Goal: Feedback & Contribution: Contribute content

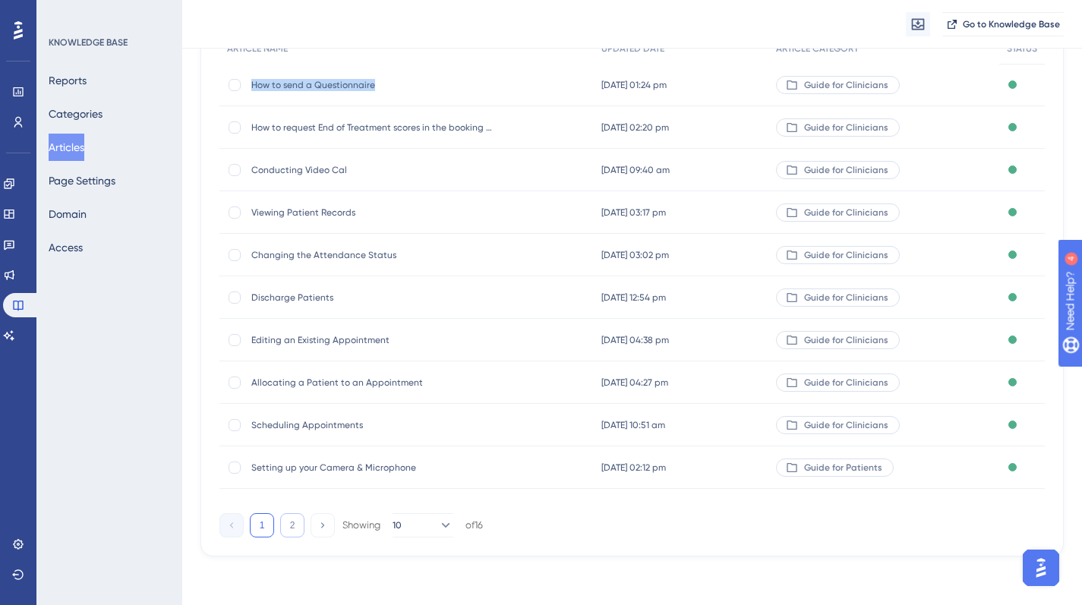
click at [289, 529] on button "2" at bounding box center [292, 525] width 24 height 24
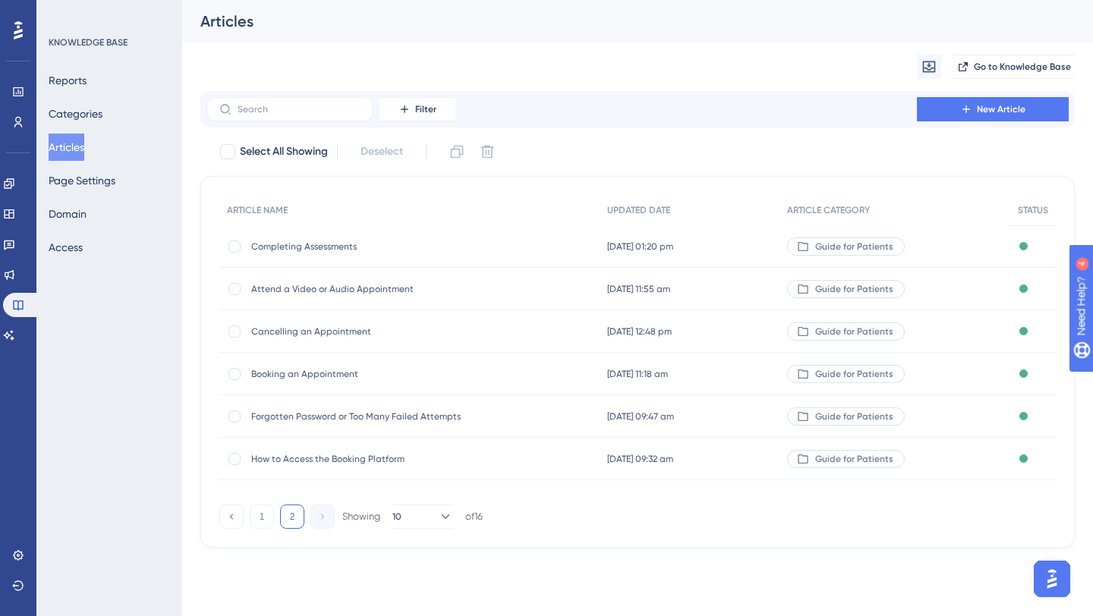
click at [301, 464] on span "How to Access the Booking Platform" at bounding box center [372, 459] width 243 height 12
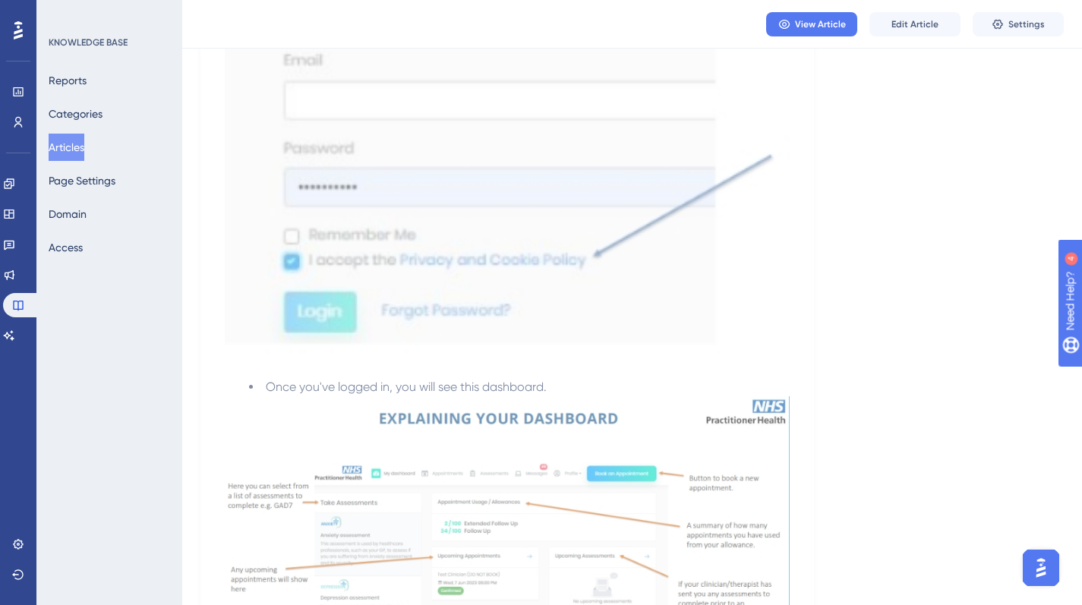
scroll to position [1387, 0]
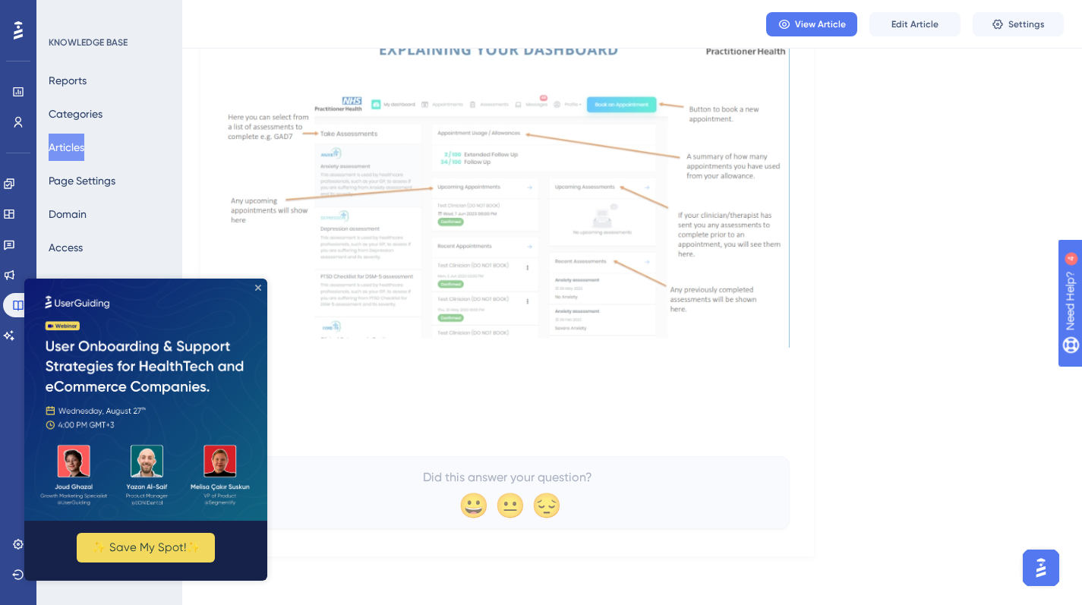
click at [259, 285] on icon "Close Preview" at bounding box center [258, 287] width 6 height 6
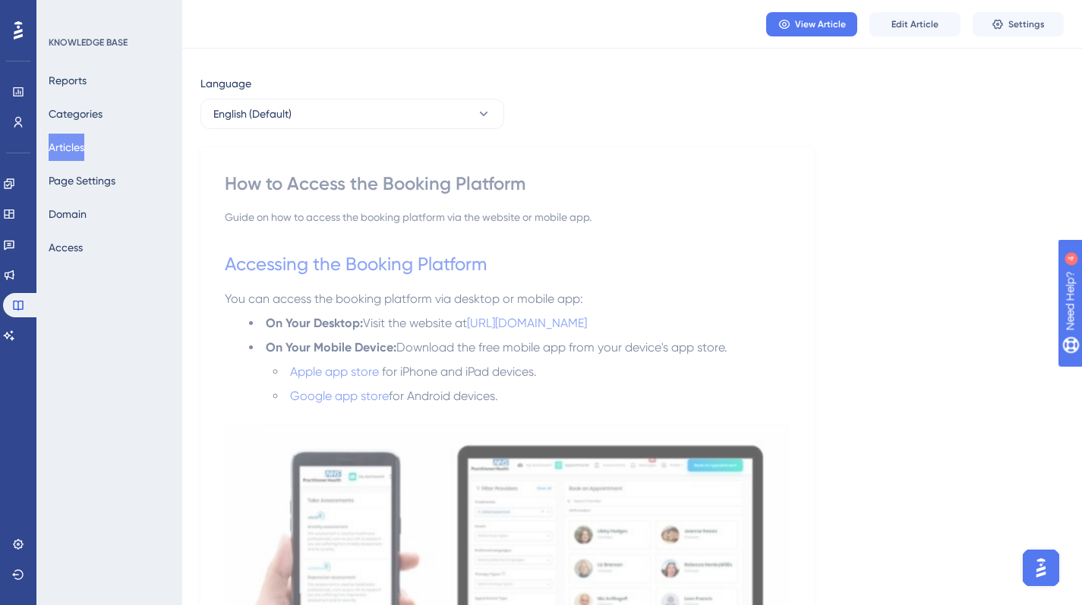
scroll to position [0, 0]
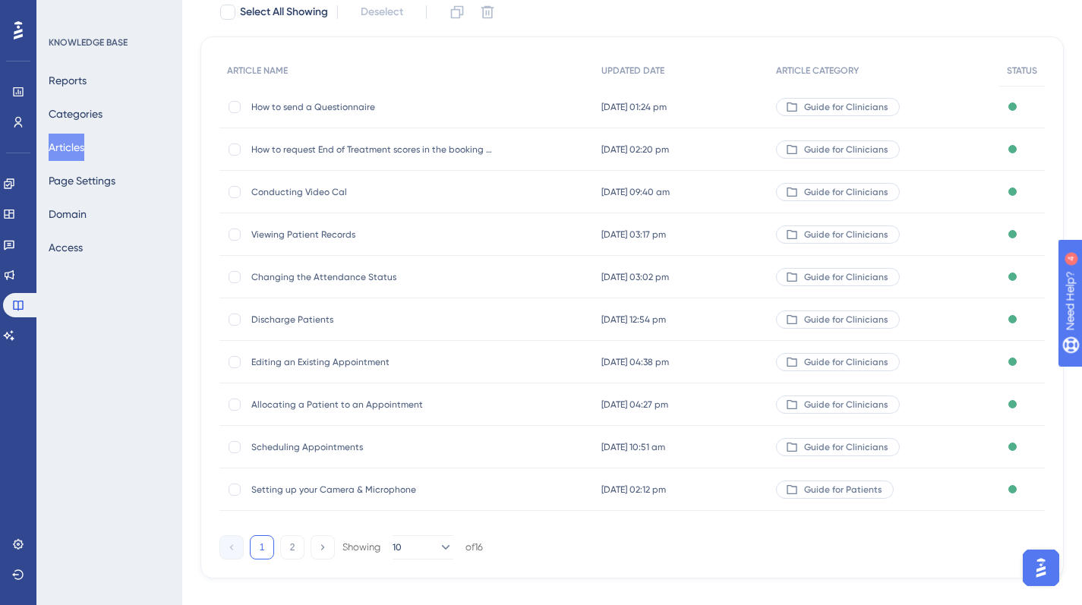
scroll to position [168, 0]
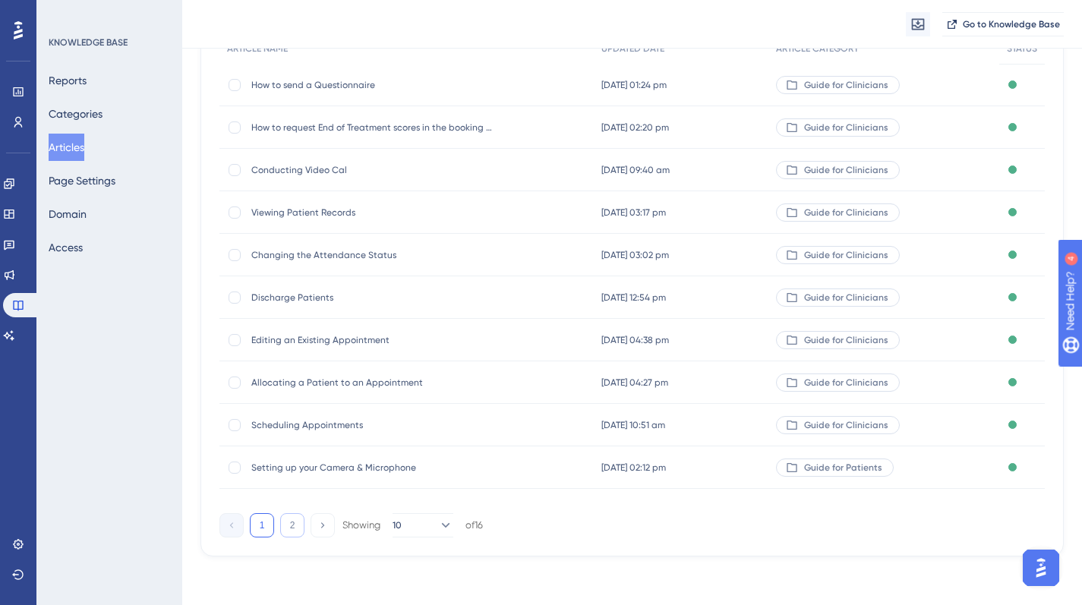
click at [288, 525] on button "2" at bounding box center [292, 525] width 24 height 24
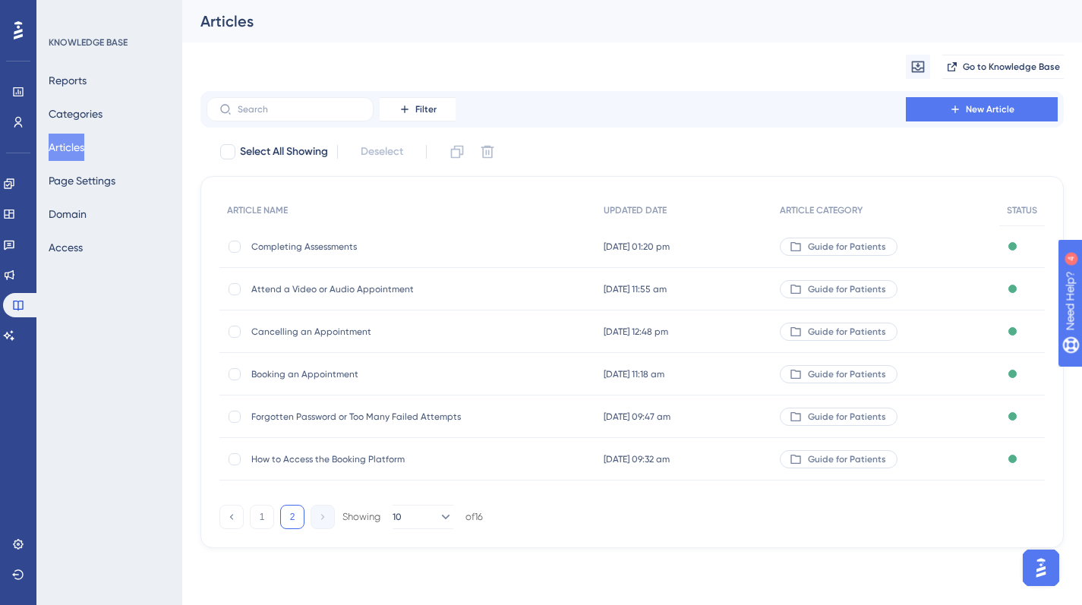
scroll to position [0, 0]
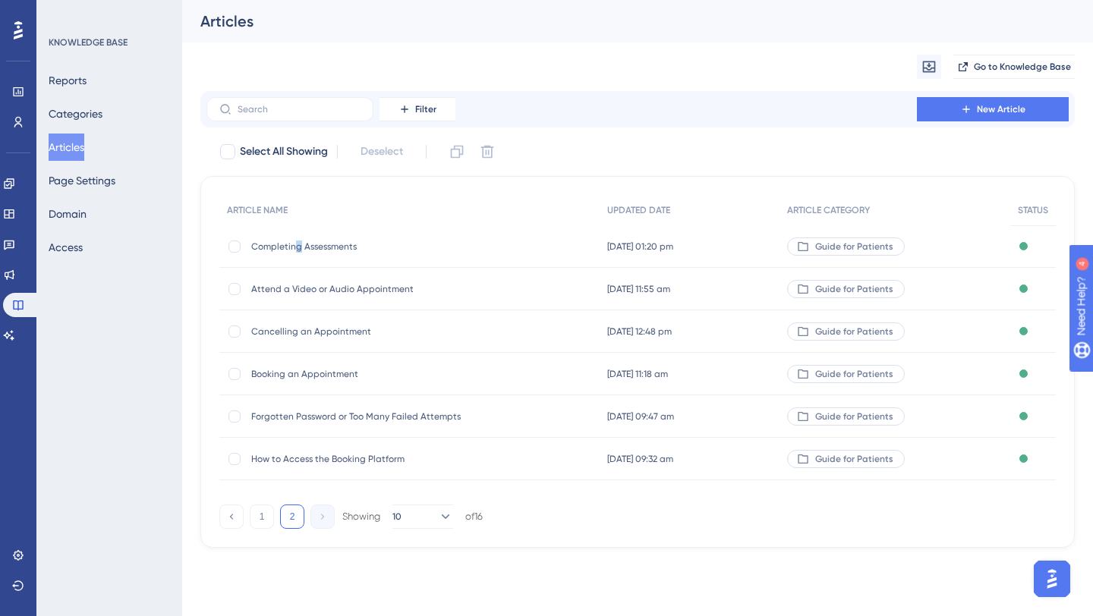
click at [298, 242] on span "Completing Assessments" at bounding box center [372, 247] width 243 height 12
click at [297, 247] on span "Completing Assessments" at bounding box center [372, 247] width 243 height 12
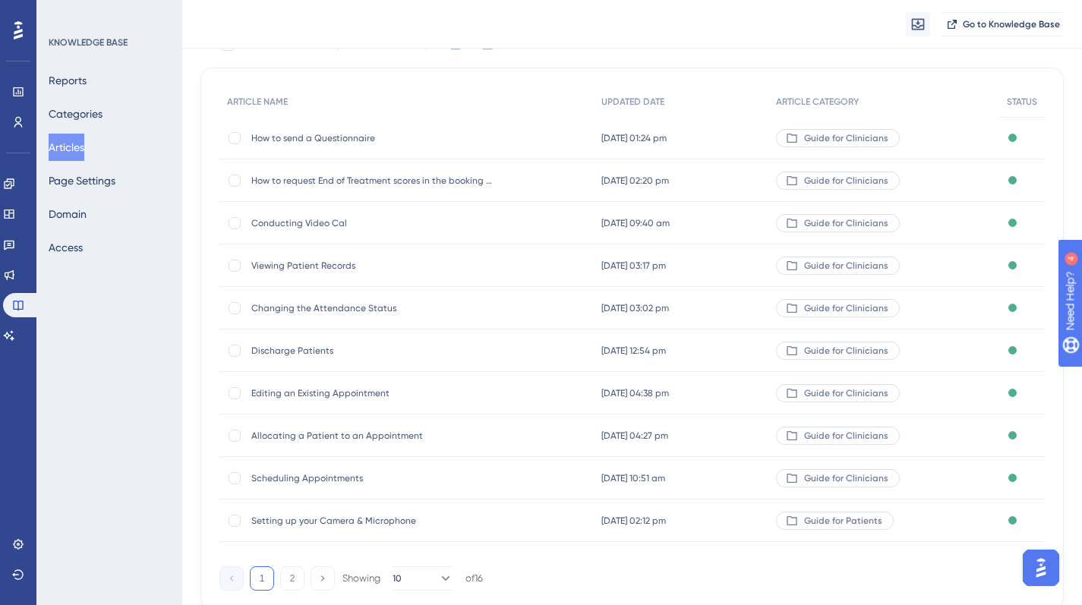
scroll to position [168, 0]
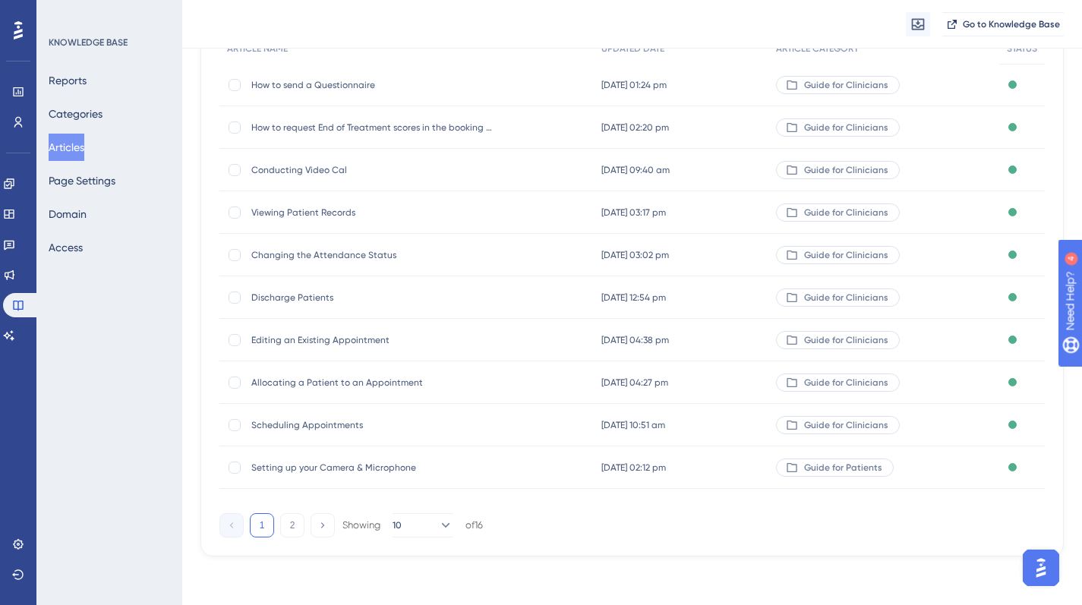
click at [296, 531] on button "2" at bounding box center [292, 525] width 24 height 24
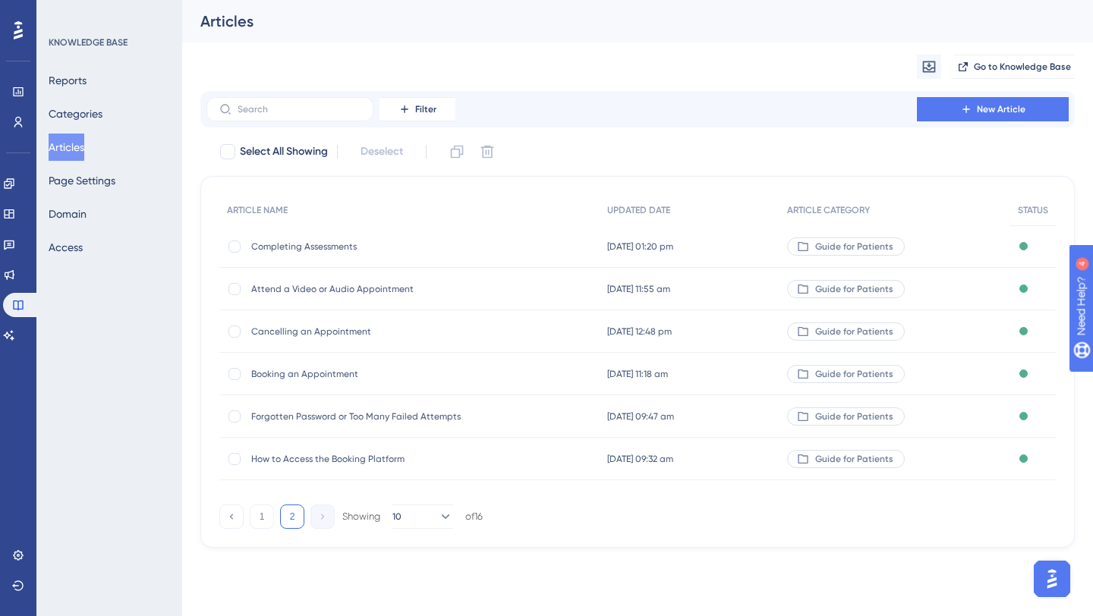
click at [321, 370] on span "Booking an Appointment" at bounding box center [372, 374] width 243 height 12
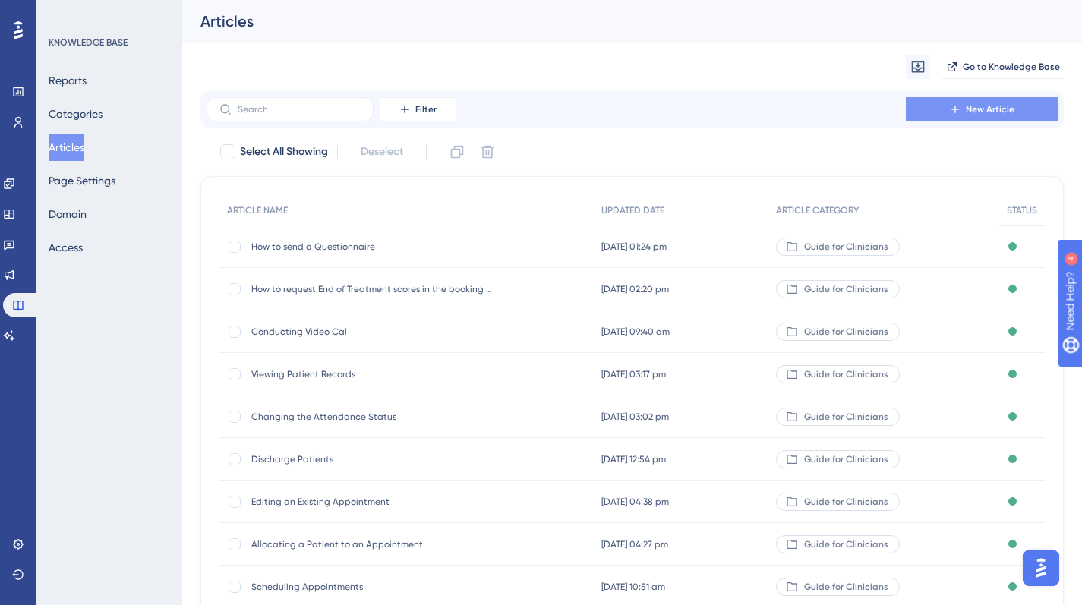
click at [1007, 115] on button "New Article" at bounding box center [982, 109] width 152 height 24
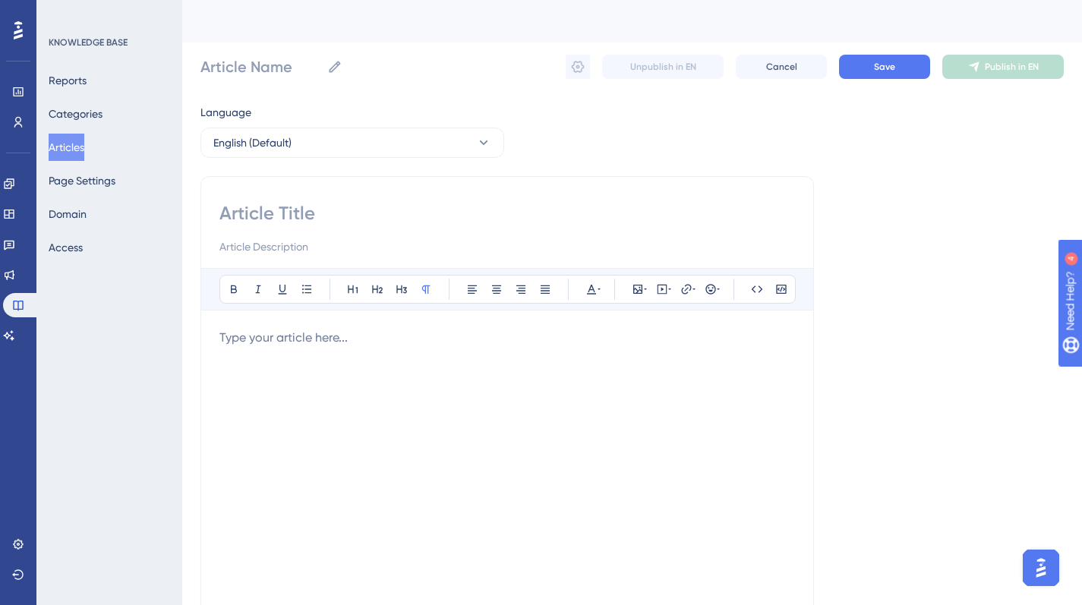
click at [307, 196] on div "Bold Italic Underline Bullet Point Heading 1 Heading 2 Heading 3 Normal Align L…" at bounding box center [506, 429] width 613 height 506
click at [307, 61] on input "Article Name" at bounding box center [260, 66] width 121 height 21
paste input "How to access Conversation History after appointments"
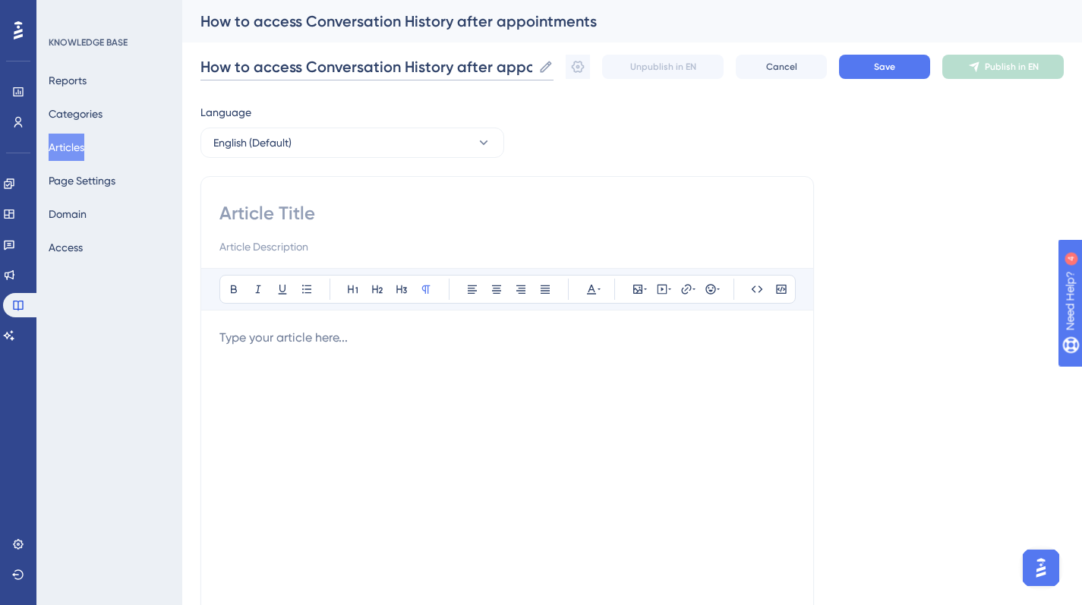
scroll to position [0, 47]
click at [453, 68] on input "How to access Conversation History after appointments" at bounding box center [366, 66] width 332 height 21
type input "How to access Conversation History after Appointments"
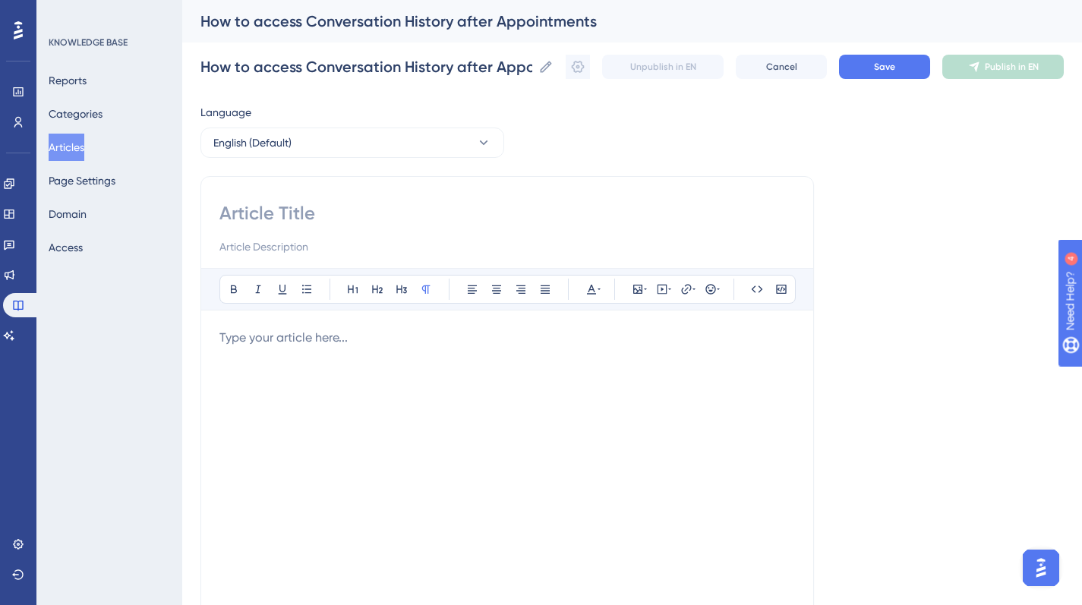
click at [292, 218] on input at bounding box center [506, 213] width 575 height 24
paste input "How to access Conversation History after appointments"
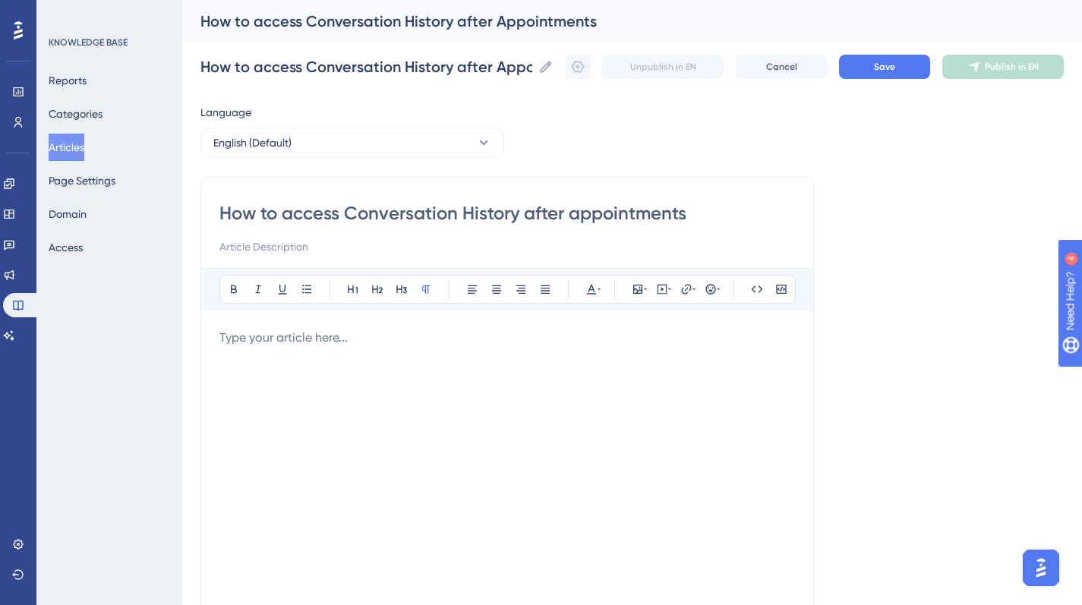
drag, startPoint x: 579, startPoint y: 214, endPoint x: 571, endPoint y: 213, distance: 8.4
click at [570, 213] on input "How to access Conversation History after appointments" at bounding box center [506, 213] width 575 height 24
drag, startPoint x: 292, startPoint y: 217, endPoint x: 195, endPoint y: 203, distance: 97.4
click at [195, 203] on div "Performance Users Engagement Widgets Feedback Product Updates Knowledge Base AI…" at bounding box center [632, 398] width 900 height 797
type input "Access Conversation History after Appointments"
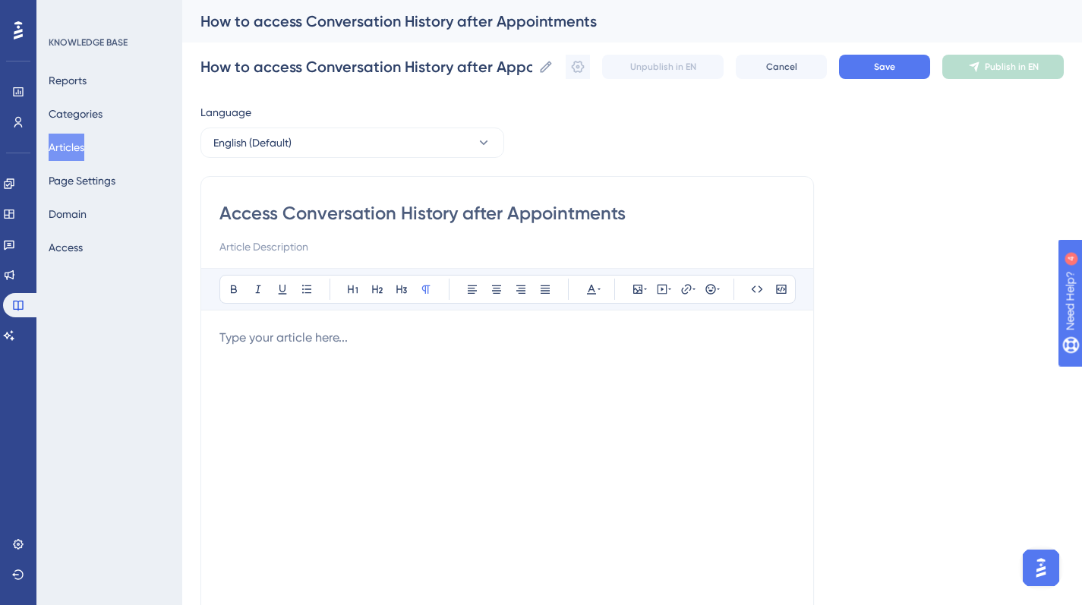
type input "Access Conversation History after Appointments"
click at [247, 348] on div at bounding box center [506, 496] width 575 height 334
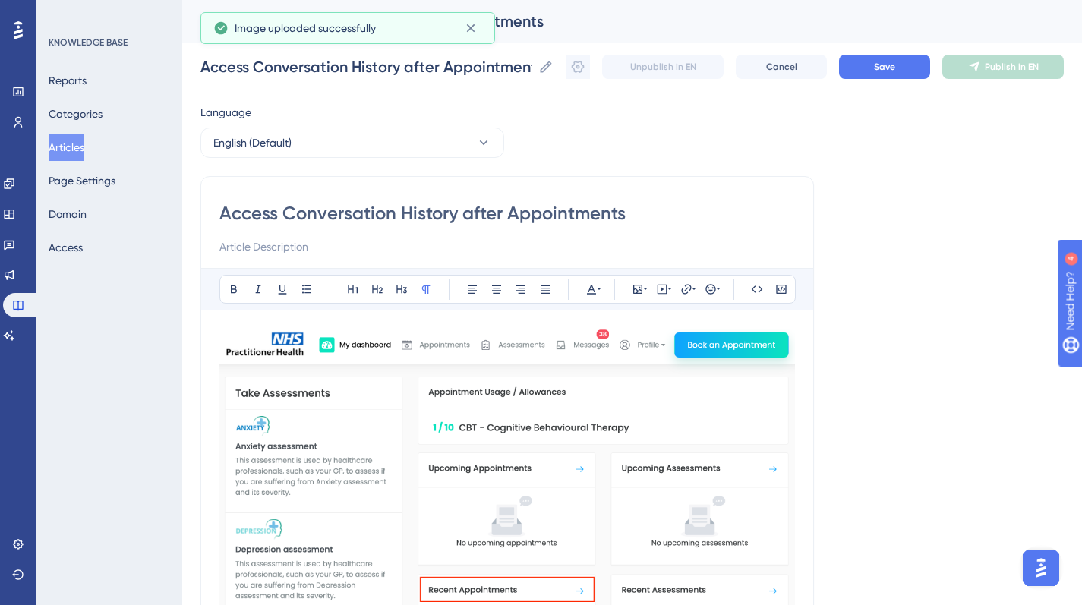
click at [541, 422] on img at bounding box center [506, 532] width 575 height 407
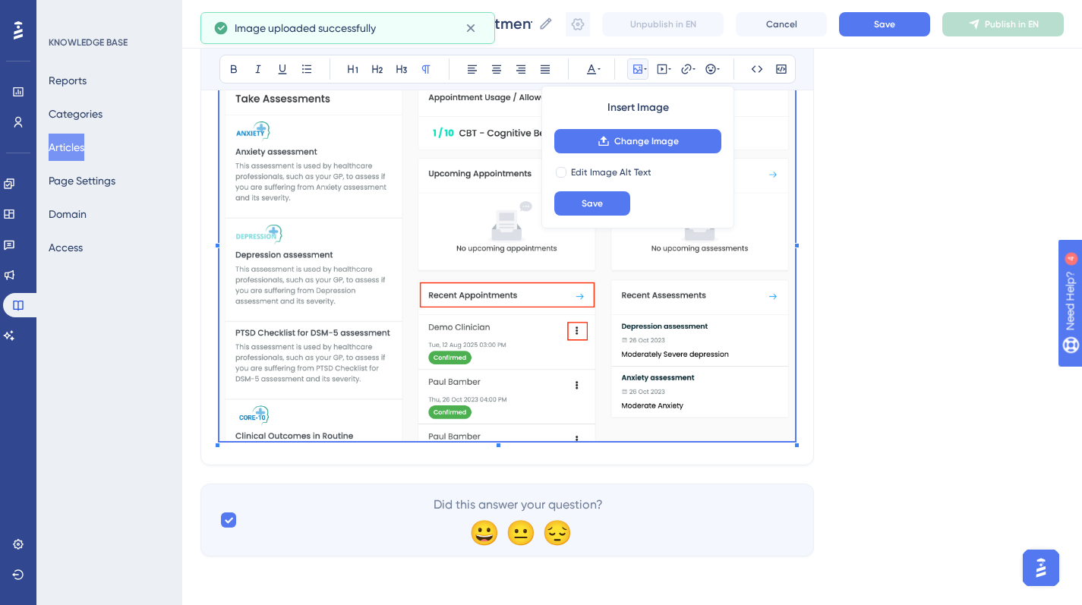
scroll to position [210, 0]
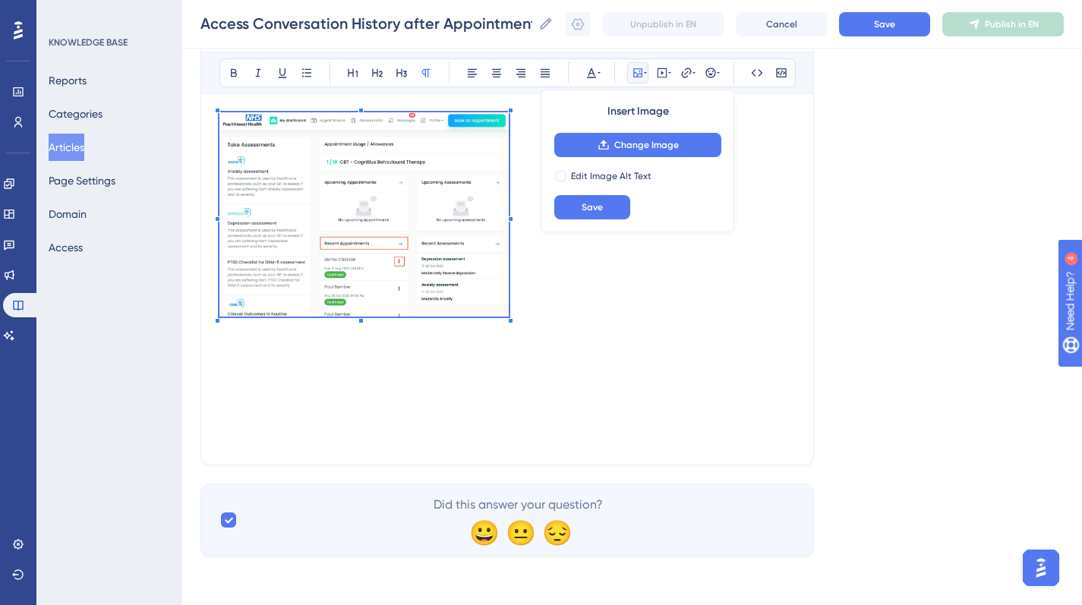
click at [511, 356] on div at bounding box center [506, 279] width 575 height 334
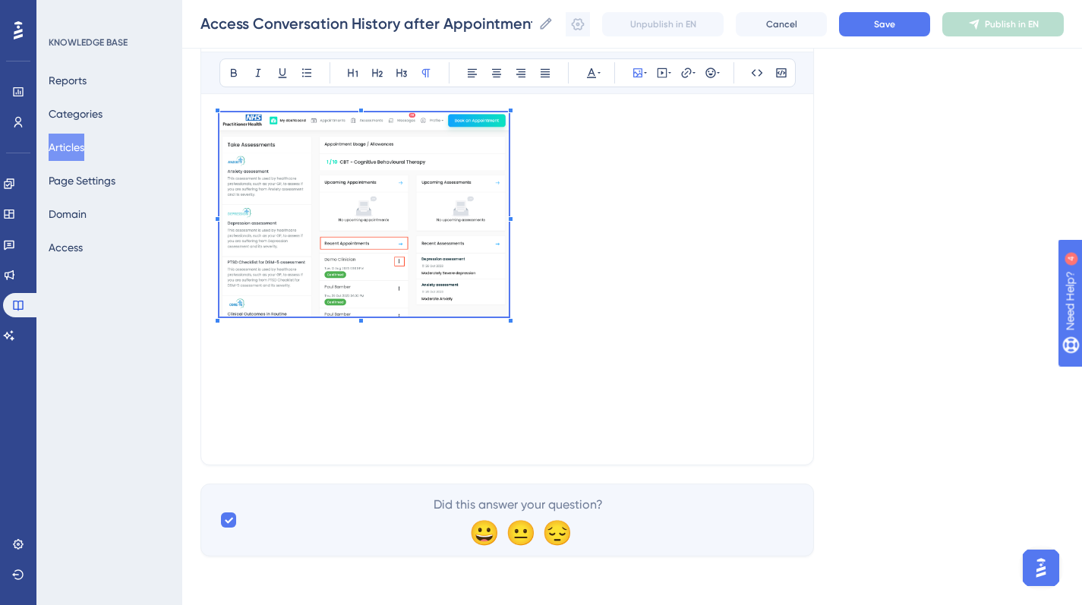
click at [606, 353] on div at bounding box center [506, 279] width 575 height 334
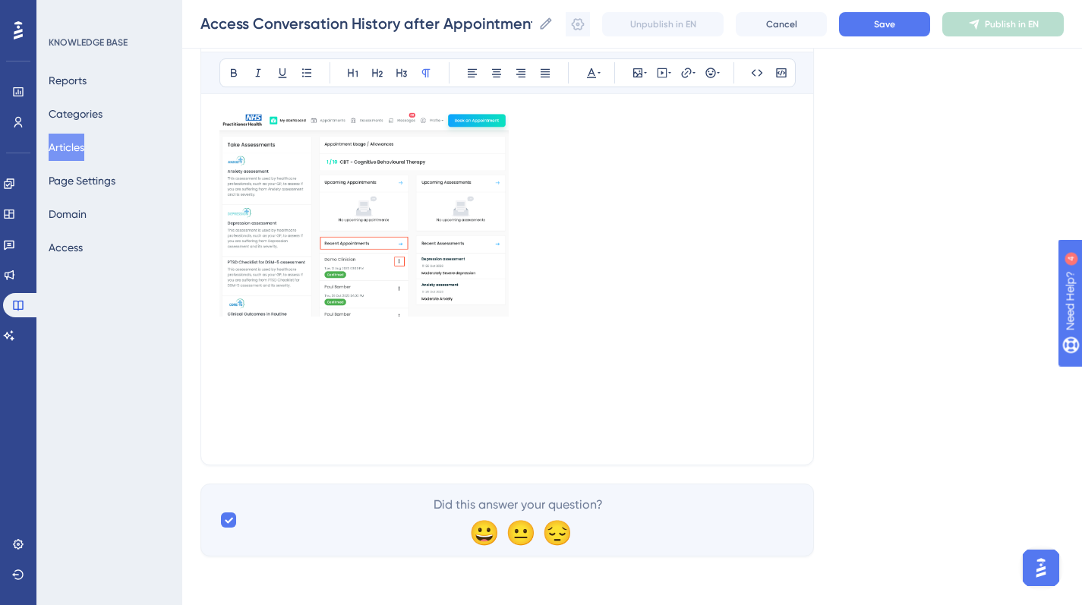
click at [295, 359] on div at bounding box center [506, 279] width 575 height 334
click at [531, 326] on div at bounding box center [506, 279] width 575 height 334
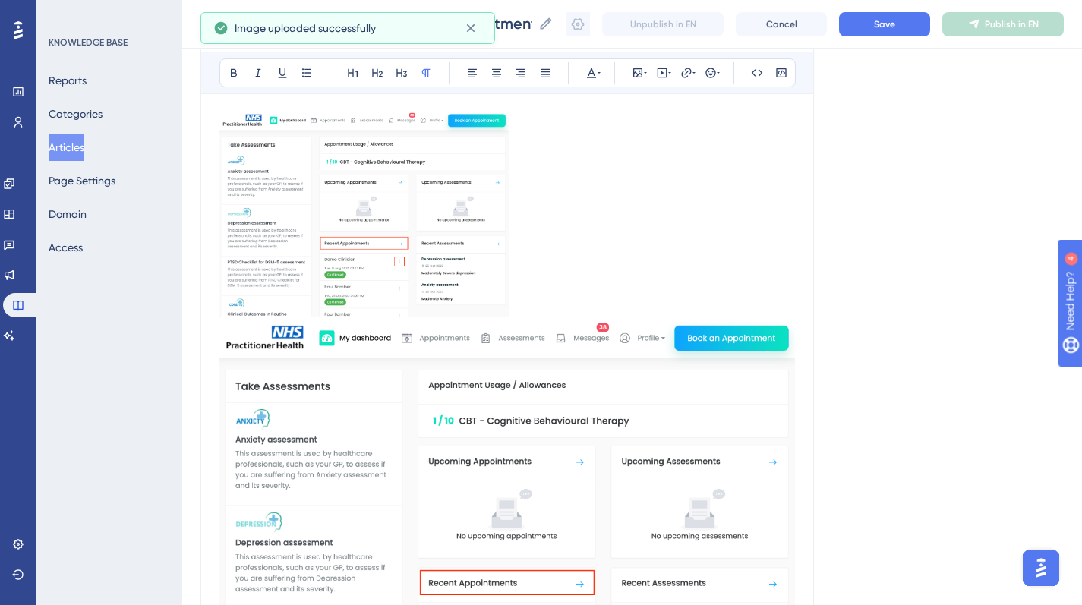
click at [295, 374] on img at bounding box center [506, 525] width 575 height 407
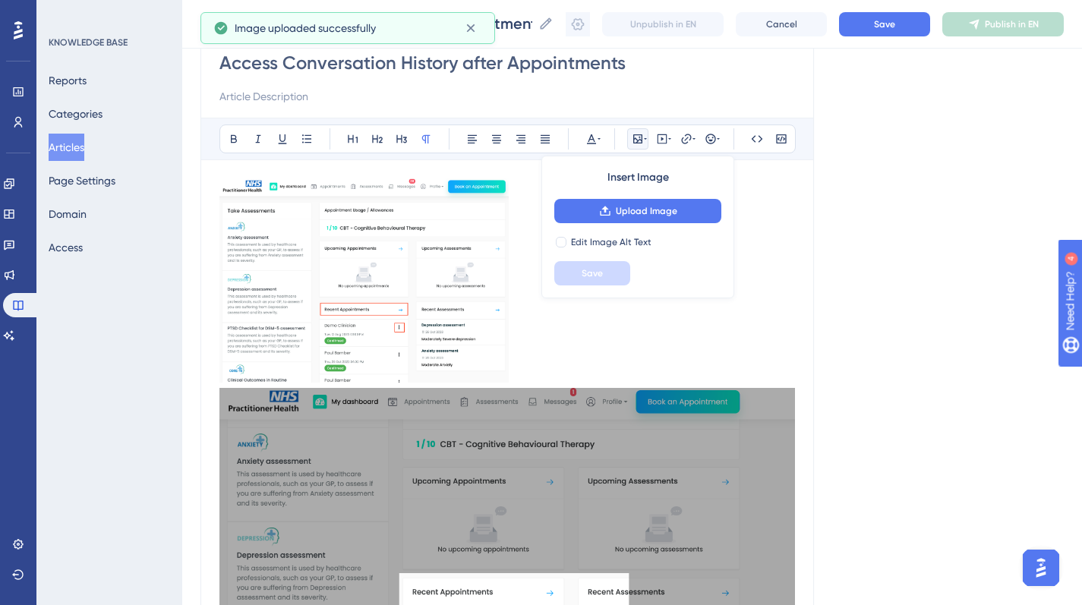
scroll to position [140, 0]
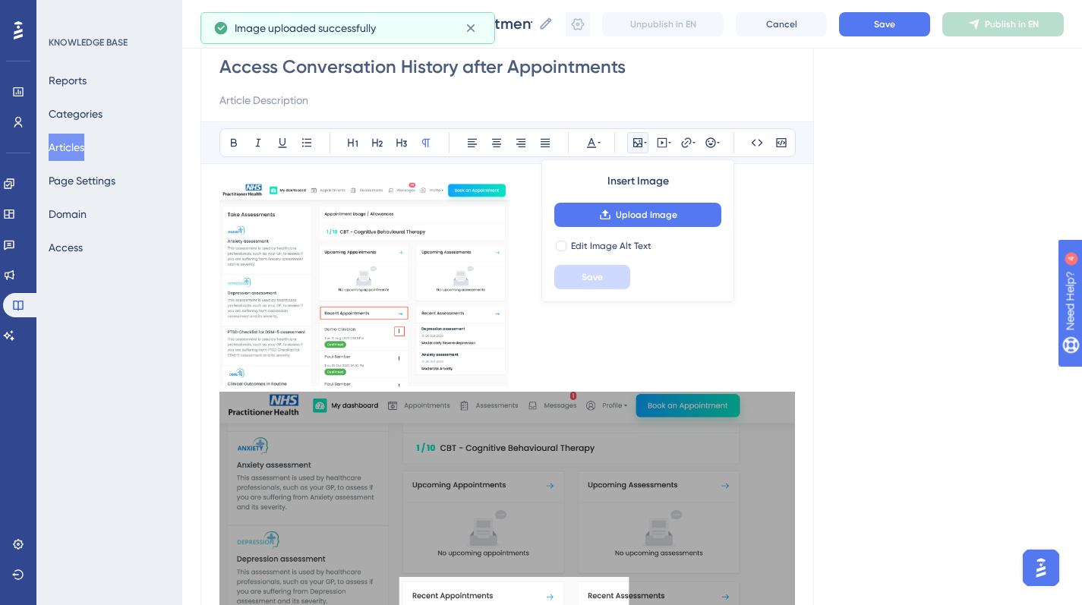
click at [456, 263] on img at bounding box center [363, 284] width 289 height 204
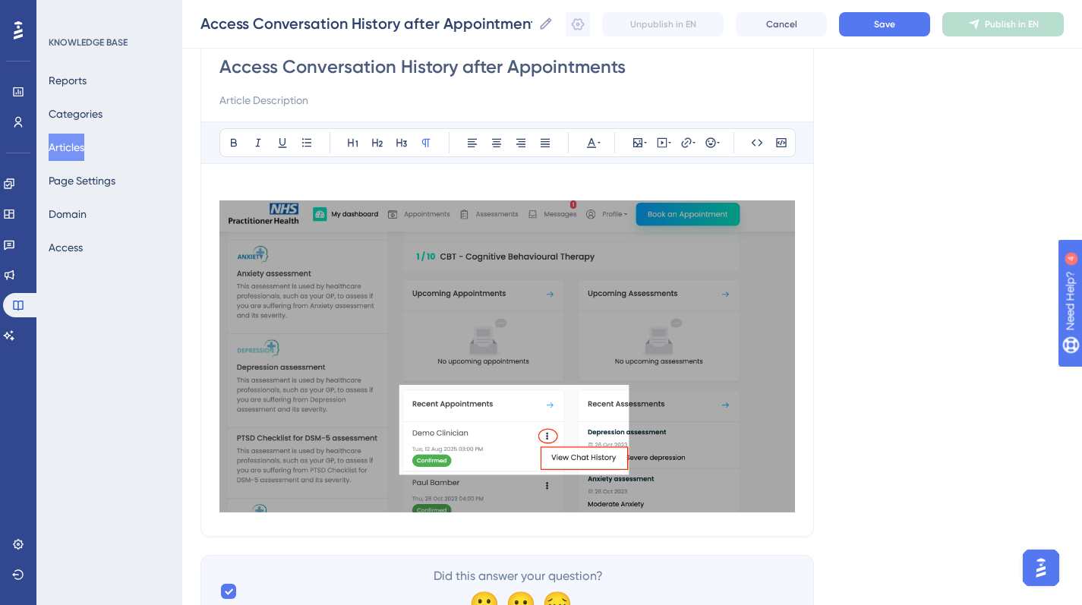
click at [622, 360] on img at bounding box center [506, 356] width 575 height 312
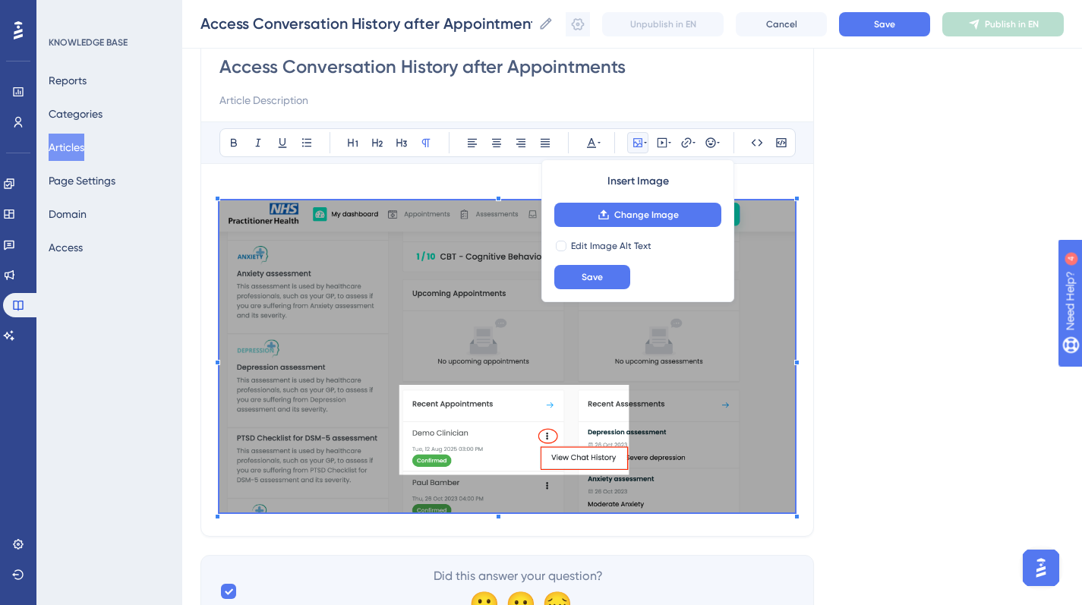
drag, startPoint x: 794, startPoint y: 512, endPoint x: 602, endPoint y: 454, distance: 200.8
click at [602, 453] on div "Access Conversation History after Appointments Bold Italic Underline Bullet Poi…" at bounding box center [506, 283] width 613 height 507
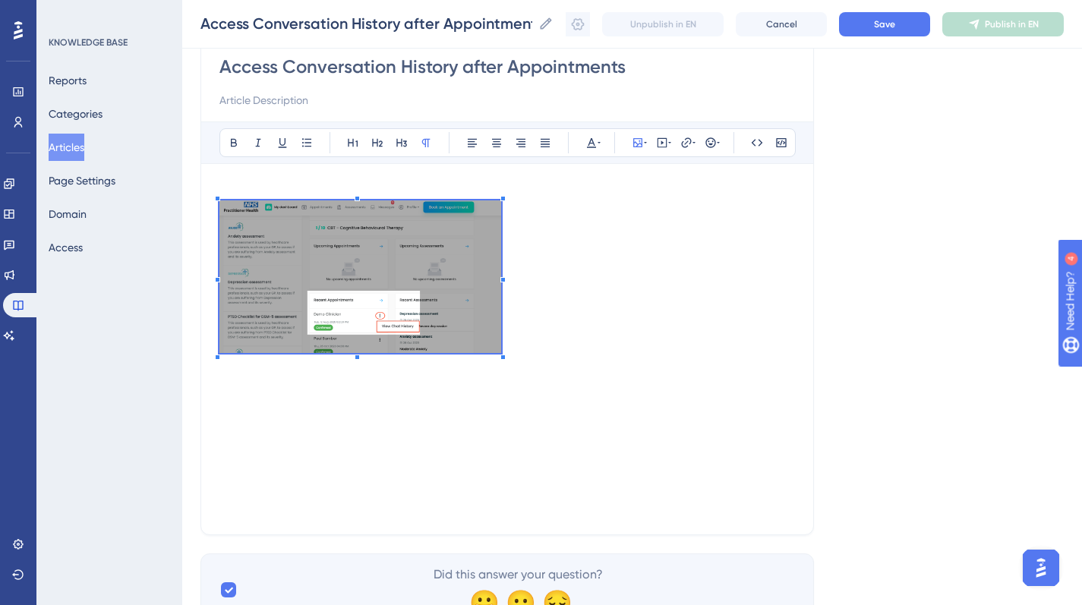
click at [502, 439] on div at bounding box center [506, 349] width 575 height 334
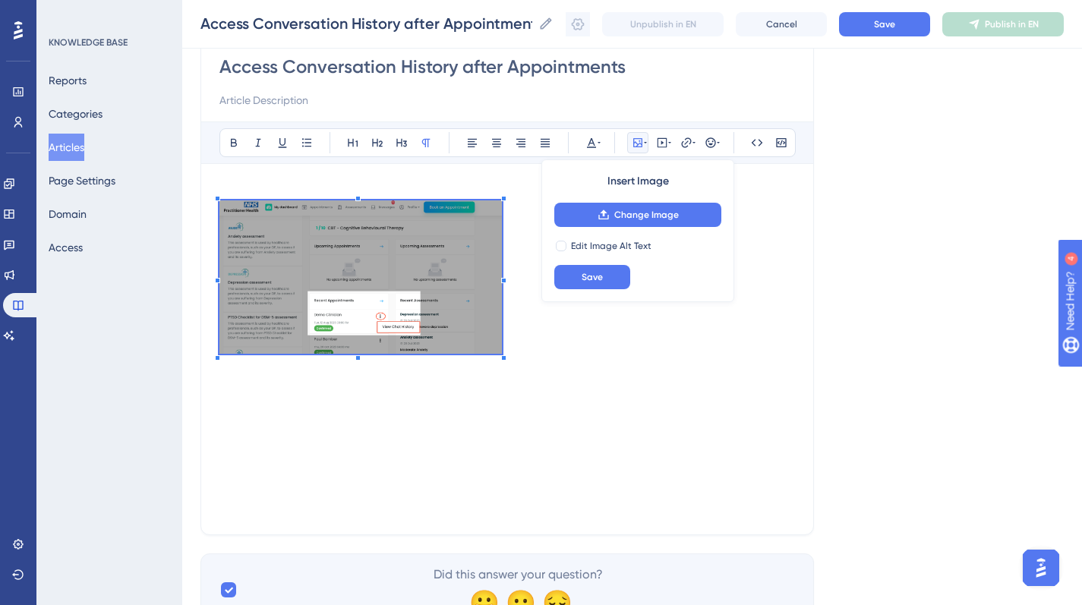
click at [648, 378] on div at bounding box center [506, 349] width 575 height 334
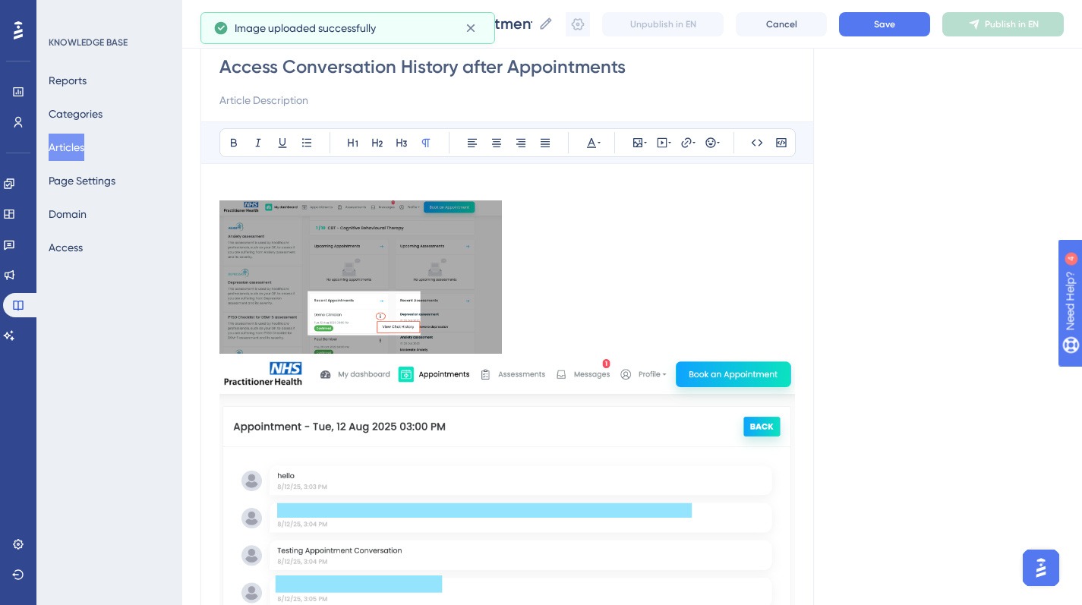
click at [544, 443] on img at bounding box center [506, 520] width 575 height 322
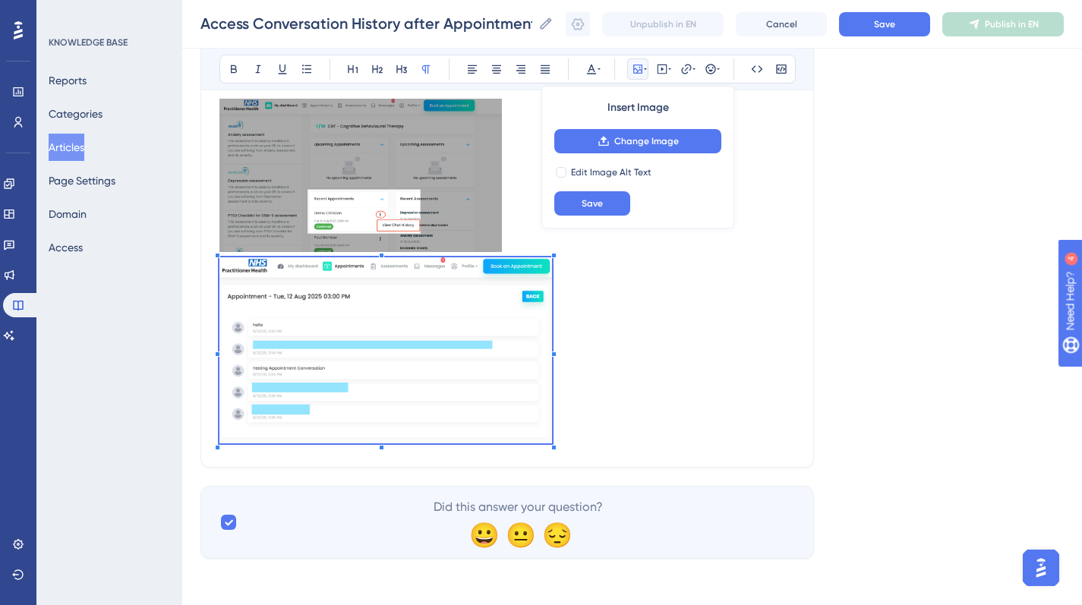
scroll to position [244, 0]
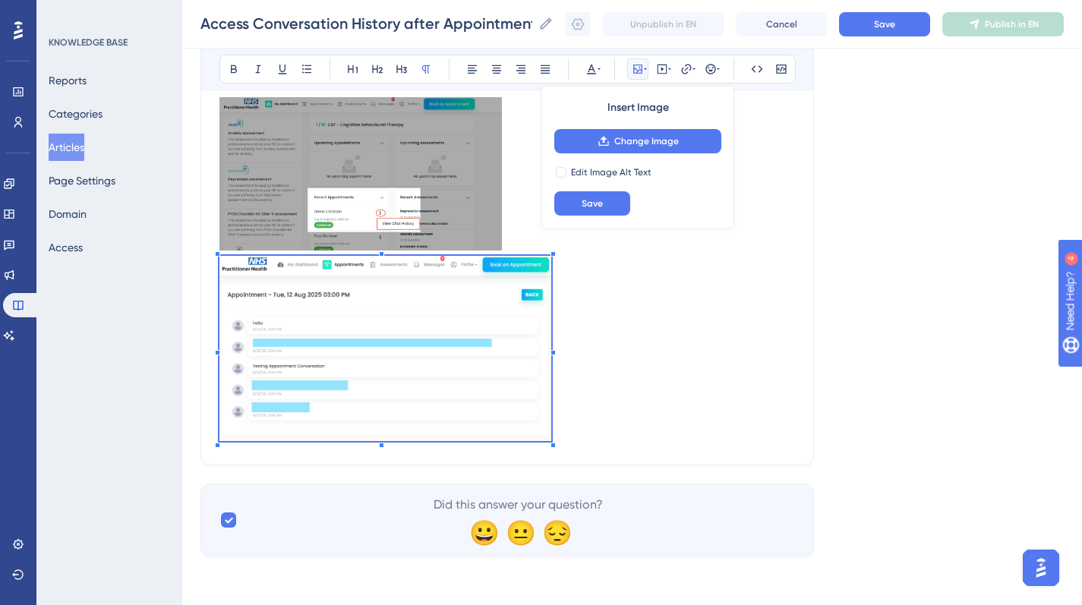
click at [551, 426] on span at bounding box center [385, 351] width 332 height 191
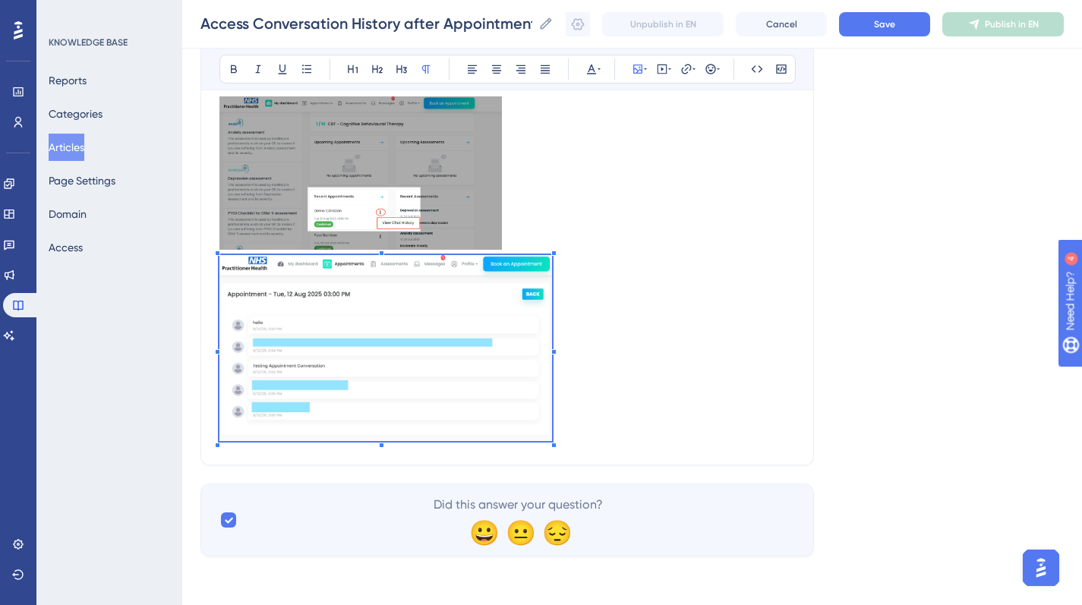
click at [513, 241] on p at bounding box center [506, 262] width 575 height 368
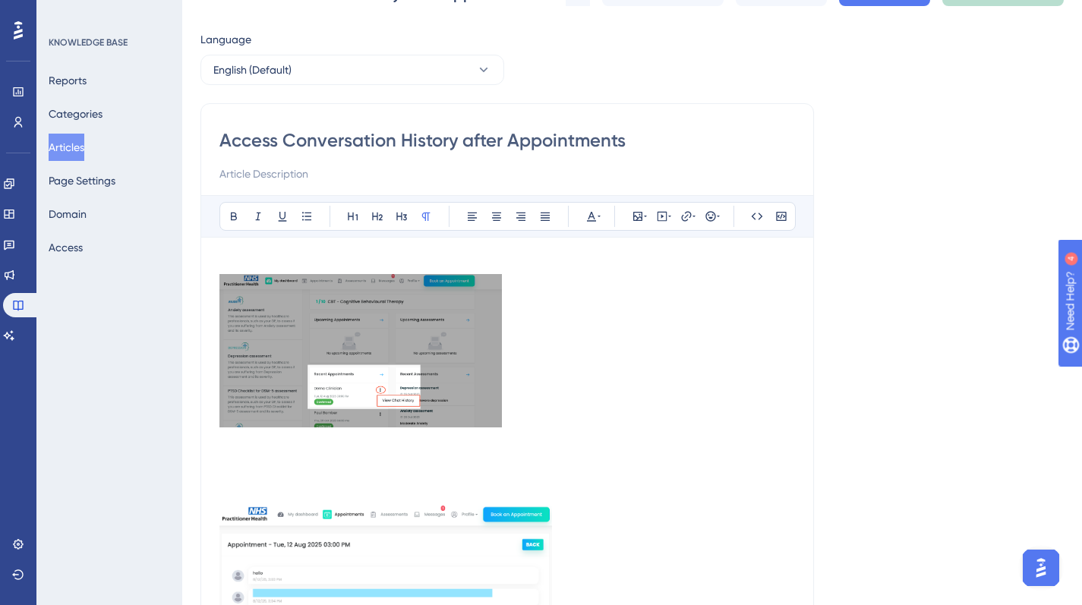
scroll to position [0, 0]
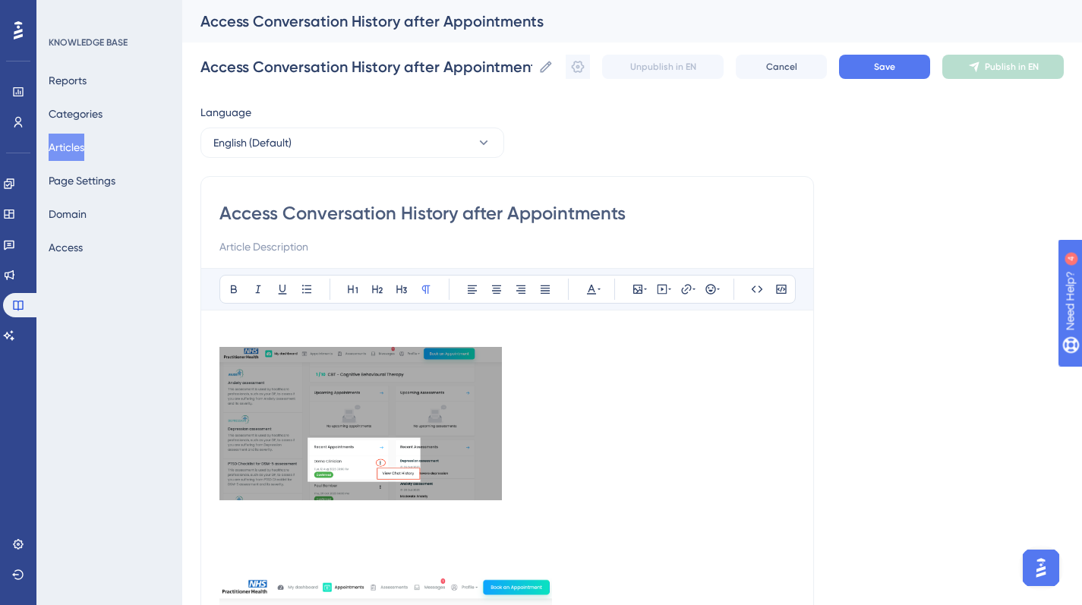
click at [449, 337] on p at bounding box center [506, 549] width 575 height 441
click at [310, 292] on icon at bounding box center [306, 289] width 9 height 8
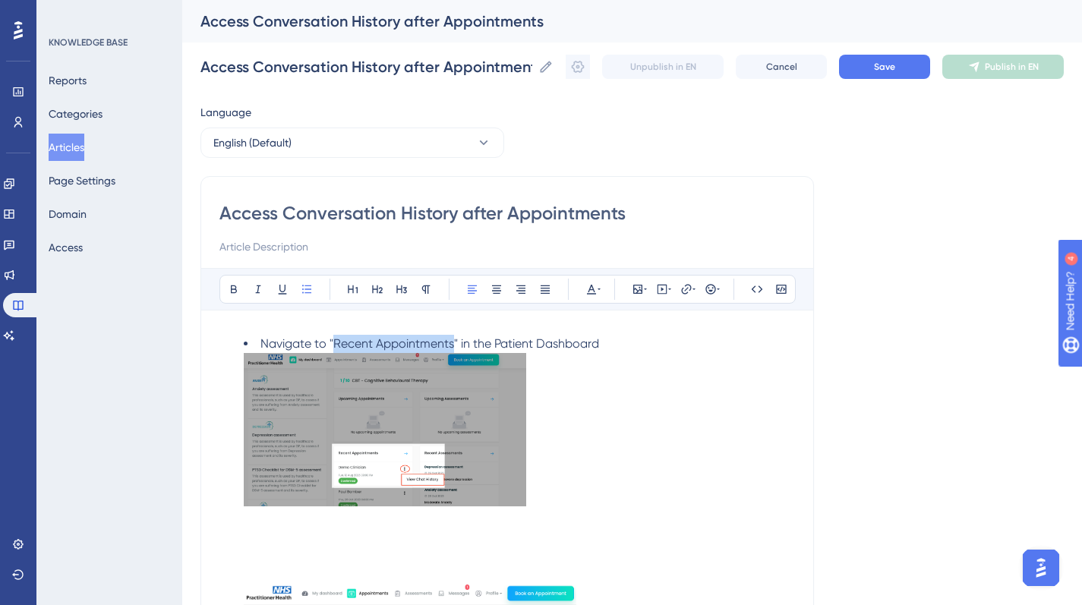
drag, startPoint x: 451, startPoint y: 343, endPoint x: 333, endPoint y: 344, distance: 118.4
click at [333, 344] on span "Navigate to "Recent Appointments" in the Patient Dashboard" at bounding box center [429, 343] width 339 height 14
click at [501, 344] on span "" in the Patient Dashboard" at bounding box center [528, 343] width 145 height 14
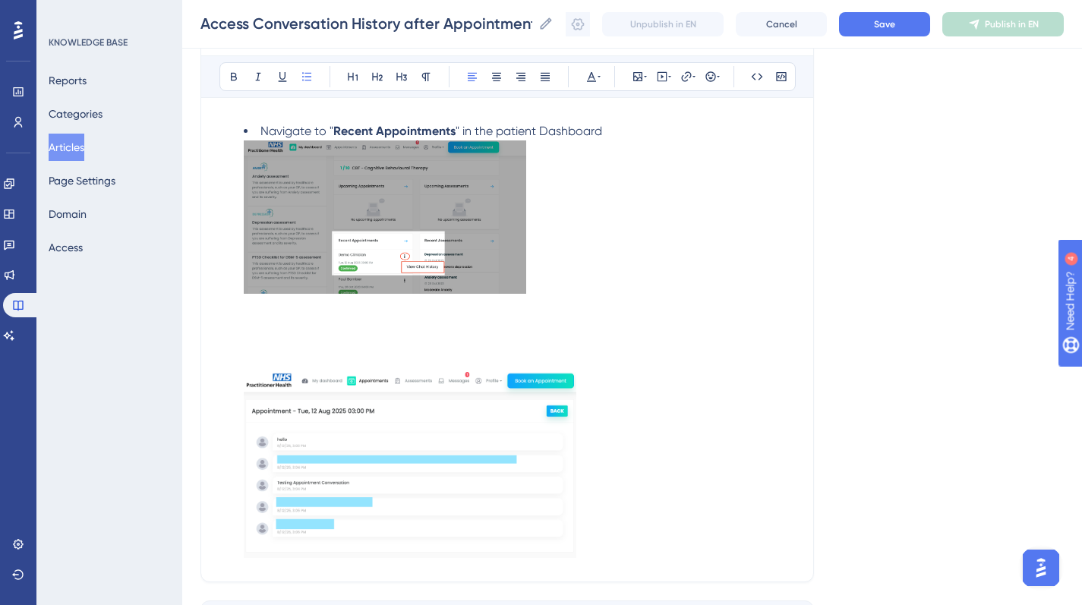
scroll to position [208, 0]
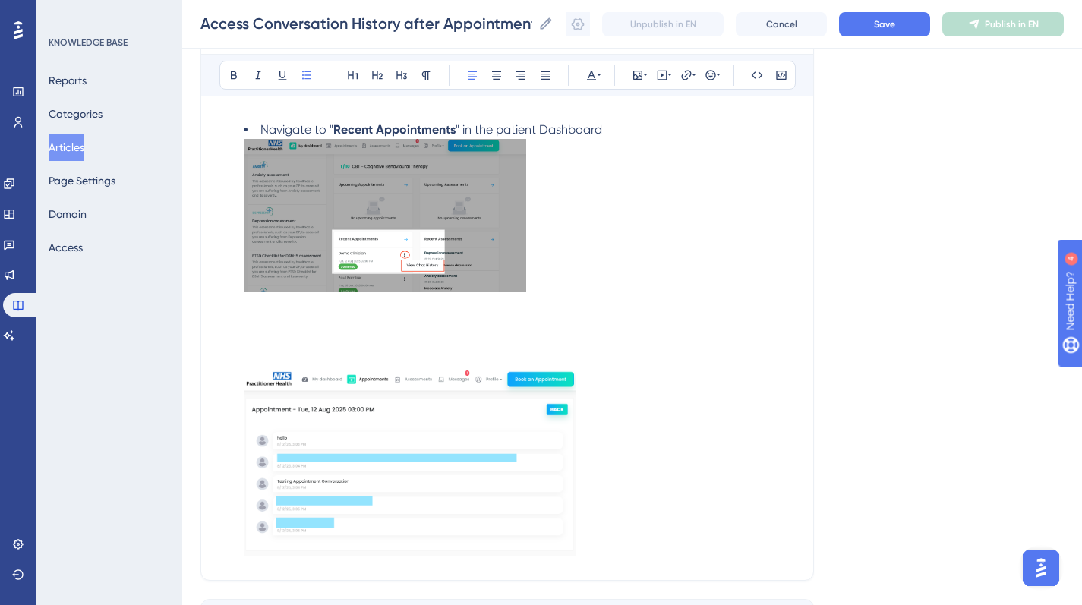
click at [610, 128] on li "Navigate to " Recent Appointments " in the patient Dashboard" at bounding box center [519, 341] width 551 height 441
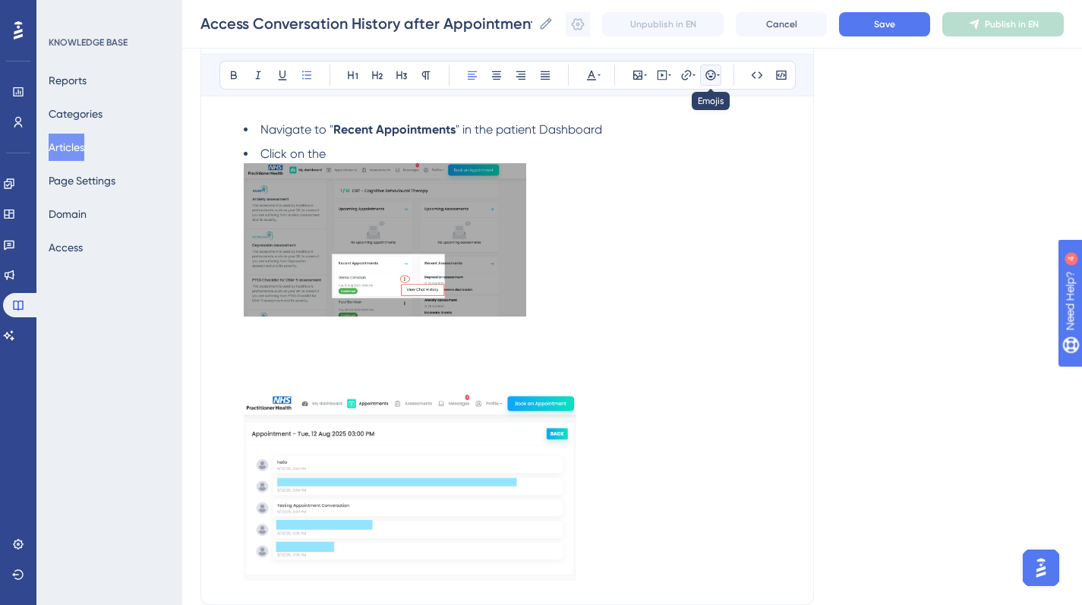
click at [717, 75] on icon at bounding box center [718, 75] width 3 height 12
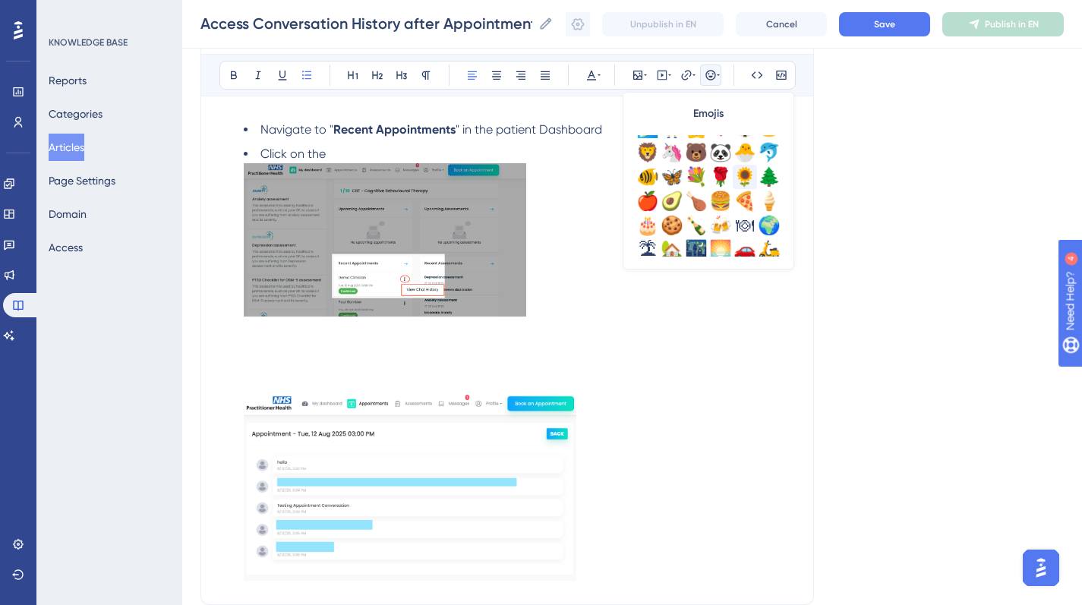
scroll to position [285, 0]
click at [361, 152] on li "Click on the" at bounding box center [519, 365] width 551 height 441
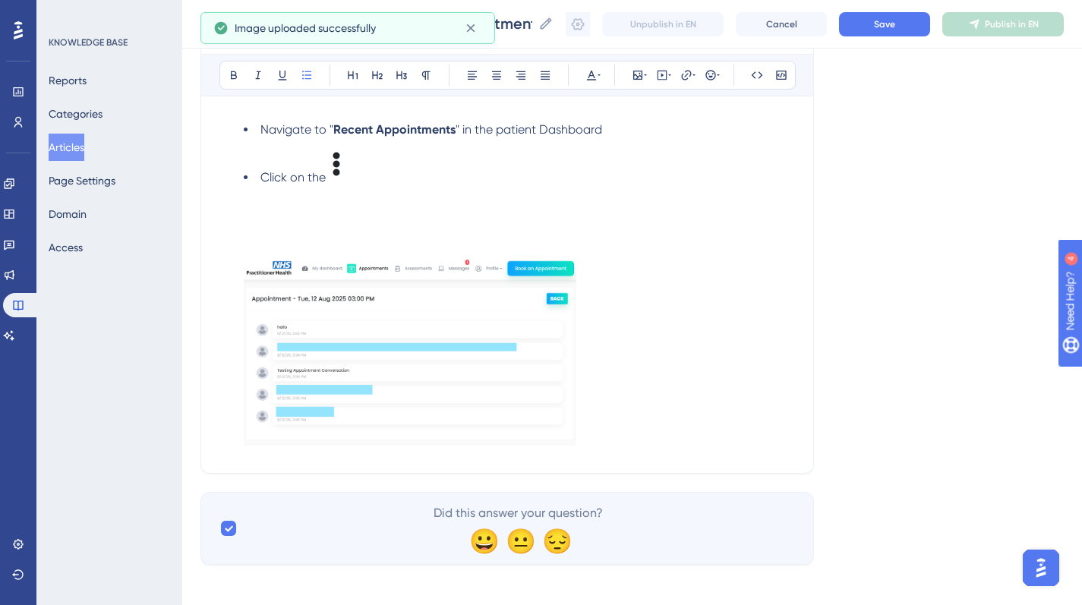
click at [337, 162] on img at bounding box center [340, 163] width 29 height 36
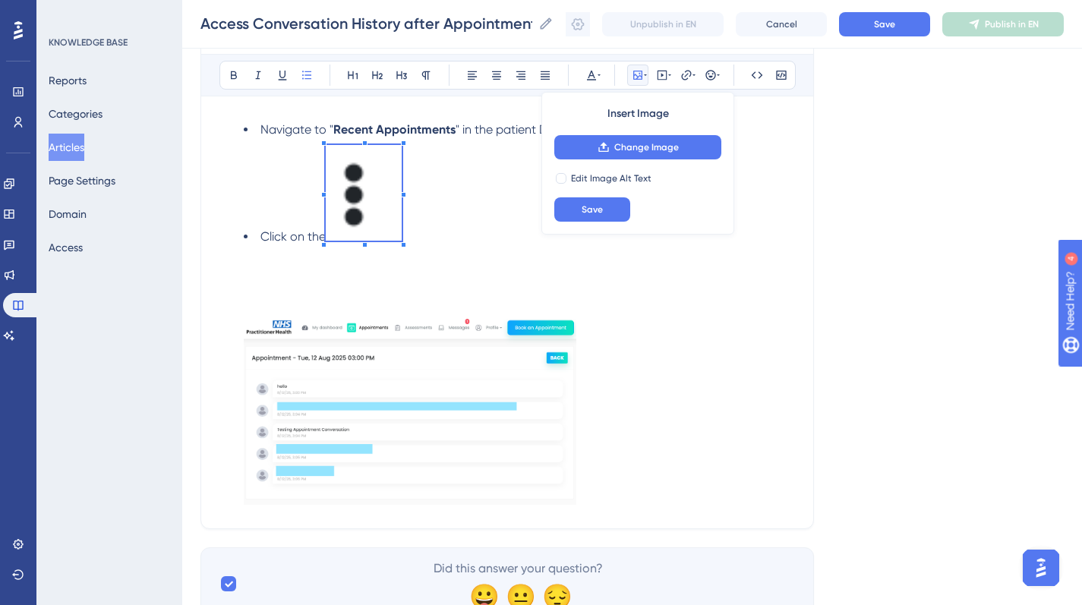
click at [358, 178] on span at bounding box center [364, 195] width 76 height 101
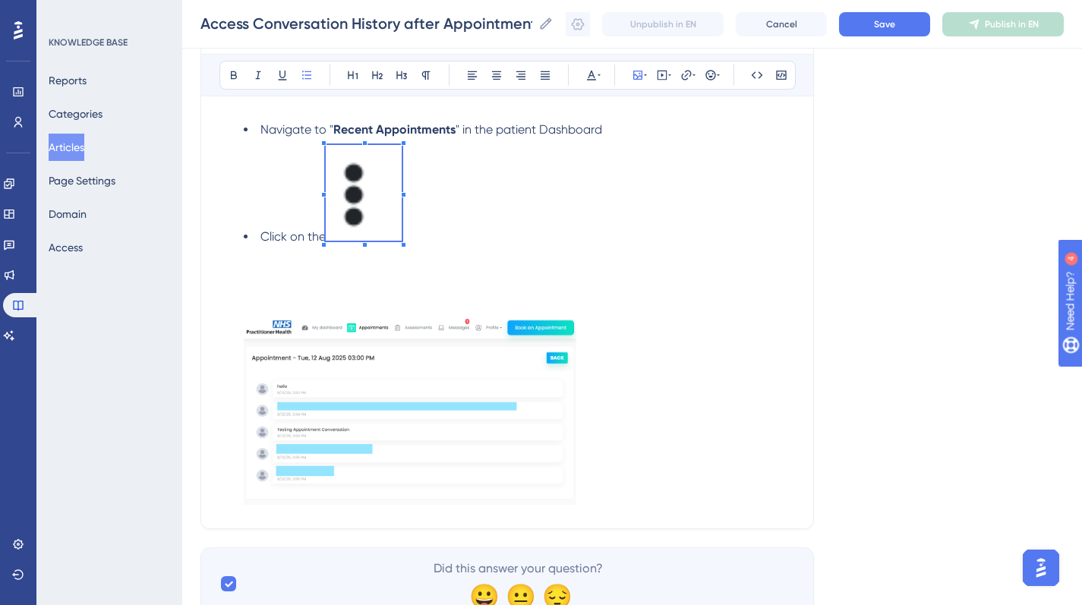
click at [370, 220] on span at bounding box center [364, 195] width 76 height 101
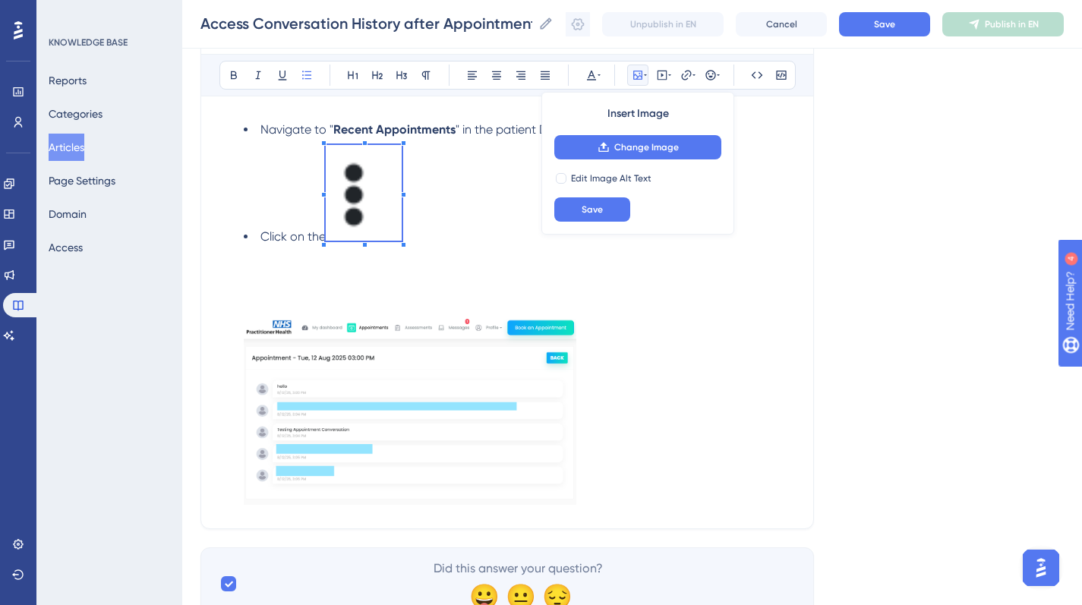
click at [370, 200] on span at bounding box center [364, 195] width 76 height 101
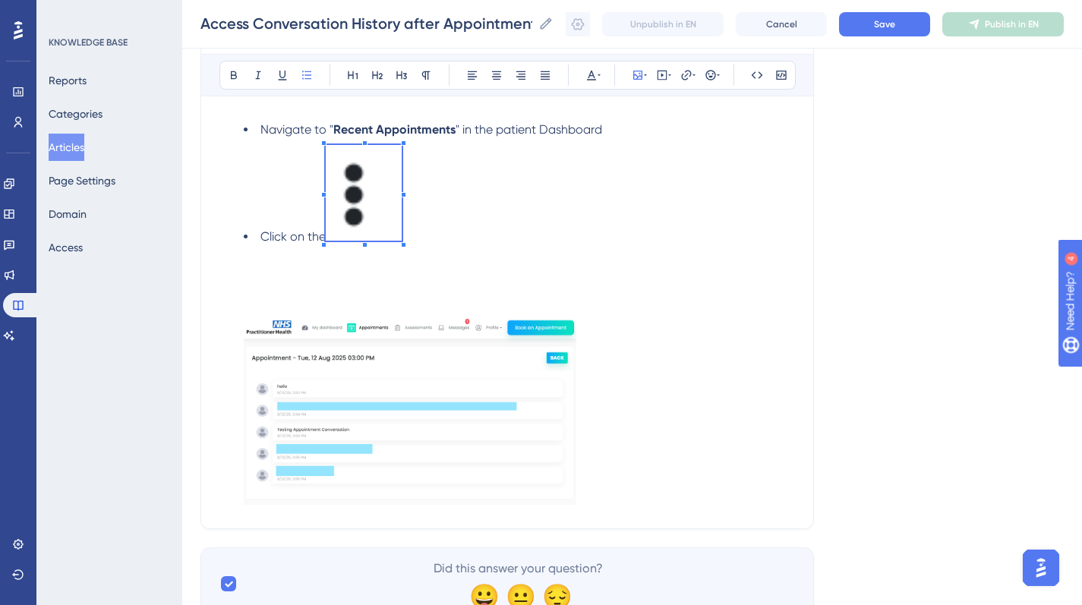
click at [354, 145] on span at bounding box center [364, 195] width 76 height 101
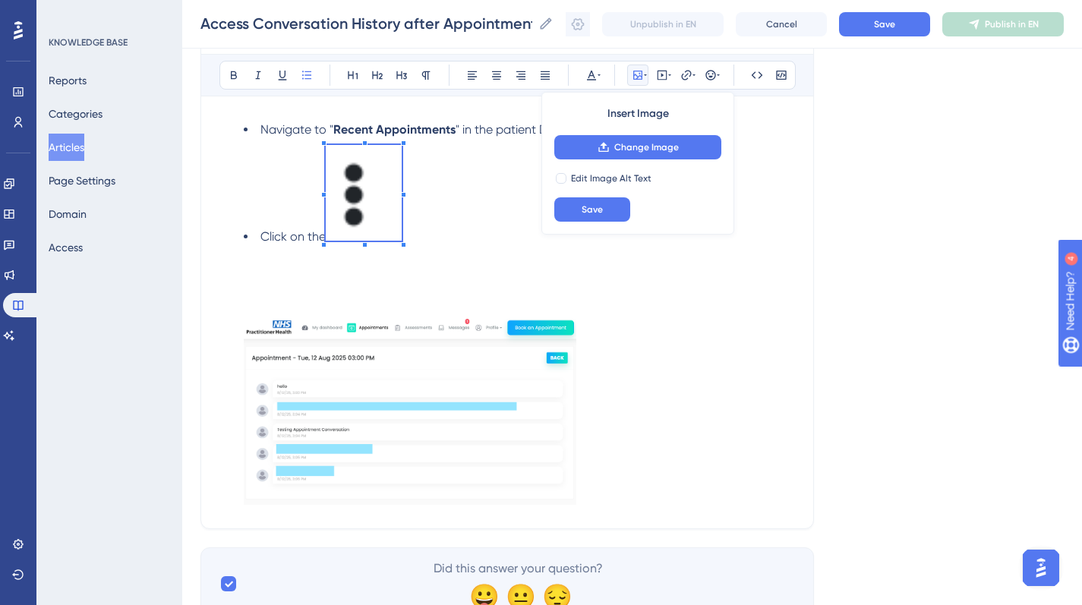
click at [456, 248] on li "Click on the" at bounding box center [519, 327] width 551 height 365
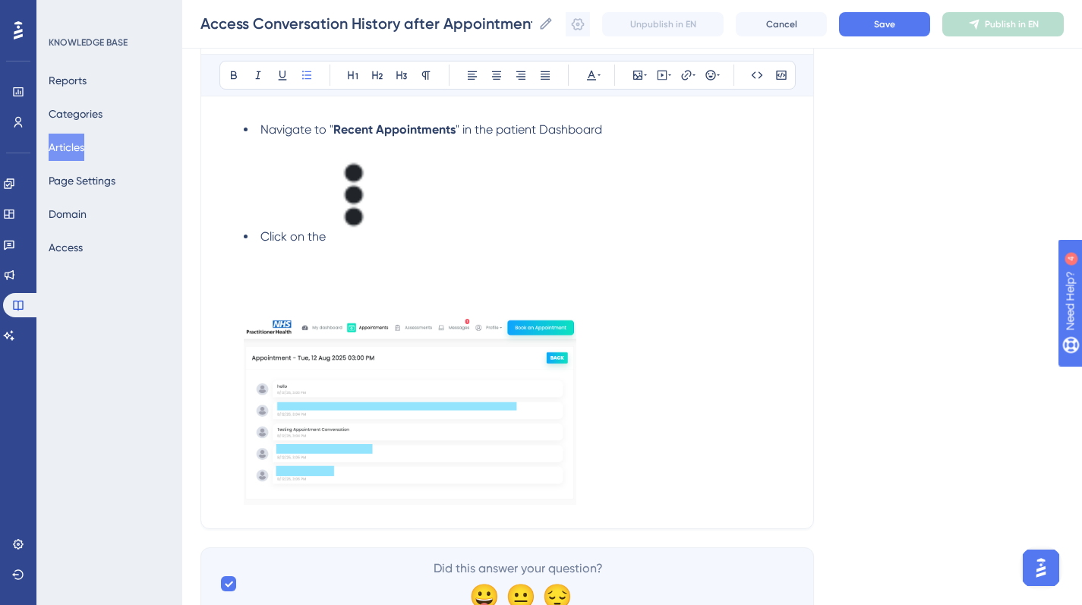
click at [456, 249] on li "Click on the" at bounding box center [519, 327] width 551 height 365
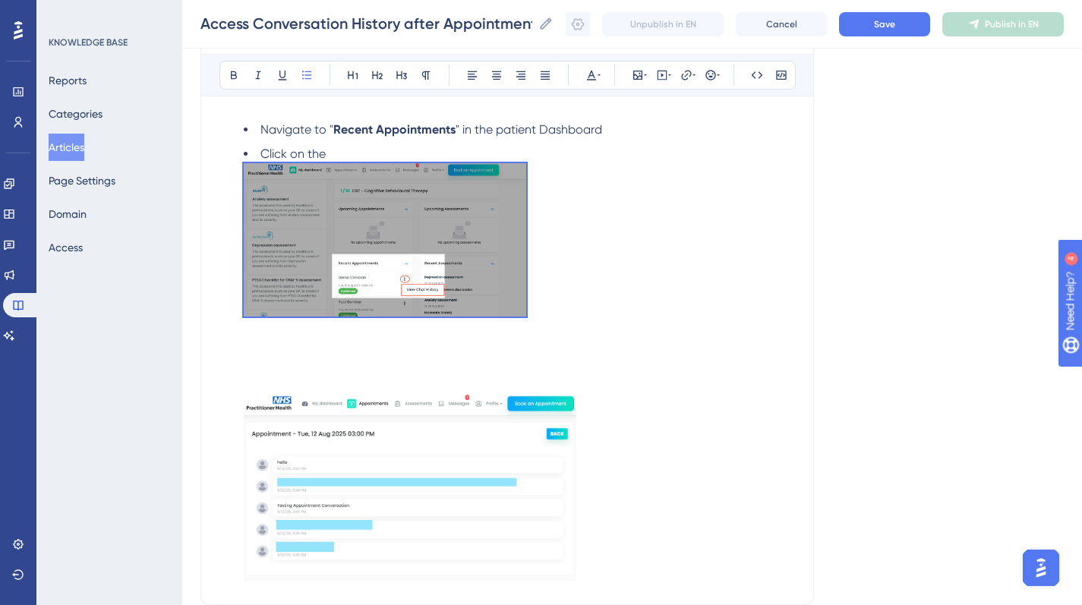
click at [342, 151] on li "Click on the" at bounding box center [519, 365] width 551 height 441
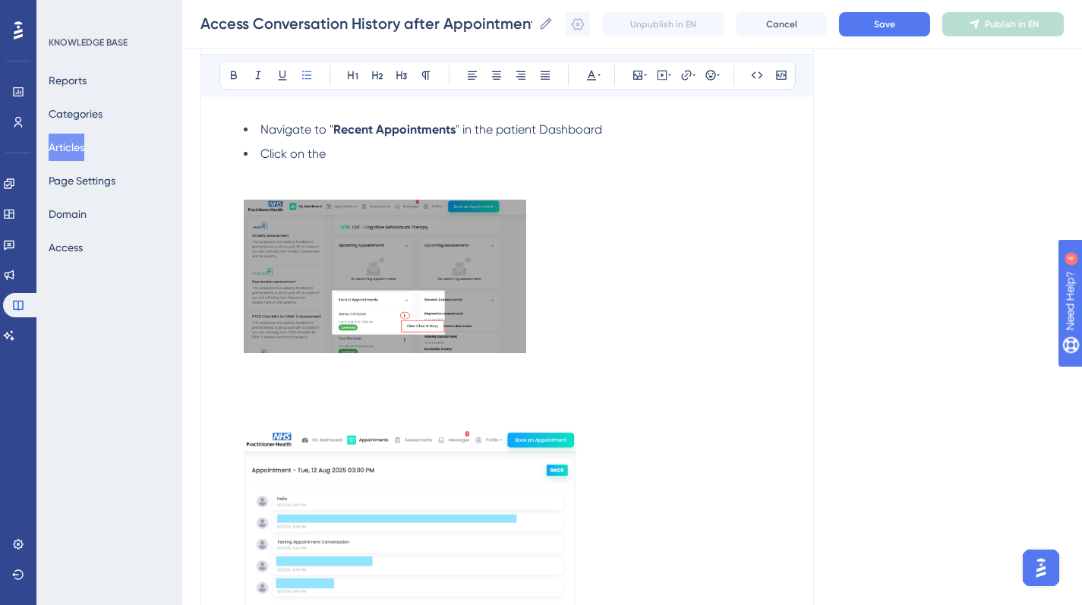
click at [342, 151] on li "Click on the" at bounding box center [519, 384] width 551 height 478
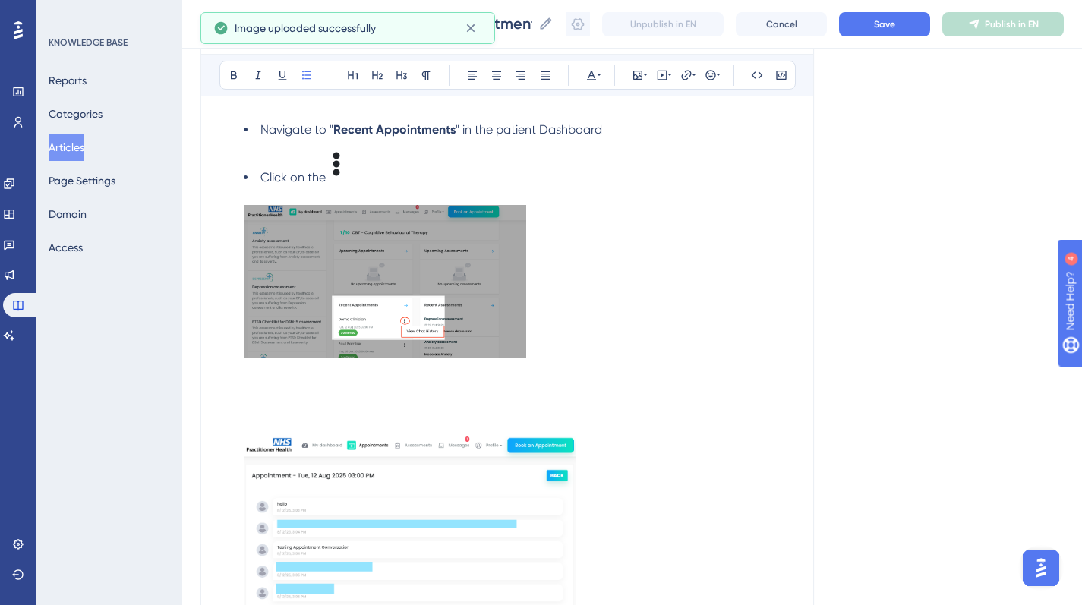
click at [336, 163] on img at bounding box center [340, 163] width 29 height 36
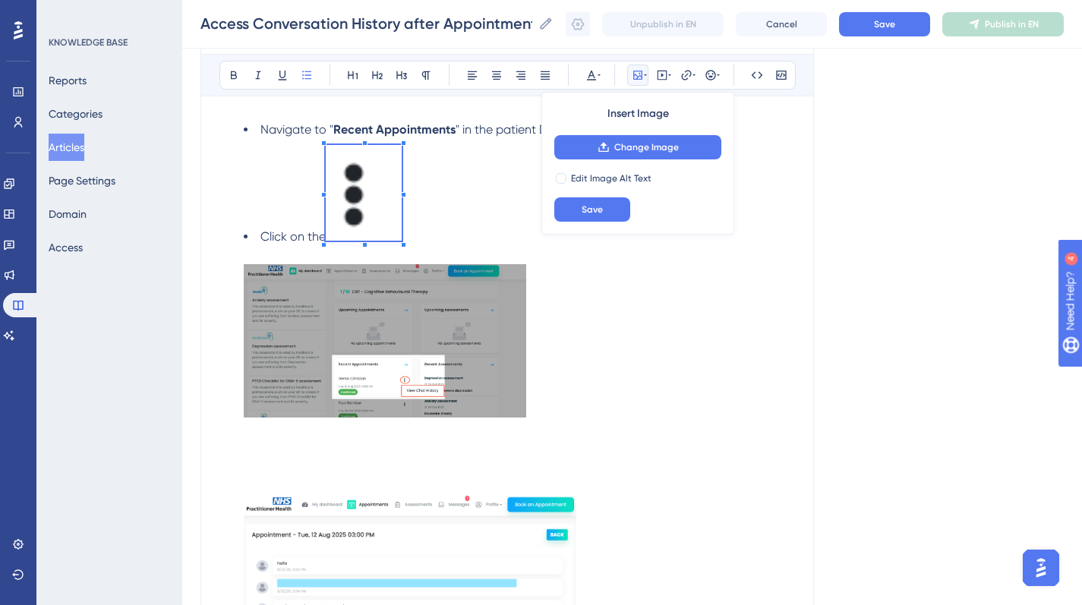
click at [336, 155] on span at bounding box center [364, 195] width 76 height 101
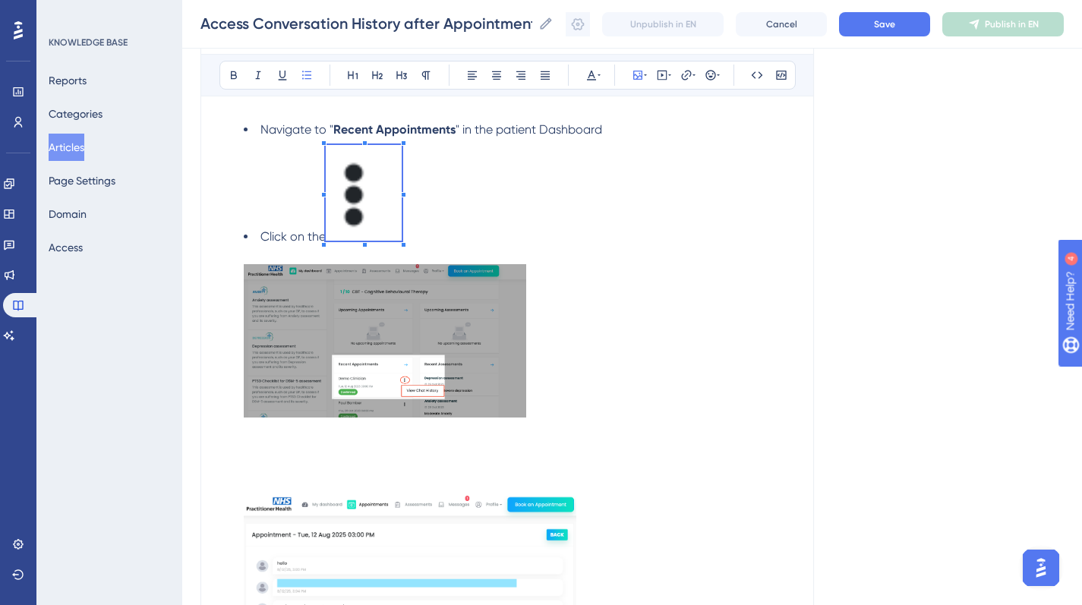
click at [351, 170] on span at bounding box center [364, 195] width 76 height 101
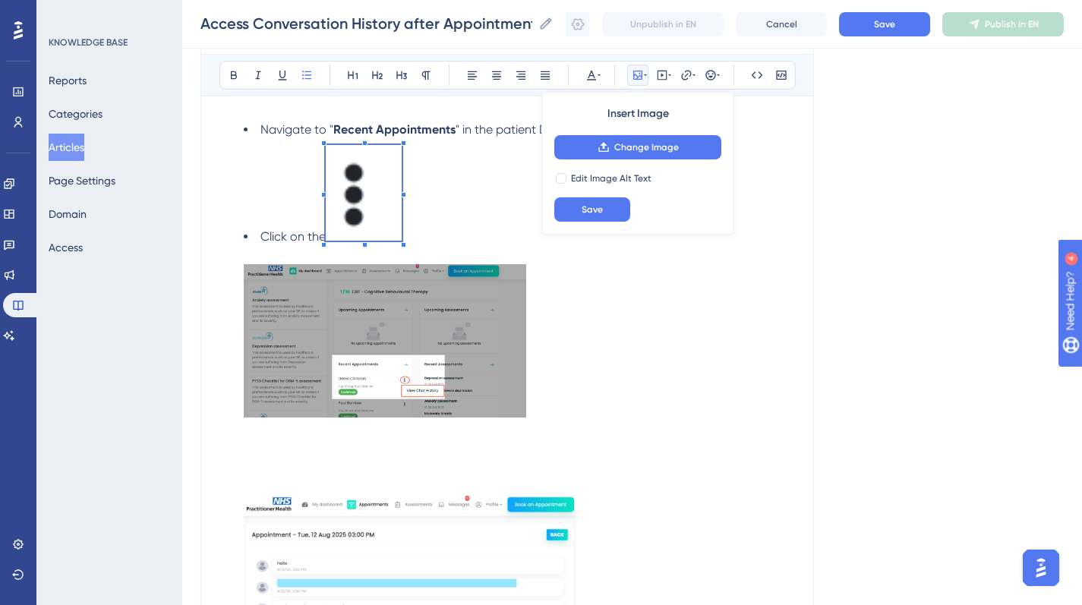
click at [364, 198] on span at bounding box center [364, 195] width 76 height 101
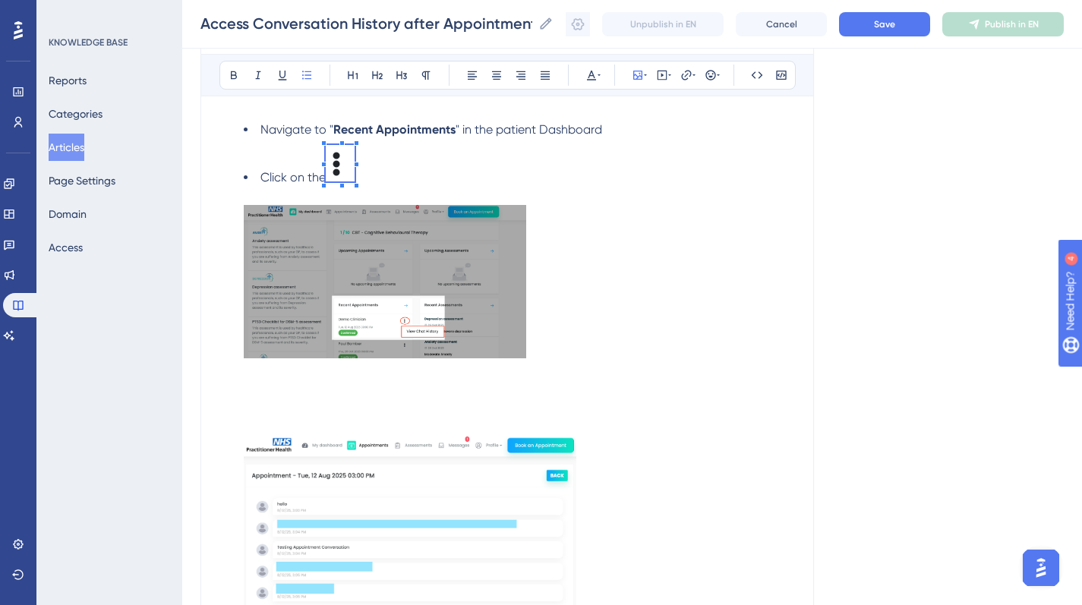
click at [343, 175] on span at bounding box center [340, 166] width 29 height 42
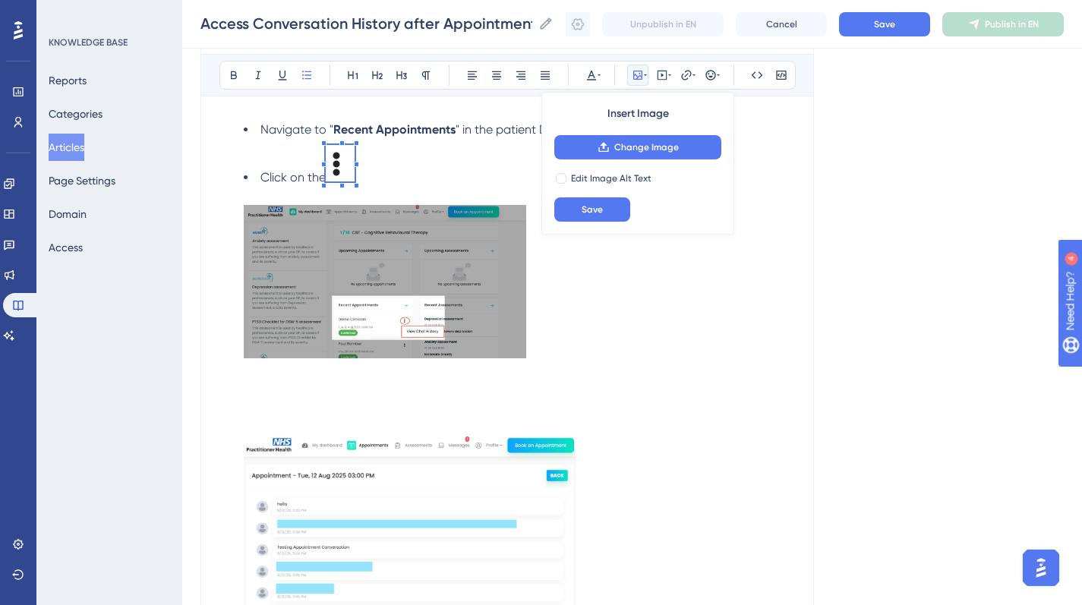
click at [345, 175] on span at bounding box center [340, 166] width 29 height 42
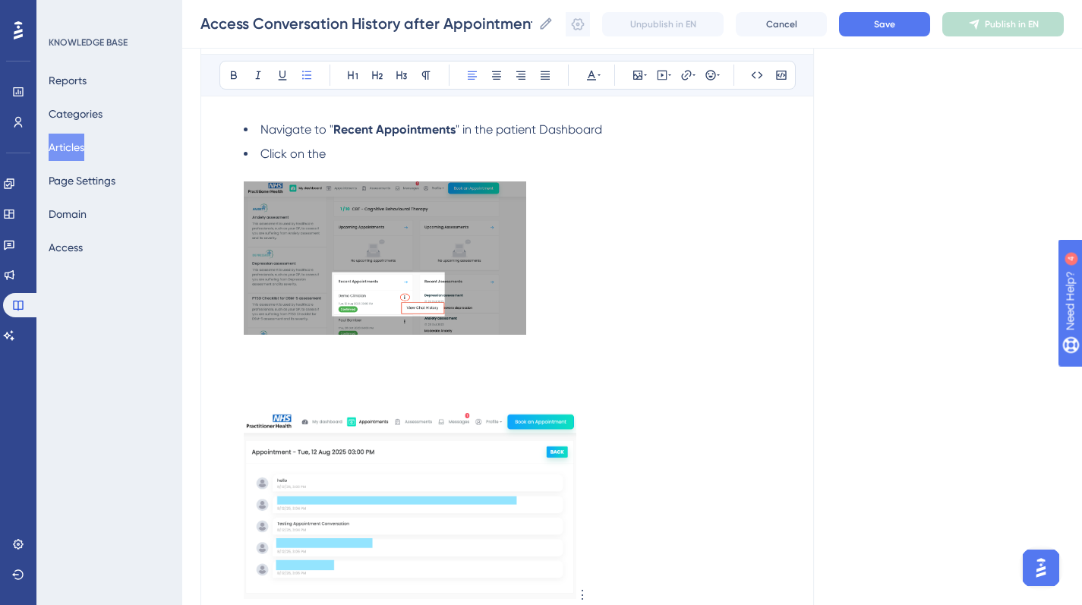
click at [332, 158] on li "Click on the ⋮" at bounding box center [519, 374] width 551 height 459
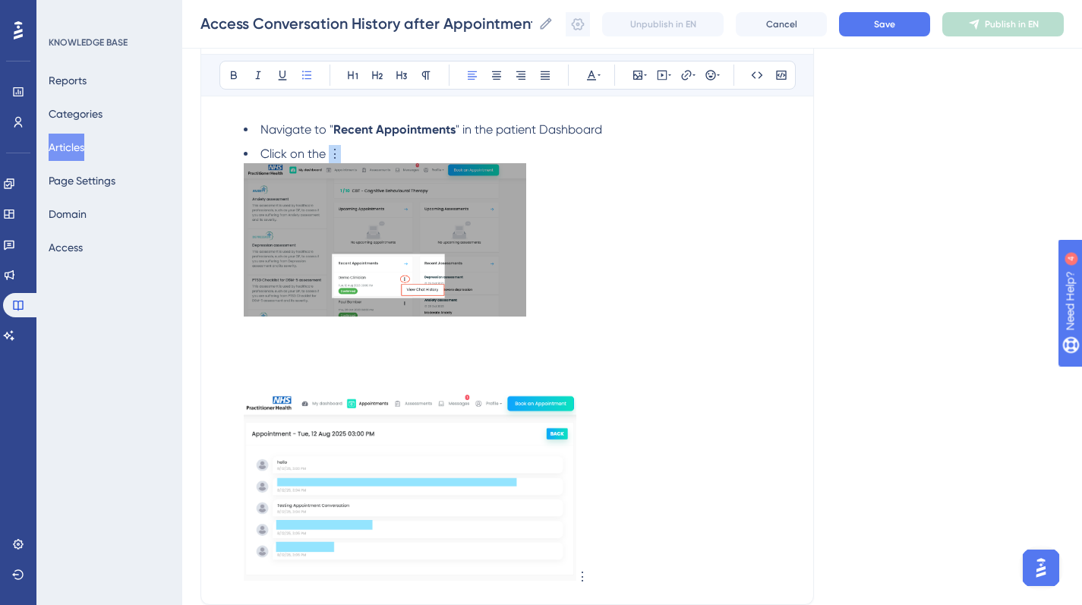
drag, startPoint x: 338, startPoint y: 156, endPoint x: 329, endPoint y: 156, distance: 9.1
click at [329, 156] on li "Click on the ⋮ ⋮" at bounding box center [519, 365] width 551 height 441
click at [351, 153] on li "Click on the ⋮ ⋮" at bounding box center [519, 365] width 551 height 441
click at [330, 156] on strong "⋮" at bounding box center [332, 154] width 12 height 14
click at [348, 76] on icon at bounding box center [353, 75] width 10 height 8
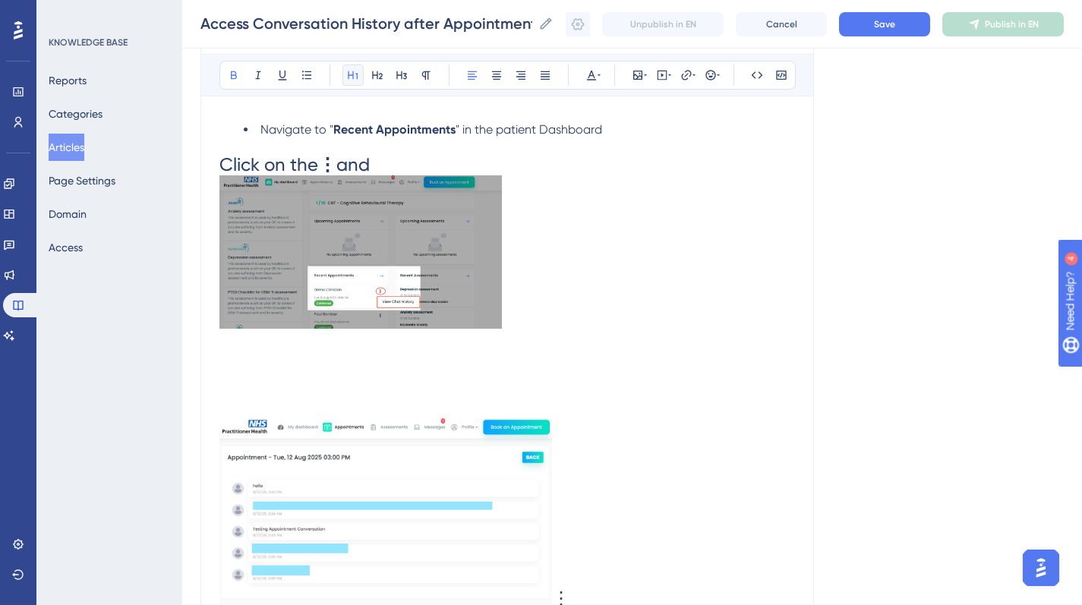
click at [347, 76] on icon at bounding box center [353, 75] width 12 height 12
click at [348, 77] on icon at bounding box center [353, 75] width 10 height 8
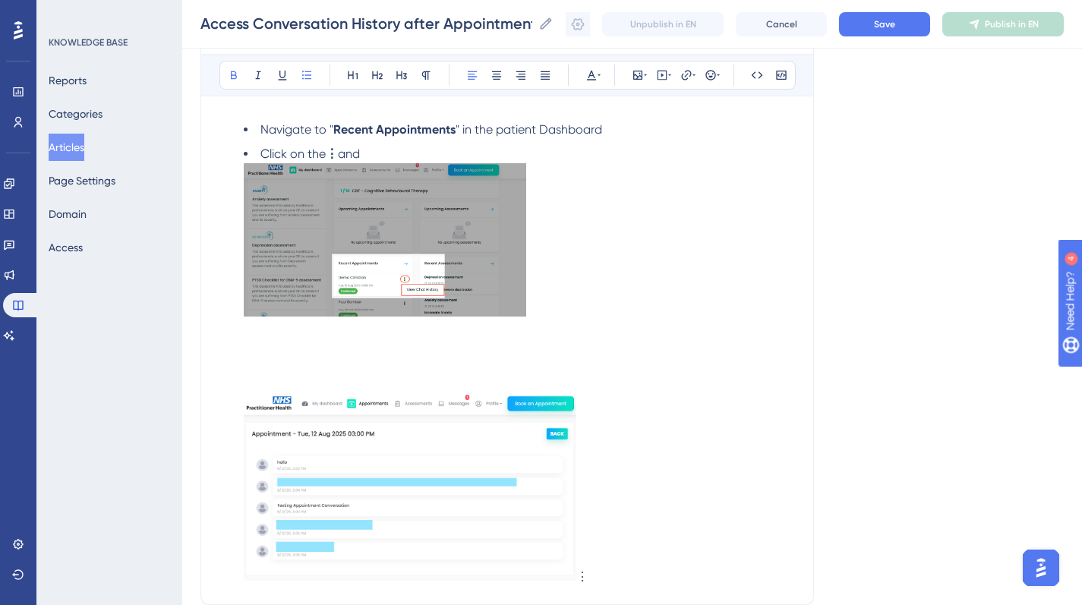
click at [373, 151] on li "Click on the ⋮ and ⋮" at bounding box center [519, 365] width 551 height 441
click at [333, 153] on strong "⋮" at bounding box center [332, 154] width 12 height 14
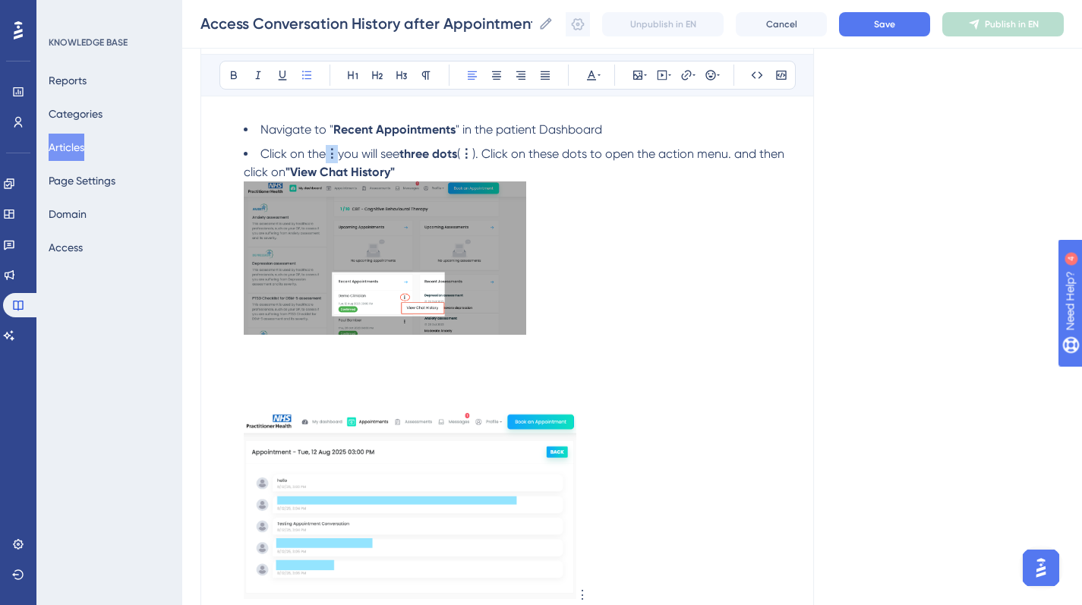
drag, startPoint x: 333, startPoint y: 154, endPoint x: 324, endPoint y: 155, distance: 8.4
click at [324, 154] on li "Click on the ⋮ you will see three dots ( ⋮ ). Click on these dots to open the a…" at bounding box center [519, 374] width 551 height 459
drag, startPoint x: 399, startPoint y: 154, endPoint x: 325, endPoint y: 153, distance: 74.4
click at [326, 154] on li "Click on the ⋮ you will see three dots ( ⋮ ). Click on these dots to open the a…" at bounding box center [519, 374] width 551 height 459
drag, startPoint x: 755, startPoint y: 158, endPoint x: 563, endPoint y: 151, distance: 193.0
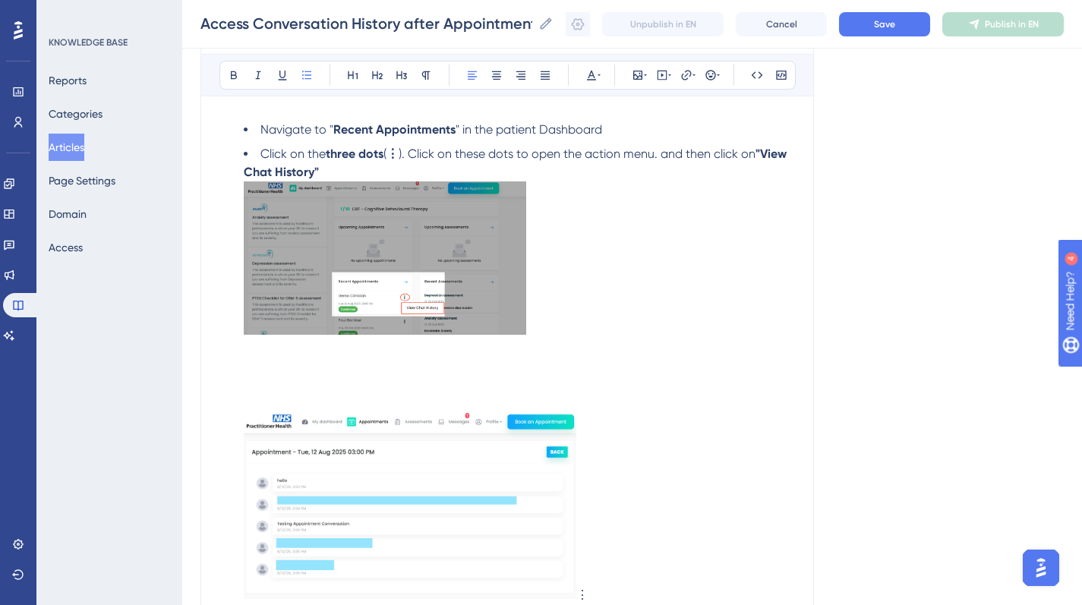
click at [563, 151] on li "Click on the three dots ( ⋮ ). Click on these dots to open the action menu. and…" at bounding box center [519, 374] width 551 height 459
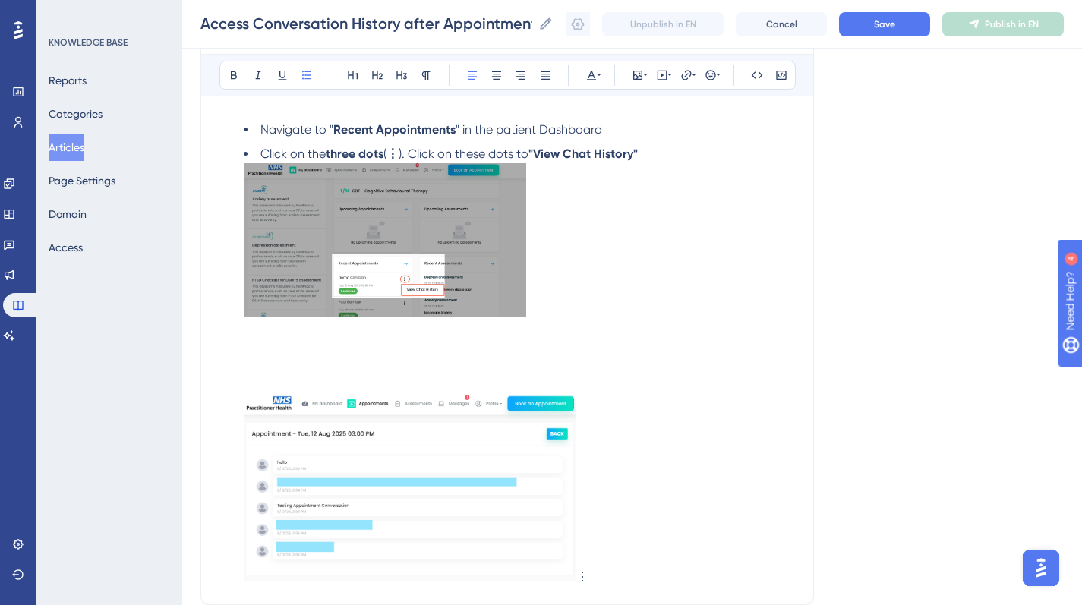
click at [402, 156] on span "). Click on these dots to" at bounding box center [464, 154] width 130 height 14
drag, startPoint x: 550, startPoint y: 156, endPoint x: 431, endPoint y: 147, distance: 119.5
click at [431, 147] on span ") and Click on these dots to" at bounding box center [475, 154] width 152 height 14
click at [547, 153] on li "Click on the three dots ( ⋮ ) and "View Chat History" ⋮" at bounding box center [519, 365] width 551 height 441
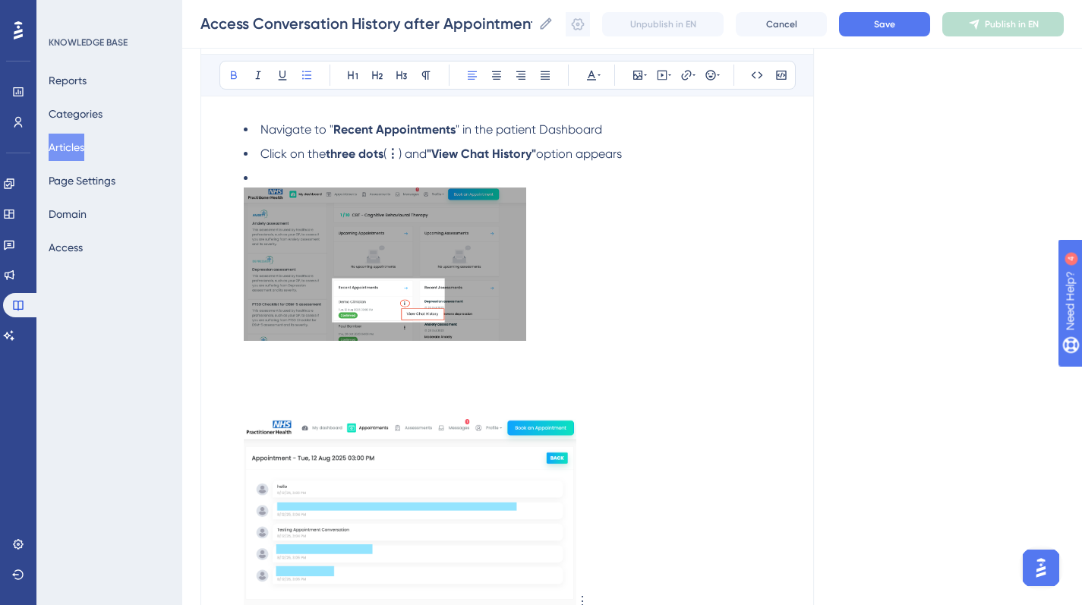
drag, startPoint x: 427, startPoint y: 149, endPoint x: 541, endPoint y: 146, distance: 113.2
click at [541, 145] on li "Click on the three dots ( ⋮ ) and "View Chat History" option appears" at bounding box center [519, 154] width 551 height 18
copy strong ""View Chat History""
click at [288, 181] on li "⋮" at bounding box center [519, 389] width 551 height 441
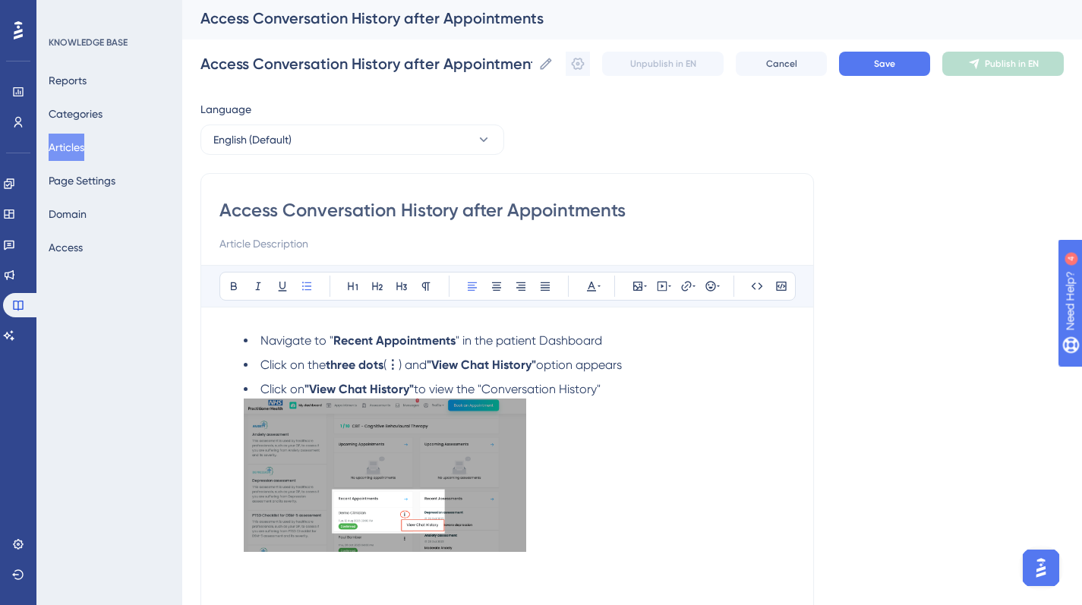
scroll to position [0, 0]
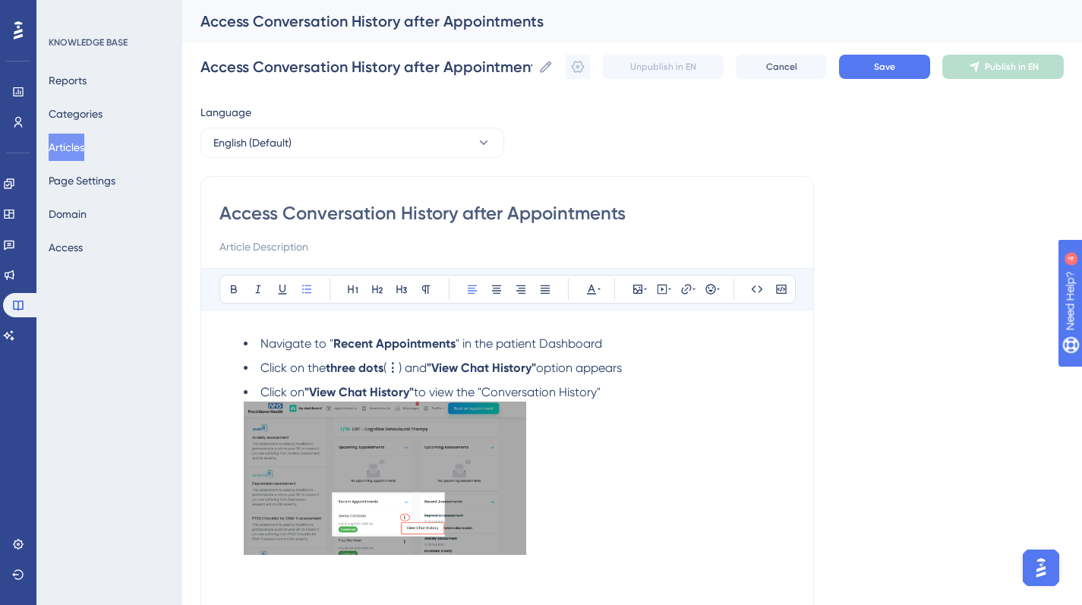
click at [321, 367] on span "Click on the" at bounding box center [292, 368] width 65 height 14
click at [400, 368] on span ") and" at bounding box center [413, 368] width 28 height 14
drag, startPoint x: 543, startPoint y: 366, endPoint x: 515, endPoint y: 366, distance: 28.1
click at [514, 367] on li "Click on the three dots ( ⋮ ) of the appointment and "View Chat History" option…" at bounding box center [519, 368] width 551 height 18
click at [515, 367] on span ") of the appointment and" at bounding box center [469, 368] width 140 height 14
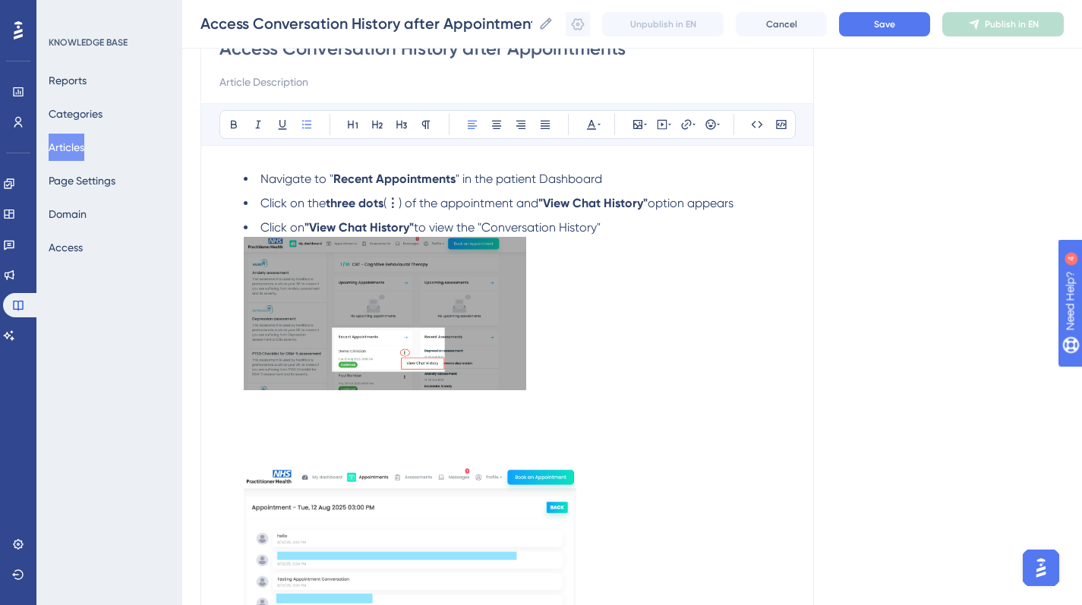
scroll to position [169, 0]
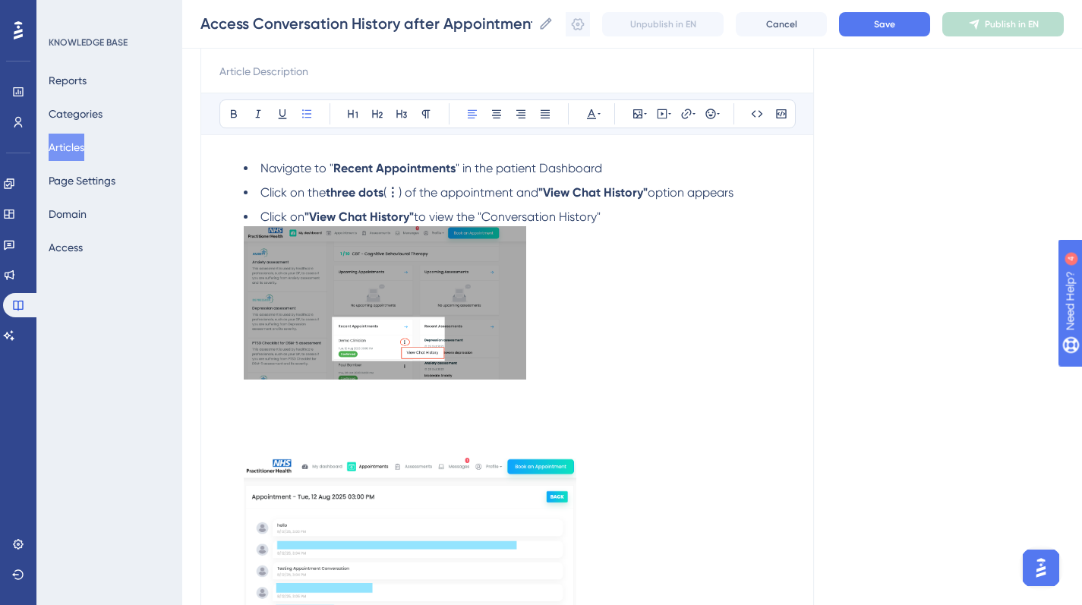
click at [611, 217] on li "Click on "View Chat History" to view the "Conversation History" ⋮" at bounding box center [519, 428] width 551 height 441
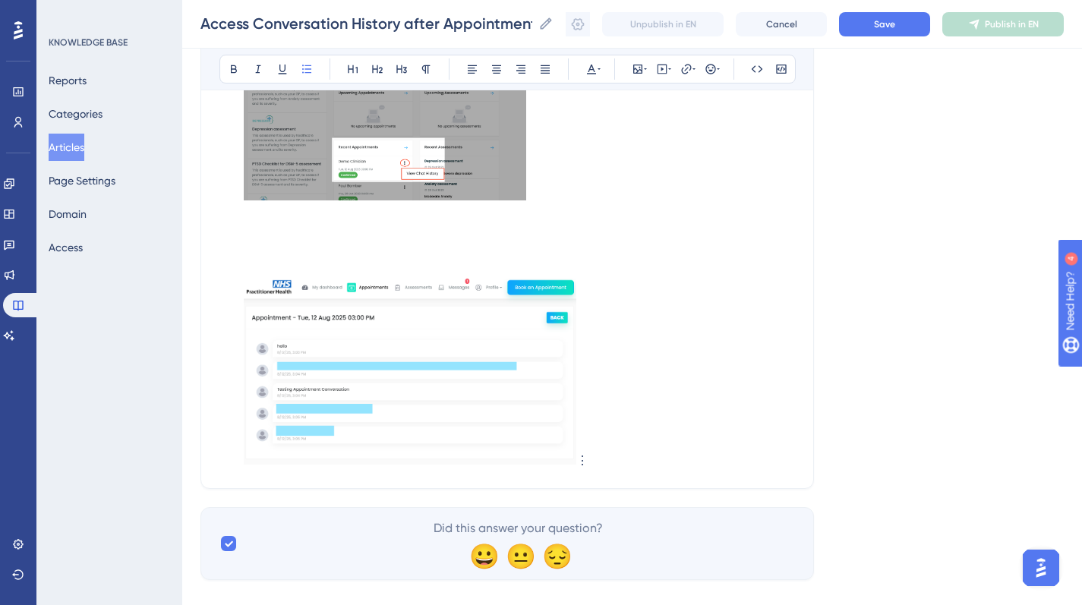
scroll to position [369, 0]
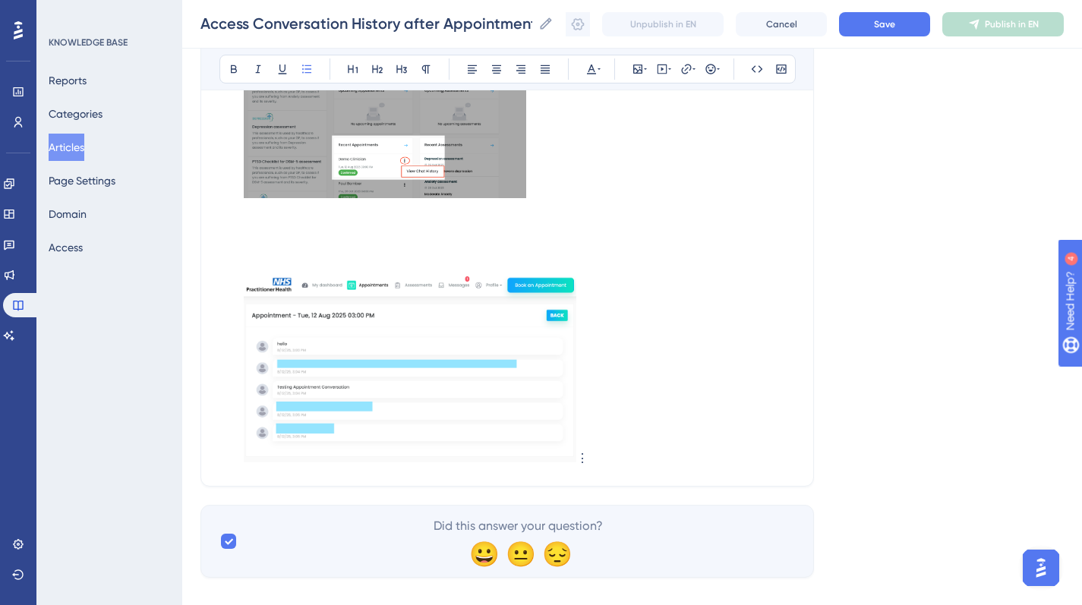
click at [260, 230] on li "Click on "View Chat History" to view the "Conversation History" ⋮" at bounding box center [519, 237] width 551 height 459
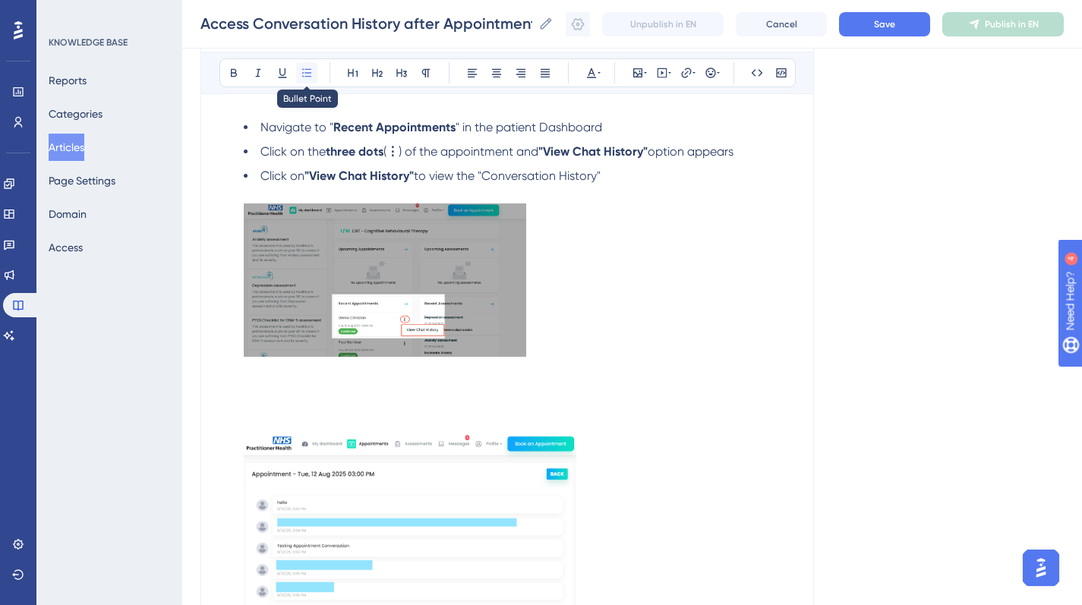
click at [298, 71] on button at bounding box center [306, 72] width 21 height 21
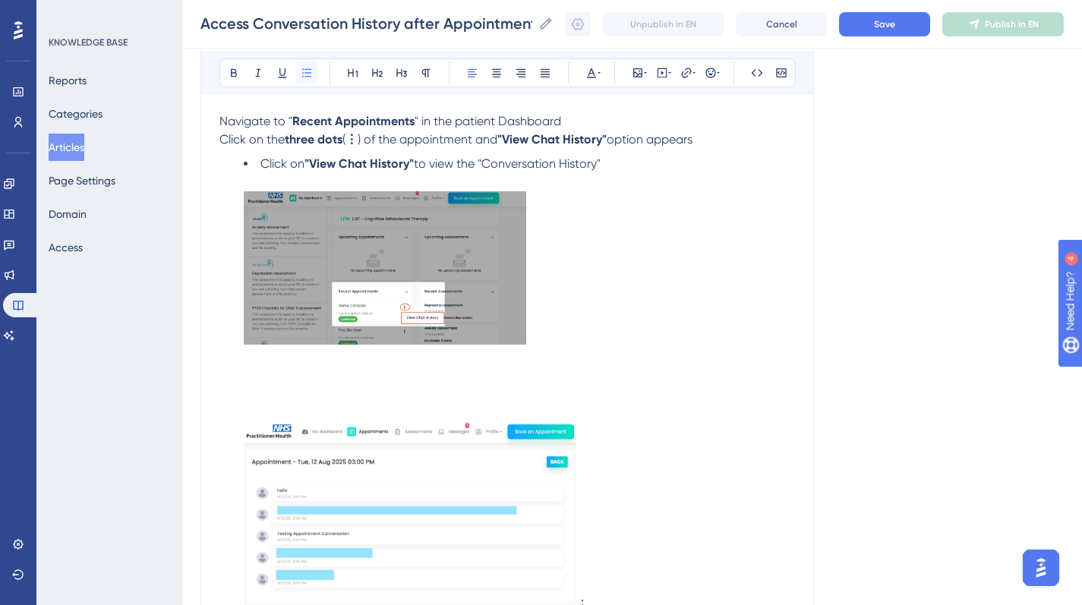
click at [298, 72] on button at bounding box center [306, 72] width 21 height 21
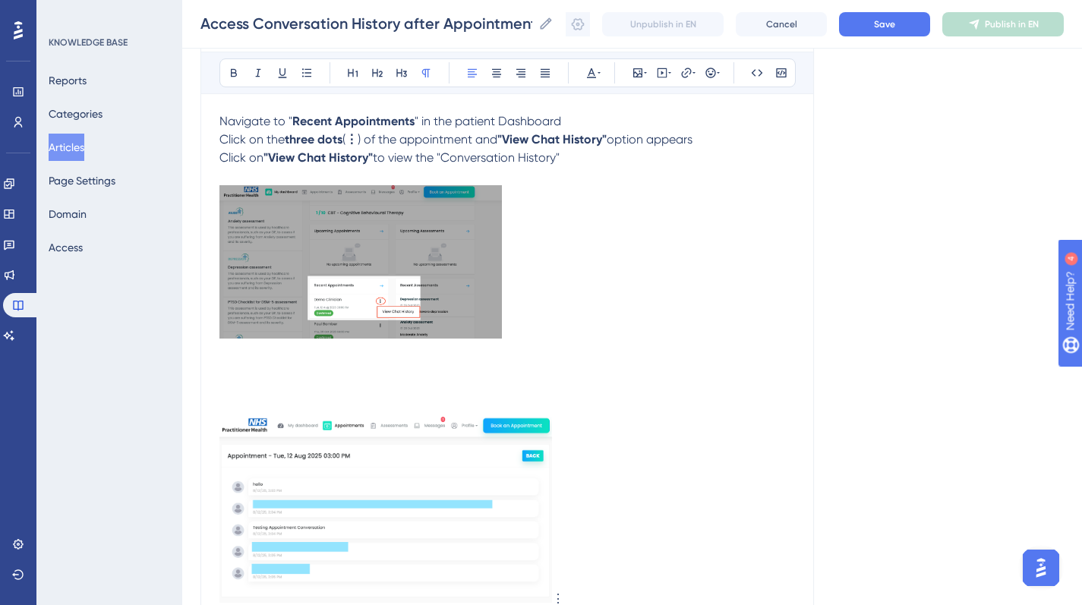
click at [235, 355] on p "Click on "View Chat History" to view the "Conversation History" ⋮" at bounding box center [506, 378] width 575 height 459
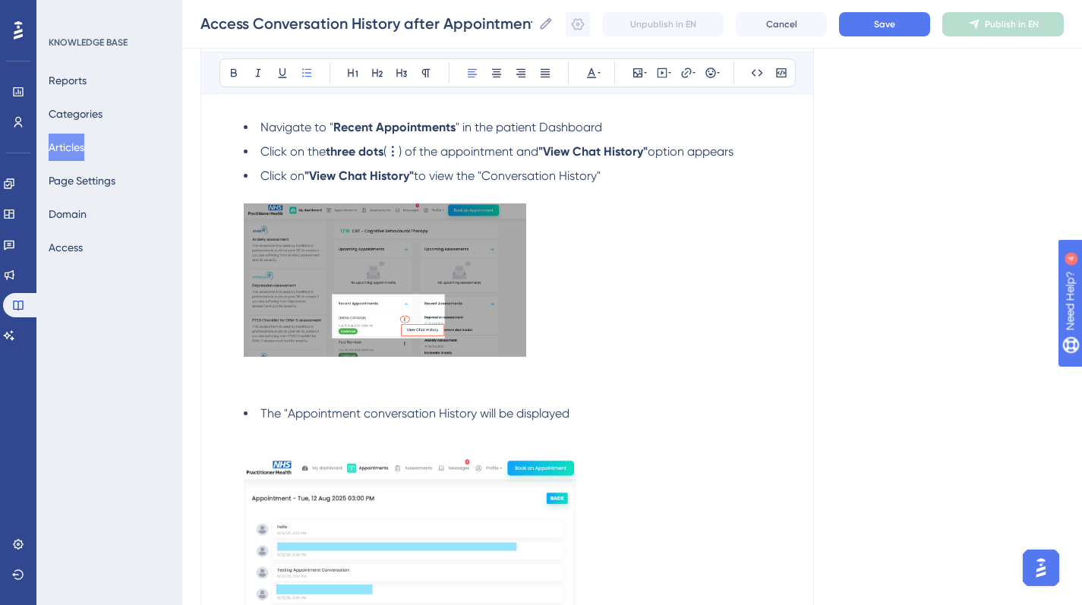
click at [288, 411] on span "The "Appointment conversation History will be displayed" at bounding box center [414, 413] width 309 height 14
click at [361, 417] on span "The Appointment conversation History will be displayed" at bounding box center [412, 413] width 305 height 14
click at [475, 413] on span "The Appointment "conversation History will be displayed" at bounding box center [414, 413] width 309 height 14
click at [370, 419] on span "The Appointment "conversation History" will be displayed" at bounding box center [416, 413] width 313 height 14
drag, startPoint x: 358, startPoint y: 415, endPoint x: 286, endPoint y: 417, distance: 72.1
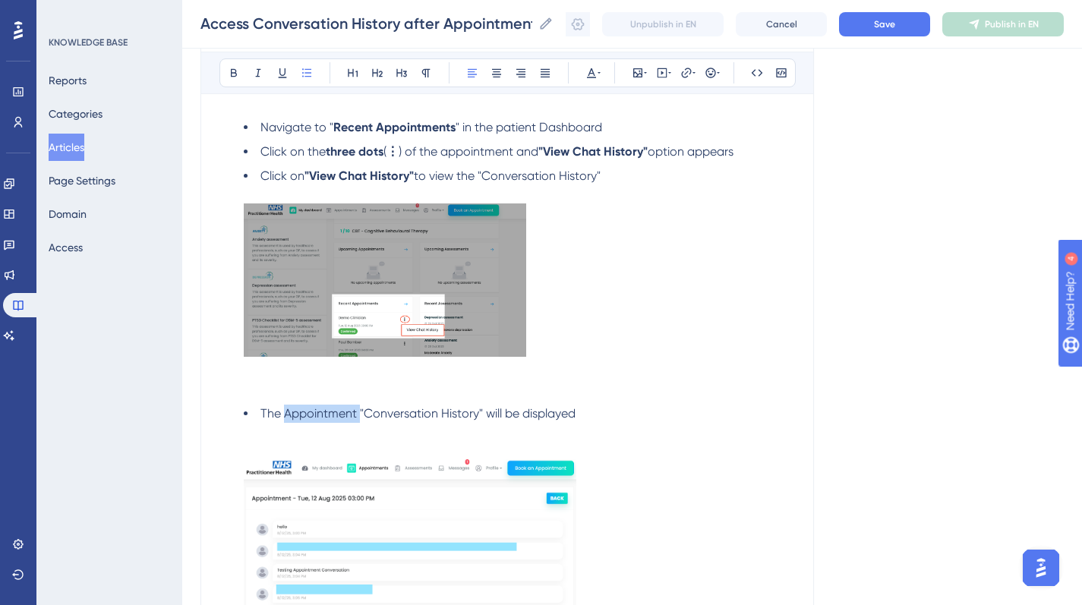
click at [286, 416] on span "The Appointment "Conversation History" will be displayed" at bounding box center [417, 413] width 315 height 14
click at [406, 412] on span "The "Conversation History" will be displayed" at bounding box center [379, 413] width 239 height 14
drag, startPoint x: 639, startPoint y: 419, endPoint x: 238, endPoint y: 415, distance: 400.9
click at [238, 415] on ul "Navigate to " Recent Appointments " in the patient Dashboard Click on the three…" at bounding box center [506, 384] width 575 height 532
copy span "The "Conversation History" of the Appointment will be displayed"
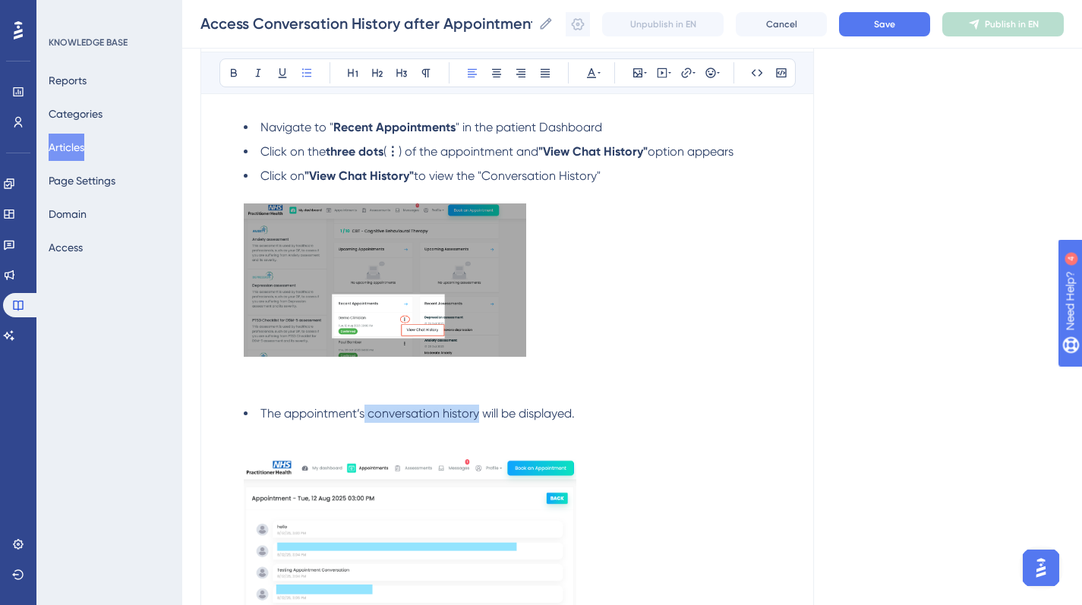
drag, startPoint x: 480, startPoint y: 417, endPoint x: 364, endPoint y: 411, distance: 115.6
click at [364, 411] on span "The appointment’s conversation history will be displayed." at bounding box center [417, 413] width 314 height 14
click at [368, 414] on strong "conversation history" at bounding box center [421, 413] width 115 height 14
click at [486, 413] on span "will be displayed." at bounding box center [530, 413] width 93 height 14
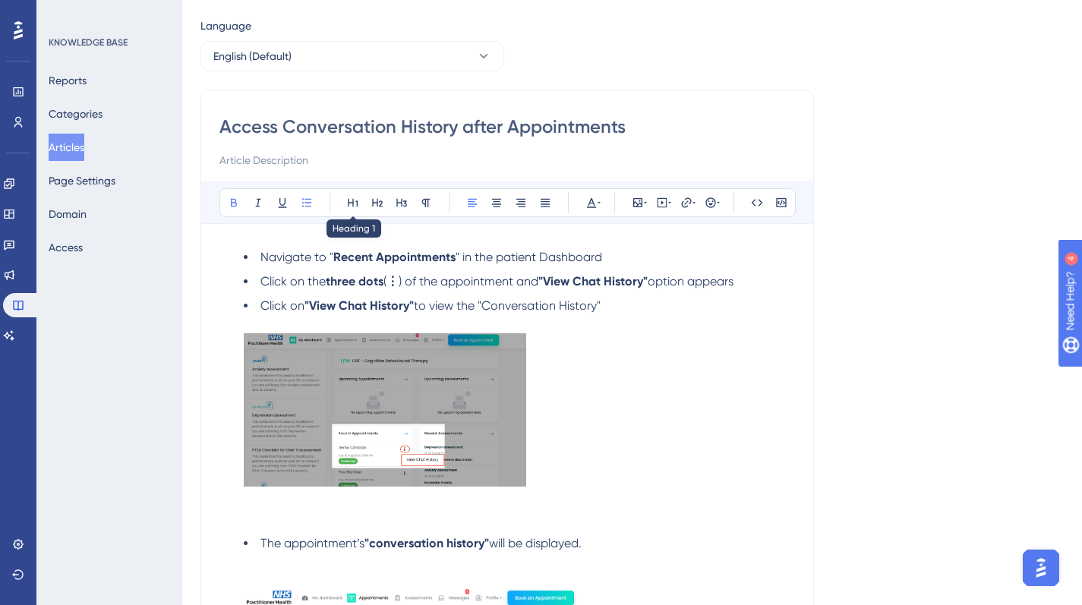
scroll to position [0, 0]
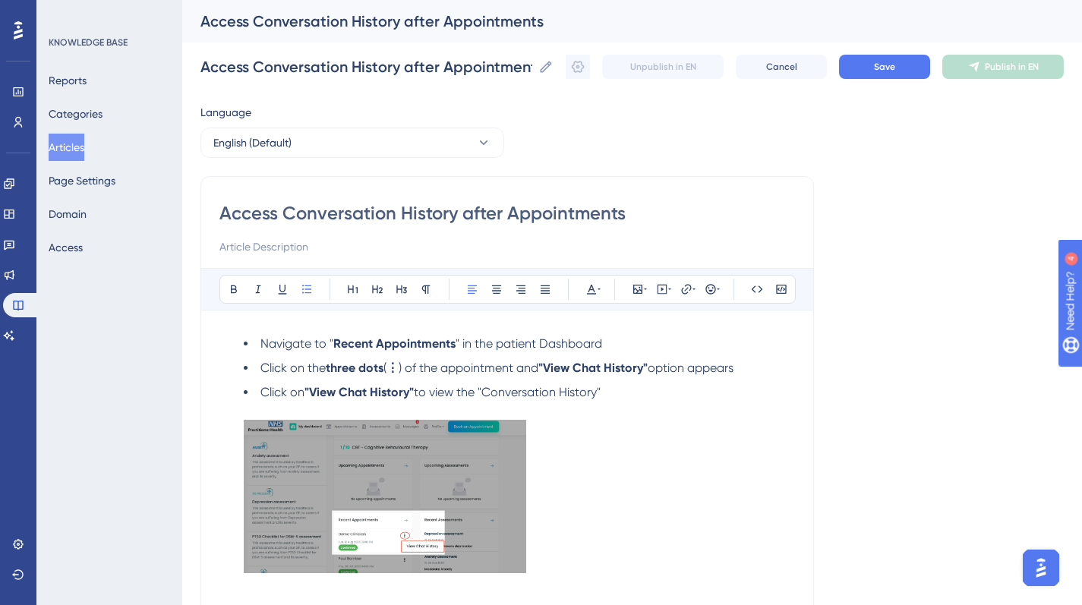
click at [255, 342] on li "Navigate to " Recent Appointments " in the patient Dashboard" at bounding box center [519, 344] width 551 height 18
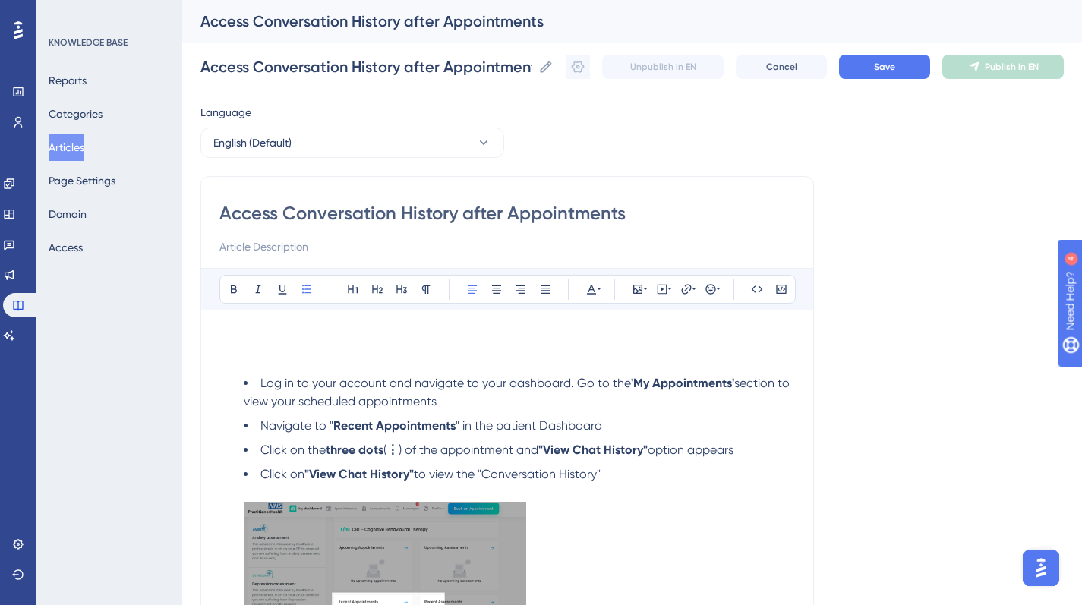
click at [257, 361] on h3 at bounding box center [506, 348] width 575 height 39
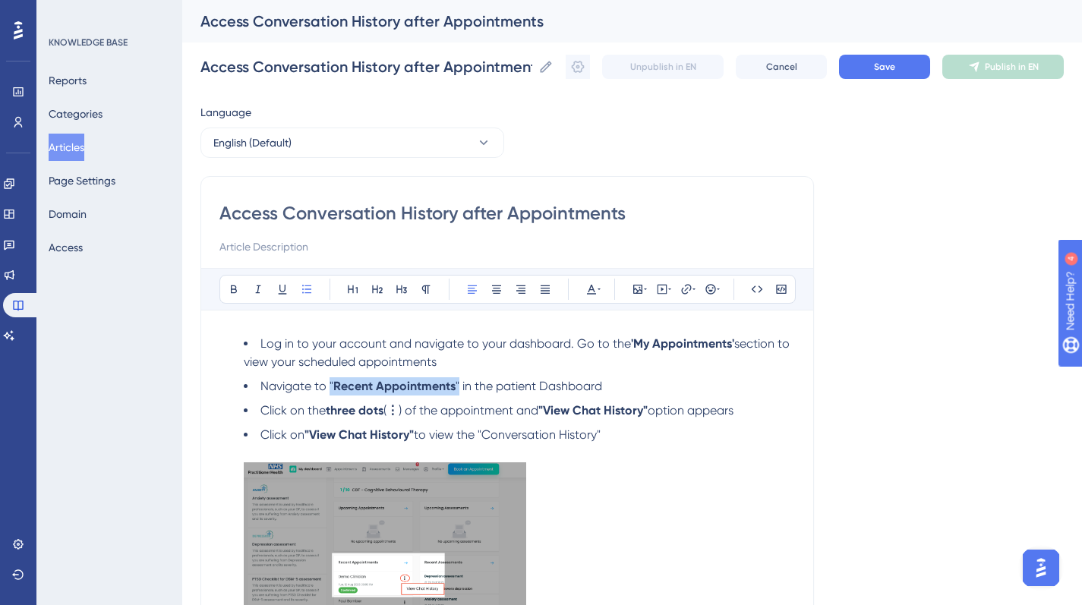
drag, startPoint x: 459, startPoint y: 389, endPoint x: 330, endPoint y: 386, distance: 129.1
click at [331, 385] on li "Navigate to " Recent Appointments " in the patient Dashboard" at bounding box center [519, 386] width 551 height 18
copy li "Recent Appointments ""
drag, startPoint x: 733, startPoint y: 345, endPoint x: 629, endPoint y: 342, distance: 104.1
click at [630, 342] on li "Log in to your account and navigate to your dashboard. Go to the 'My Appointmen…" at bounding box center [519, 353] width 551 height 36
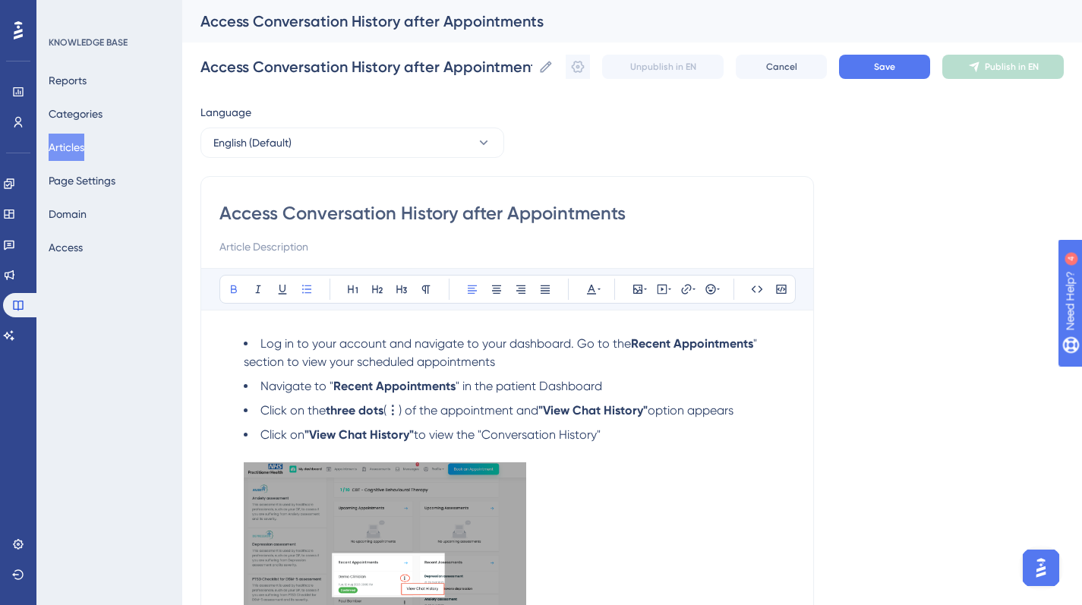
click at [631, 344] on strong "Recent Appointments" at bounding box center [692, 343] width 122 height 14
drag, startPoint x: 613, startPoint y: 393, endPoint x: 597, endPoint y: 371, distance: 26.7
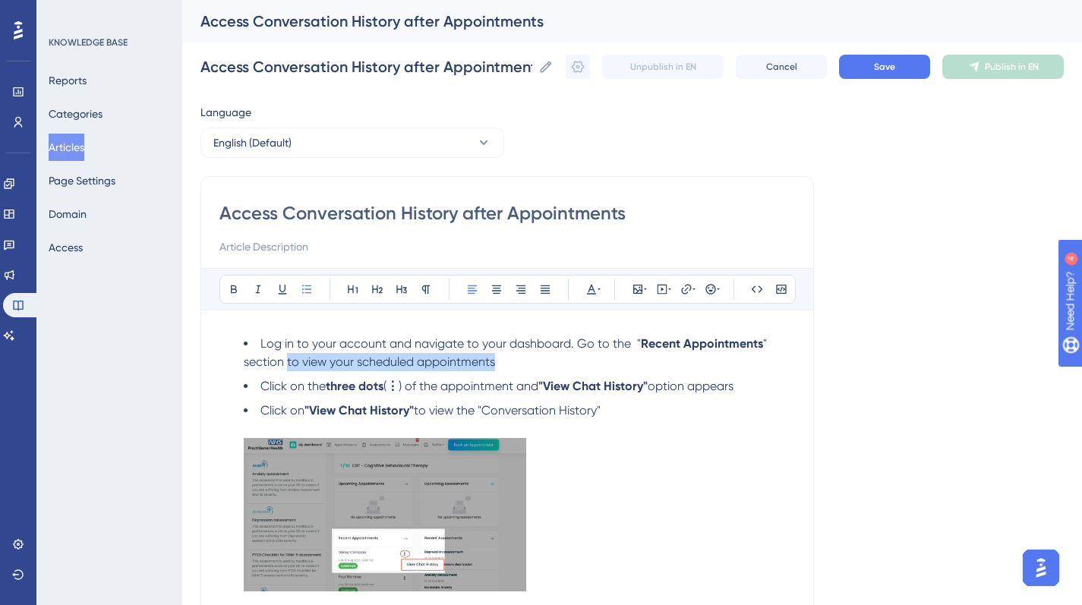
drag, startPoint x: 286, startPoint y: 363, endPoint x: 507, endPoint y: 367, distance: 221.0
click at [507, 368] on li "Log in to your account and navigate to your dashboard. Go to the " Recent Appoi…" at bounding box center [519, 353] width 551 height 36
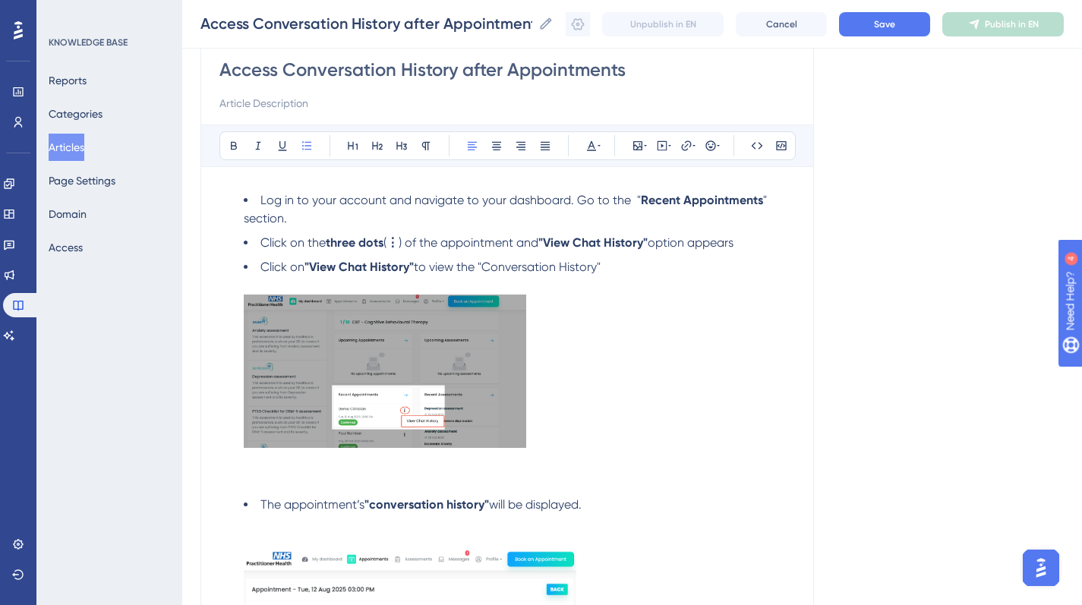
scroll to position [137, 0]
click at [641, 200] on strong "Recent Appointments" at bounding box center [702, 201] width 122 height 14
click at [774, 197] on li "Log in to your account and navigate to your dashboard. Go to the "Recent Appoin…" at bounding box center [519, 210] width 551 height 36
click at [393, 244] on strong "⋮" at bounding box center [392, 243] width 12 height 14
click at [239, 142] on icon at bounding box center [234, 146] width 12 height 12
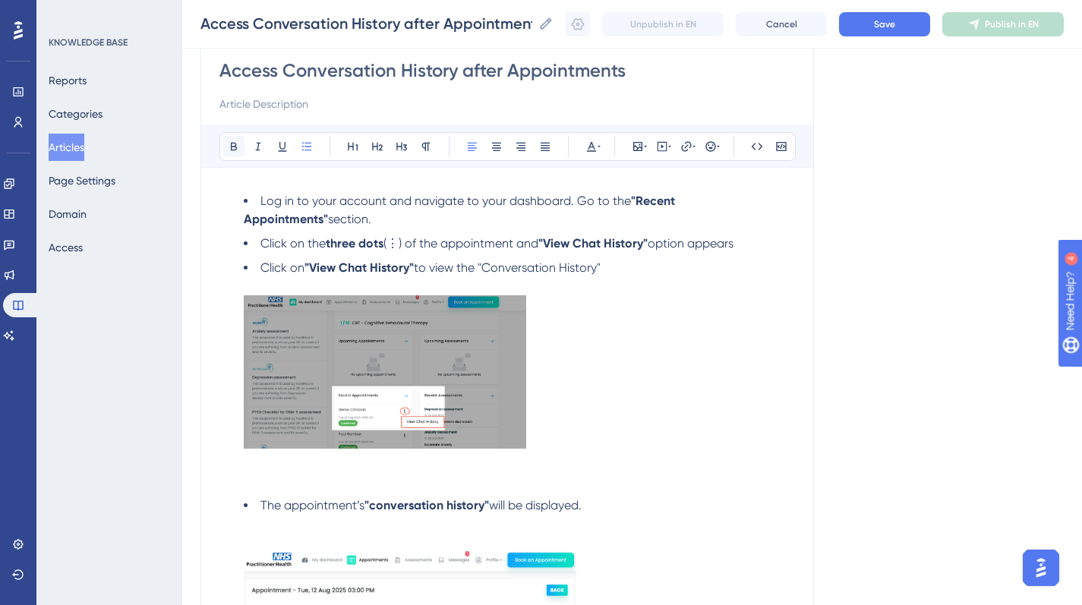
click at [239, 142] on icon at bounding box center [234, 146] width 12 height 12
click at [660, 278] on li "Click on "View Chat History" to view the "Conversation History"" at bounding box center [519, 375] width 551 height 232
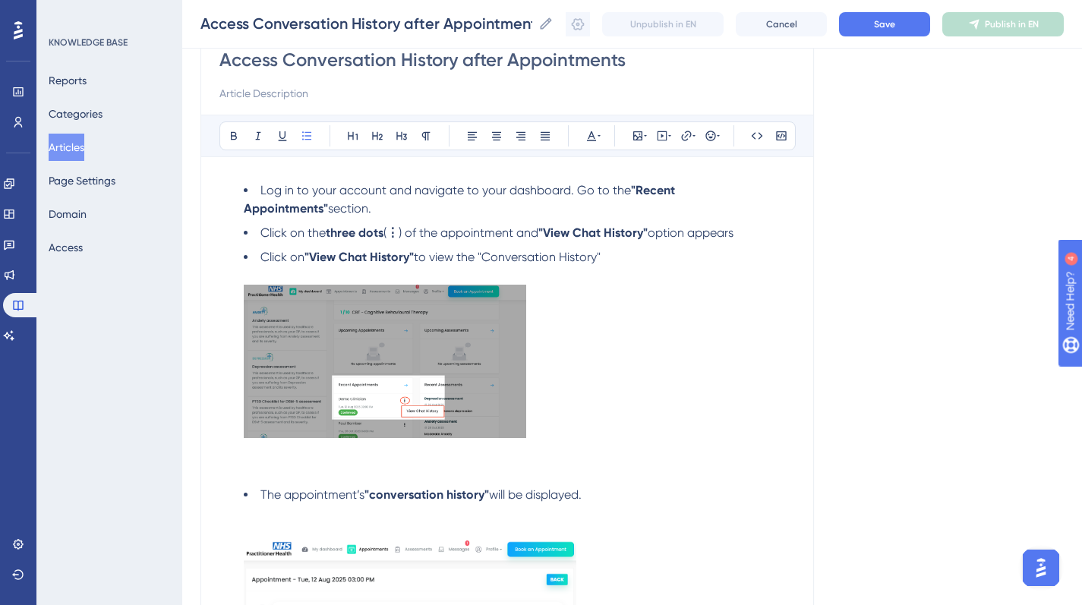
scroll to position [150, 0]
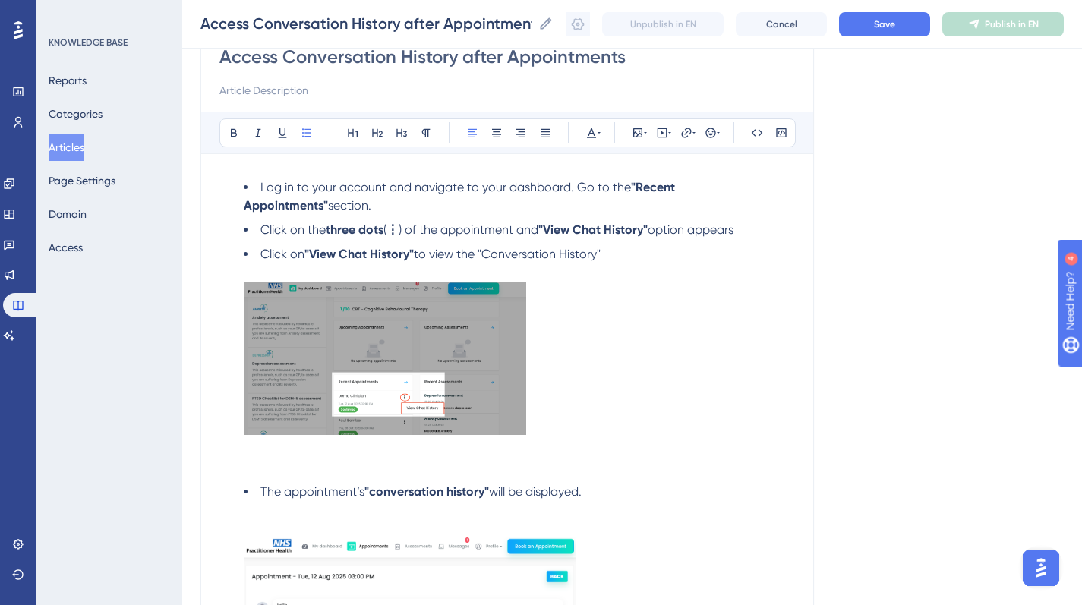
click at [437, 226] on span ") of the appointment and" at bounding box center [469, 229] width 140 height 14
click at [466, 232] on span ") of the relavant appointment and" at bounding box center [493, 229] width 188 height 14
click at [460, 232] on span ") of the relavant appointment and" at bounding box center [493, 229] width 188 height 14
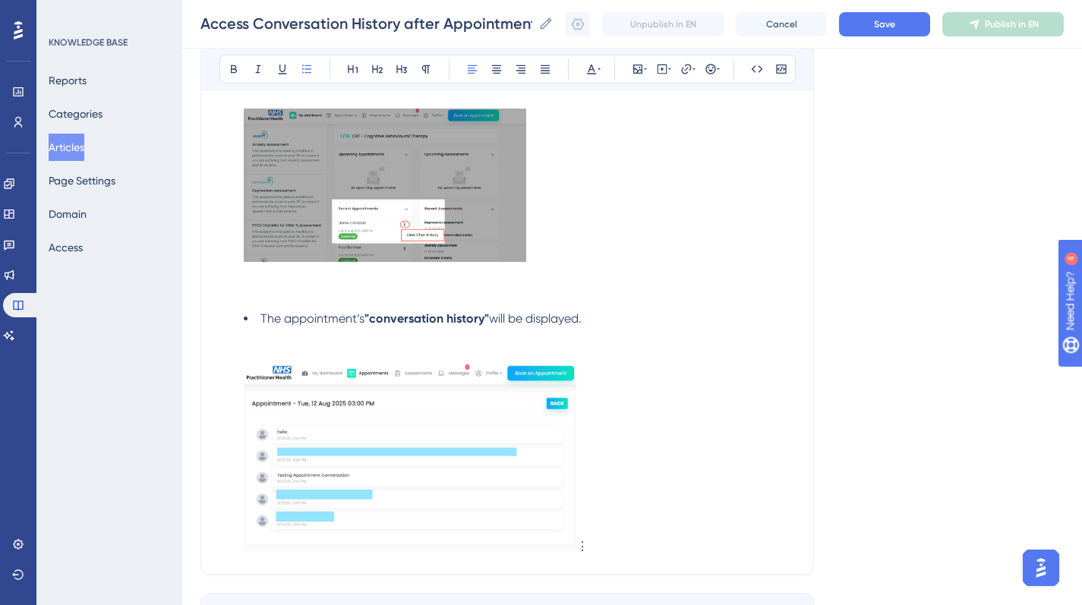
scroll to position [434, 0]
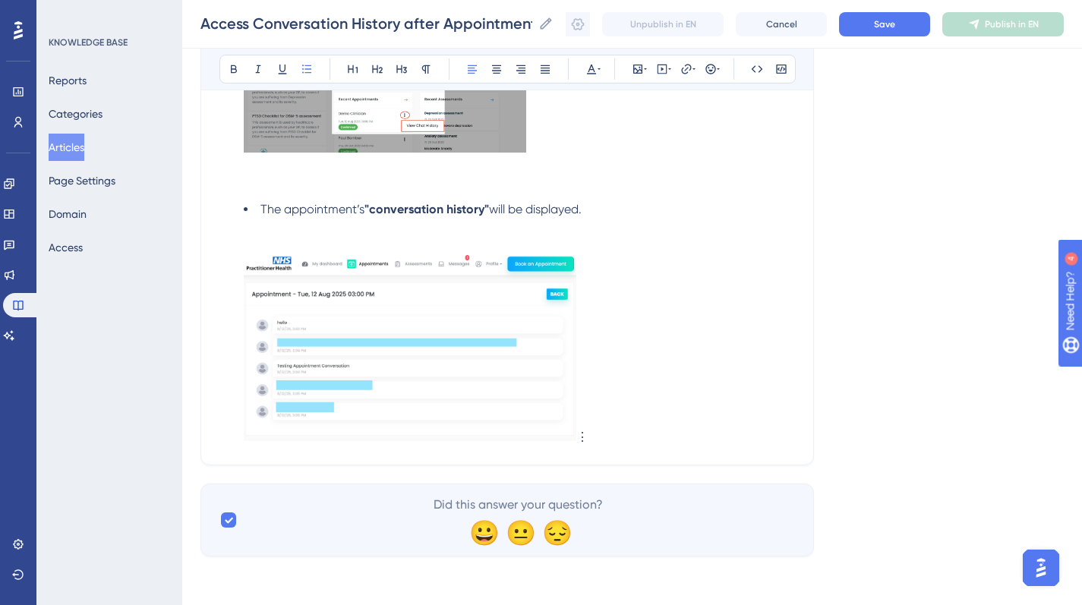
click at [260, 180] on li "Click on "View Chat History" to view the "Conversation History"" at bounding box center [519, 79] width 551 height 232
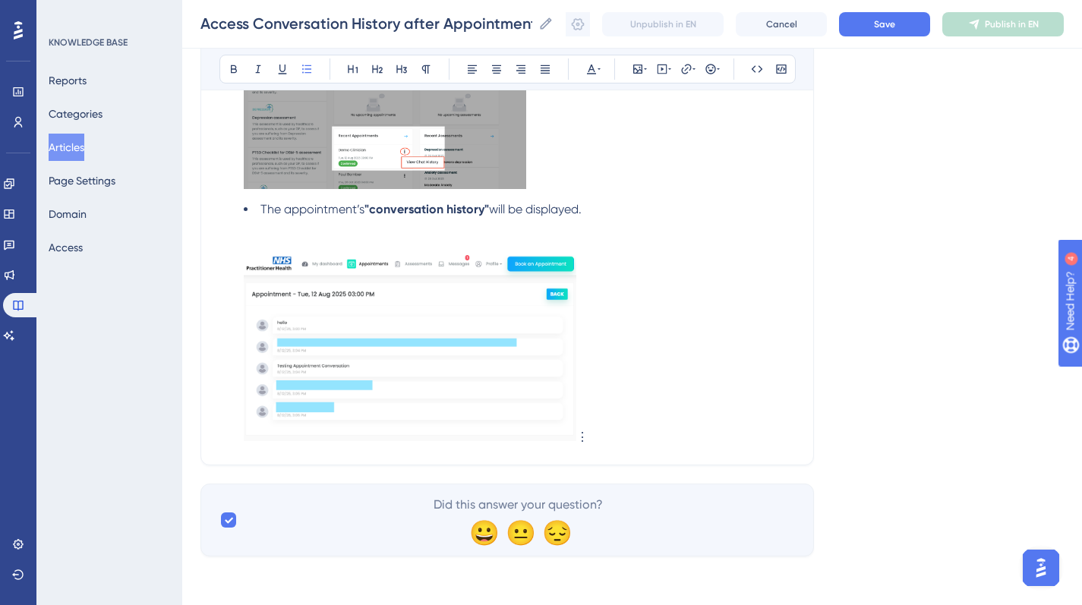
scroll to position [398, 0]
click at [245, 241] on li "The appointment’s "conversation history" will be displayed. ⋮" at bounding box center [519, 323] width 551 height 246
click at [245, 221] on li "The appointment’s "conversation history" will be displayed. ⋮" at bounding box center [519, 323] width 551 height 246
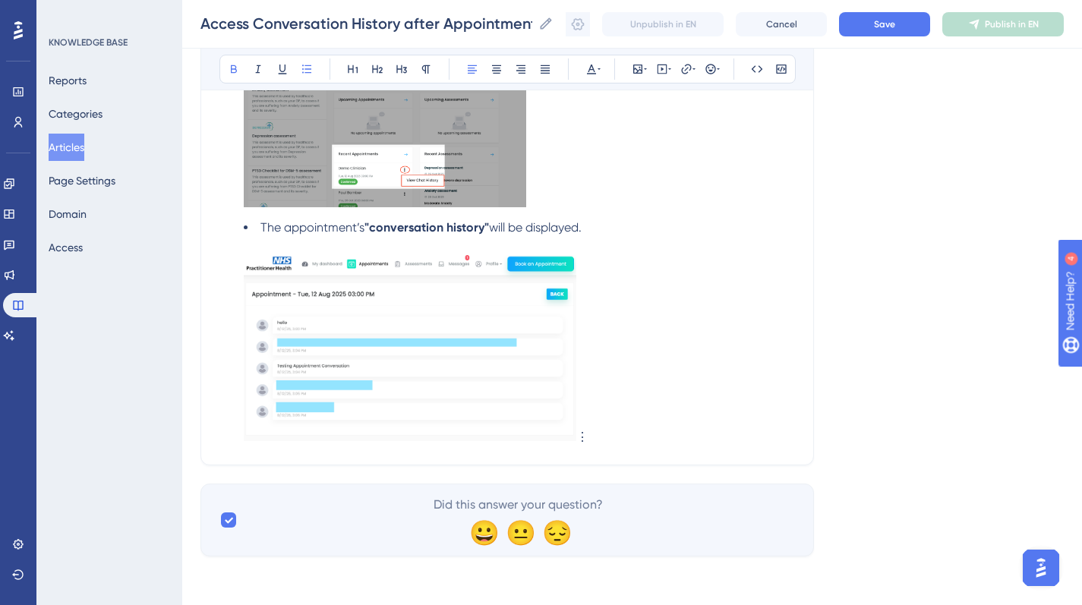
click at [374, 234] on li "The appointment’s "conversation history" will be displayed. ⋮" at bounding box center [519, 333] width 551 height 228
click at [750, 247] on li "The appointment’s "Conversation history" will be displayed. ⋮" at bounding box center [519, 333] width 551 height 228
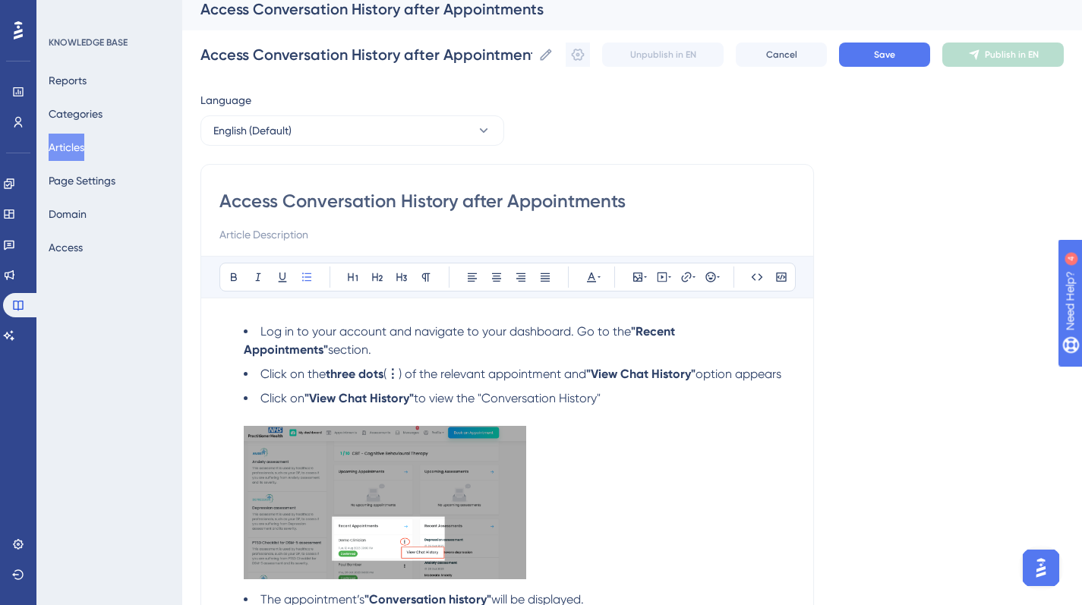
scroll to position [11, 0]
click at [241, 315] on div "Bold Italic Underline Bullet Point Heading 1 Heading 2 Heading 3 Normal Align L…" at bounding box center [506, 538] width 575 height 563
click at [241, 314] on div "Bold Italic Underline Bullet Point Heading 1 Heading 2 Heading 3 Normal Align L…" at bounding box center [506, 538] width 575 height 563
click at [241, 334] on ul "Log in to your account and navigate to your dashboard. Go to the "Recent Appoin…" at bounding box center [506, 571] width 575 height 496
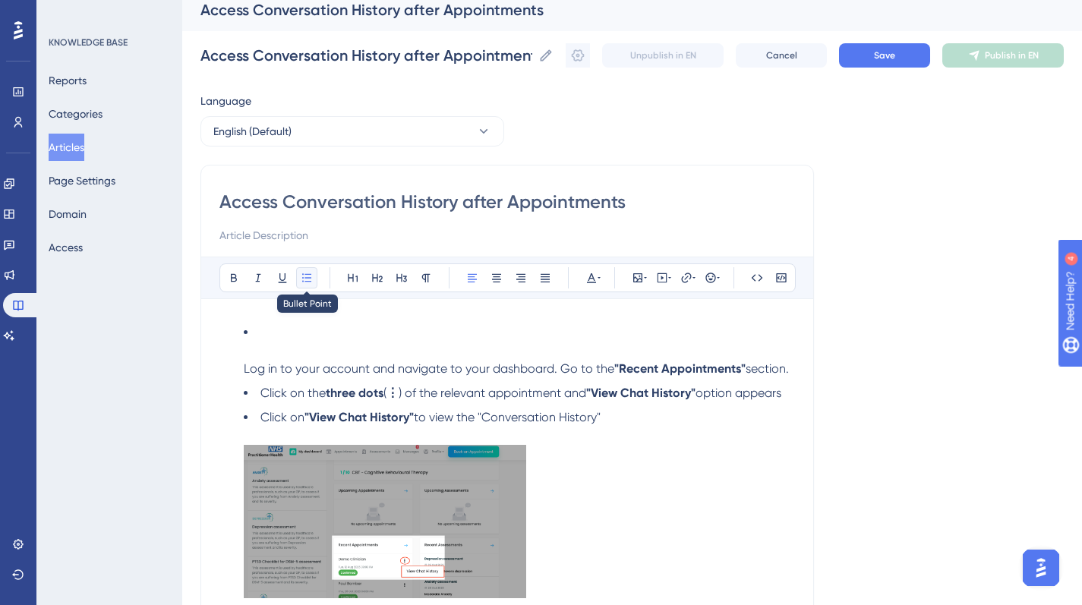
click at [312, 284] on button at bounding box center [306, 277] width 21 height 21
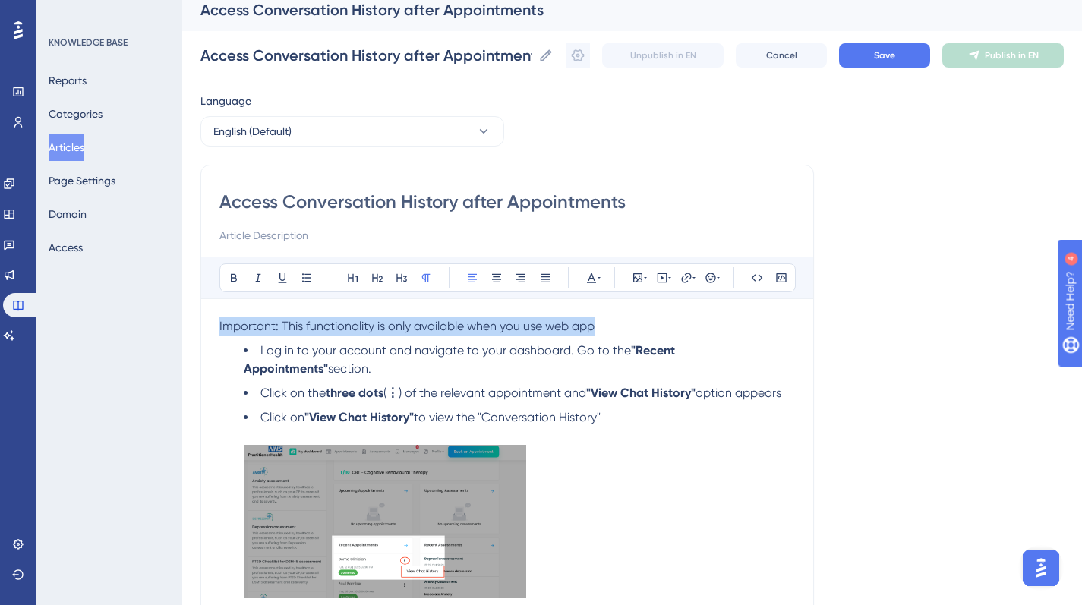
drag, startPoint x: 603, startPoint y: 322, endPoint x: 229, endPoint y: 307, distance: 373.8
click at [229, 307] on div "Bold Italic Underline Bullet Point Heading 1 Heading 2 Heading 3 Normal Align L…" at bounding box center [506, 547] width 575 height 581
copy span "Important: This functionality is only available when you use web app"
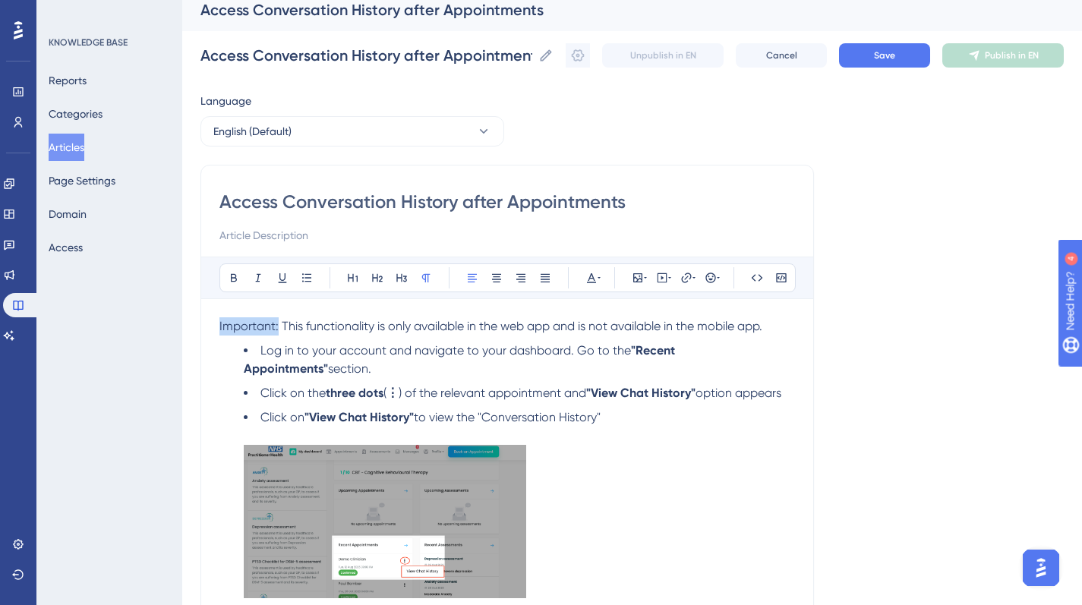
drag, startPoint x: 277, startPoint y: 329, endPoint x: 208, endPoint y: 326, distance: 69.1
click at [208, 327] on div "Access Conversation History after Appointments Bold Italic Underline Bullet Poi…" at bounding box center [506, 511] width 613 height 692
click at [235, 275] on icon at bounding box center [234, 278] width 6 height 8
click at [774, 325] on p "Important: This functionality is only available in the web app and is not avail…" at bounding box center [506, 326] width 575 height 18
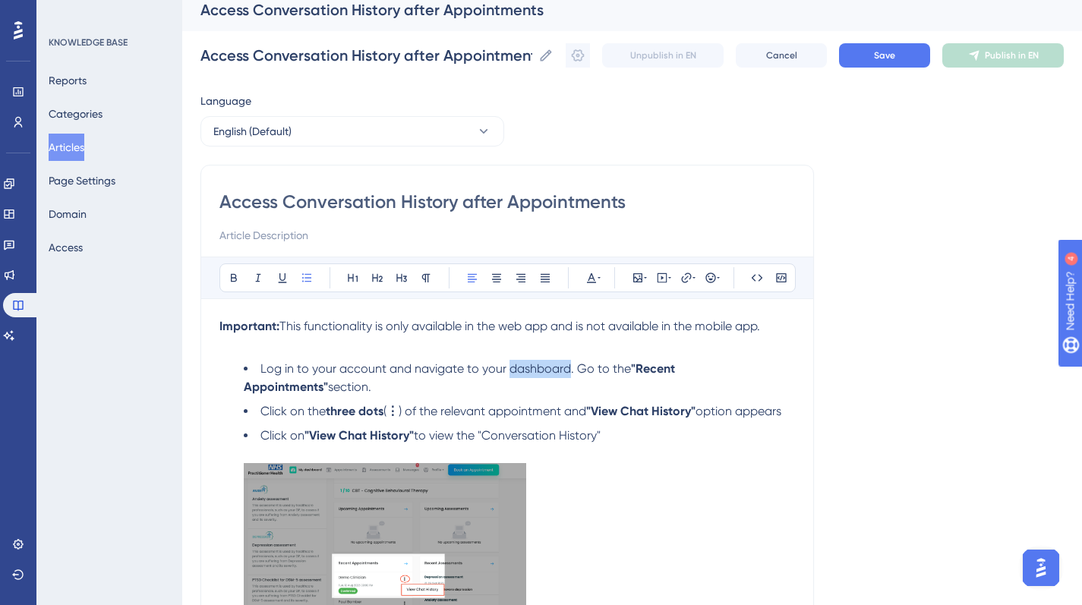
drag, startPoint x: 566, startPoint y: 370, endPoint x: 508, endPoint y: 369, distance: 58.5
click at [508, 368] on span "Log in to your account and navigate to your dashboard. Go to the" at bounding box center [445, 368] width 370 height 14
click at [513, 370] on strong "dashboard" at bounding box center [537, 368] width 62 height 14
drag, startPoint x: 506, startPoint y: 371, endPoint x: 516, endPoint y: 368, distance: 11.1
click at [517, 372] on li "Log in to your account and navigate to your D ashboard . Go to the "Recent Appo…" at bounding box center [519, 378] width 551 height 36
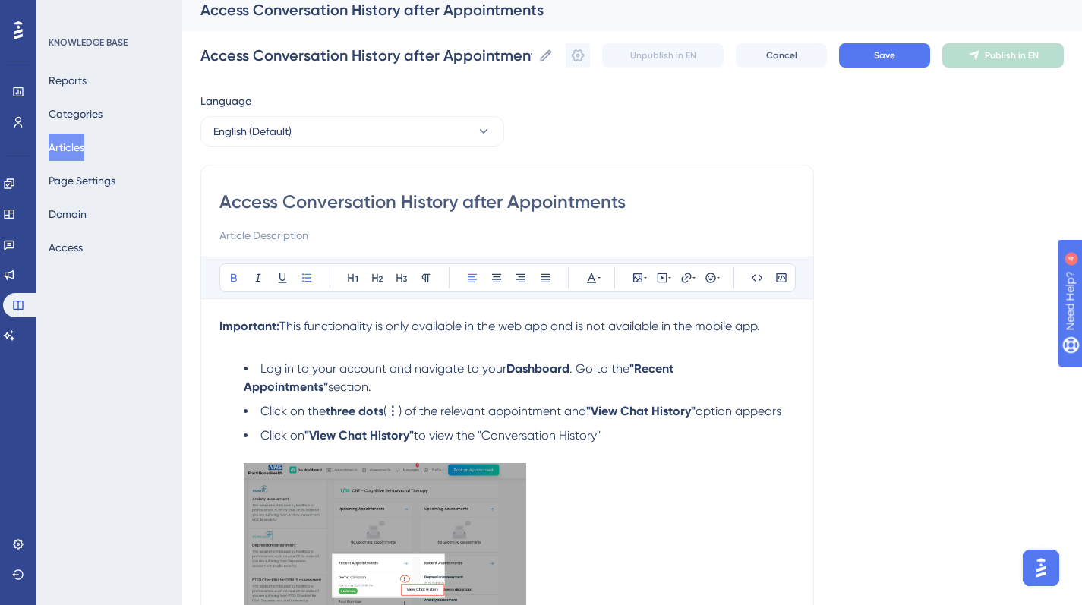
click at [616, 397] on ul "Log in to your account and navigate to your Dashboard . Go to the "Recent Appoi…" at bounding box center [506, 608] width 575 height 496
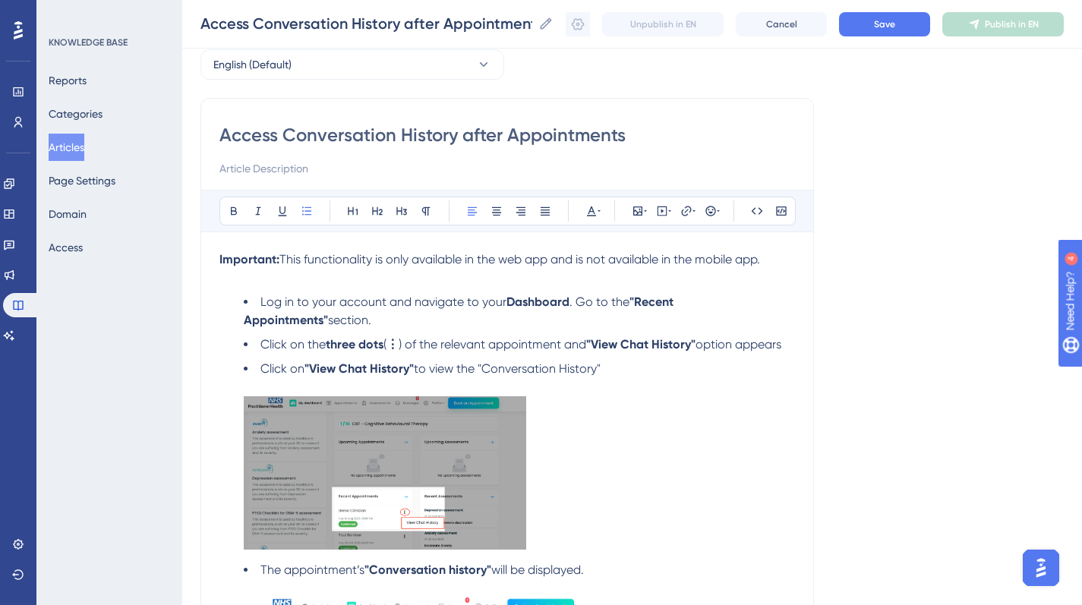
scroll to position [0, 0]
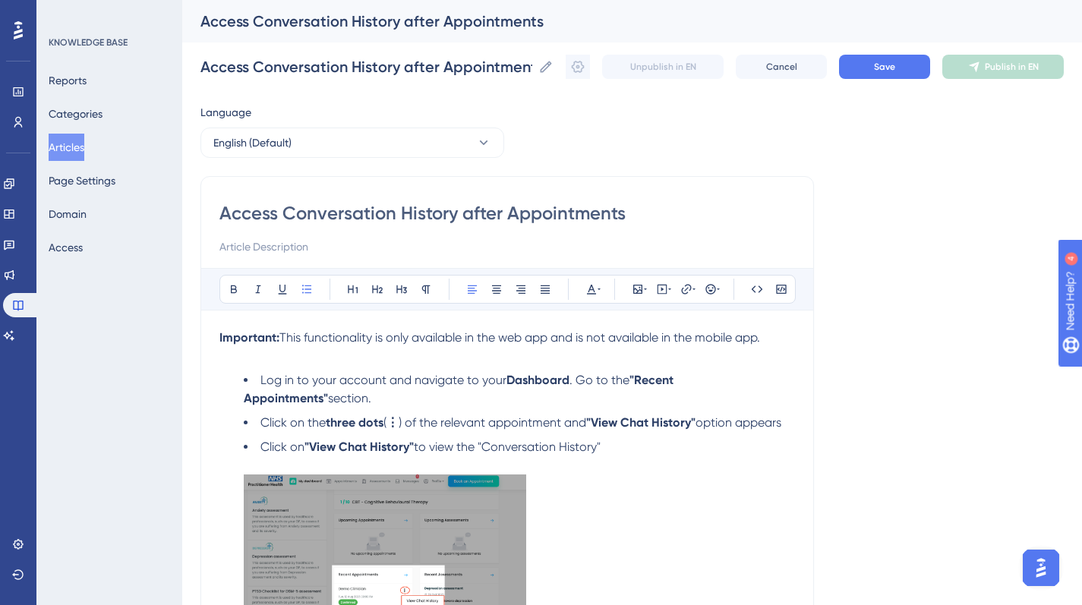
click at [232, 365] on p "Important: This functionality is only available in the web app and is not avail…" at bounding box center [506, 347] width 575 height 36
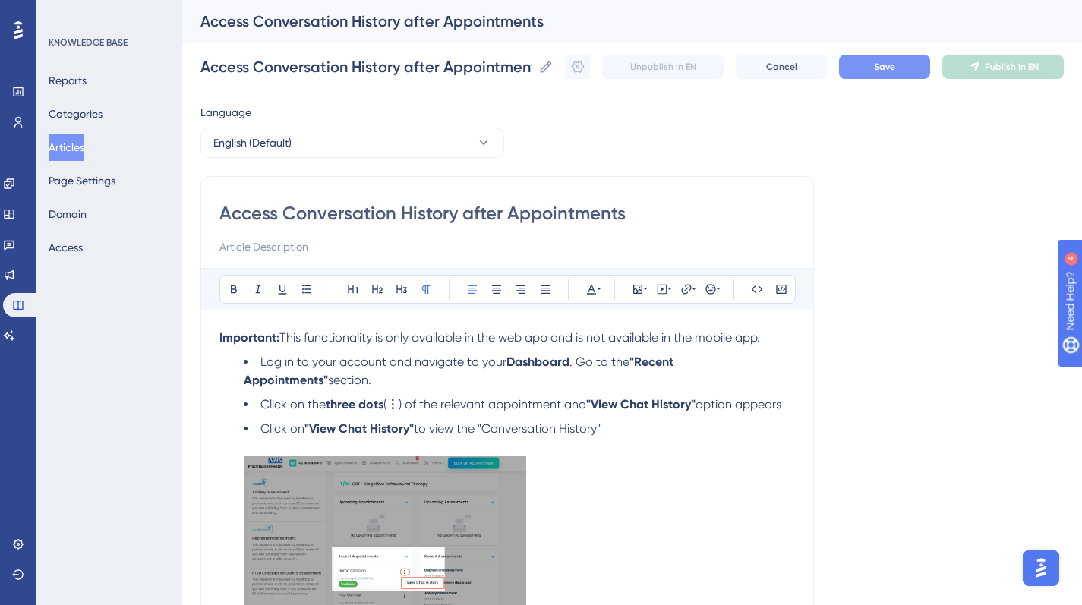
click at [910, 61] on button "Save" at bounding box center [884, 67] width 91 height 24
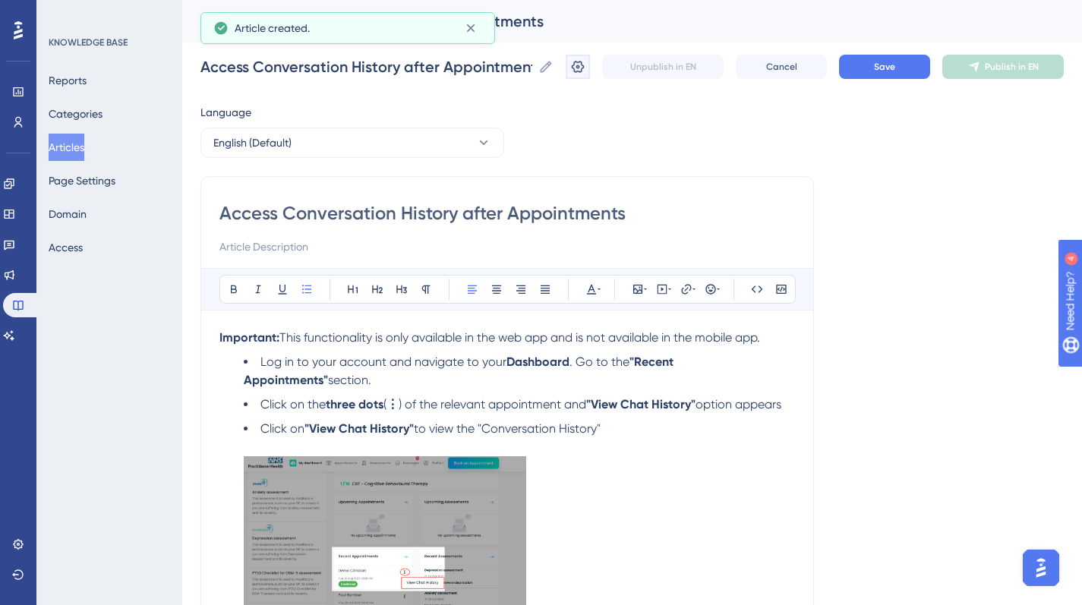
click at [582, 65] on icon at bounding box center [577, 66] width 15 height 15
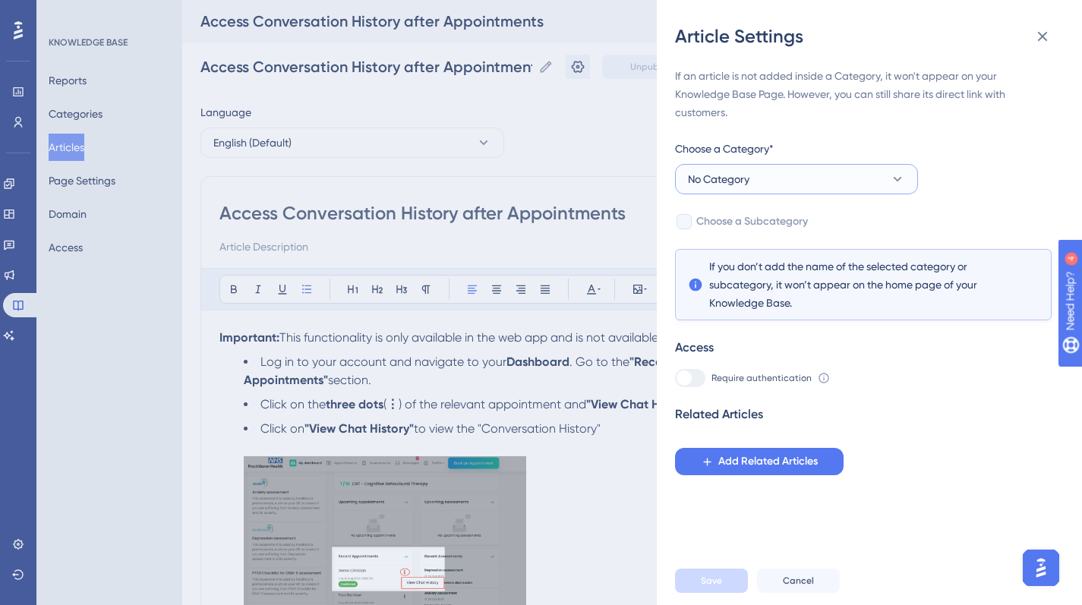
click at [733, 169] on button "No Category" at bounding box center [796, 179] width 243 height 30
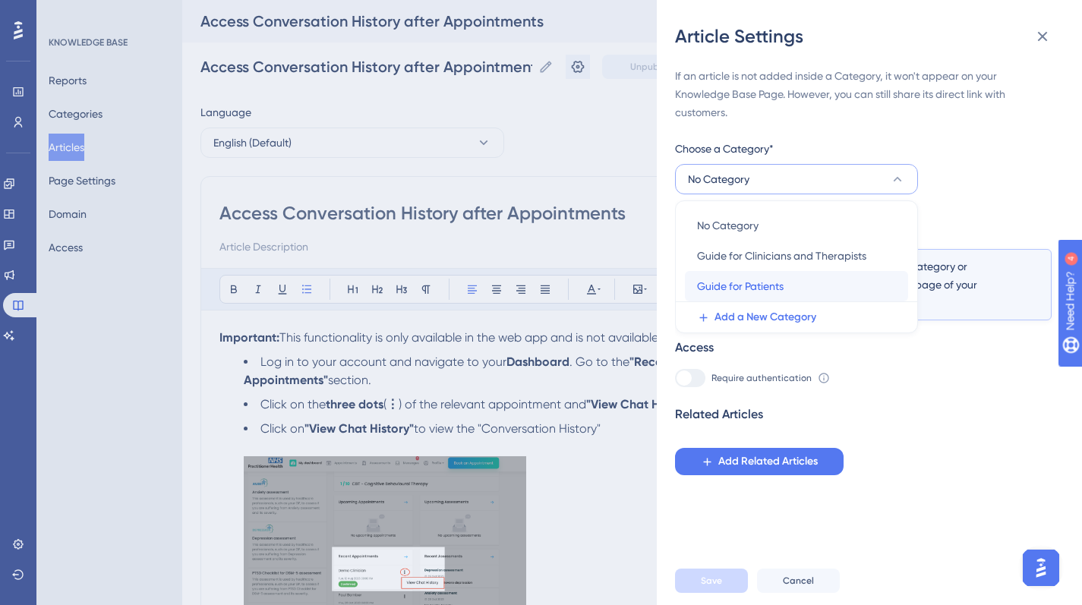
click at [735, 276] on div "Guide for Patients Guide for Patients" at bounding box center [796, 286] width 199 height 30
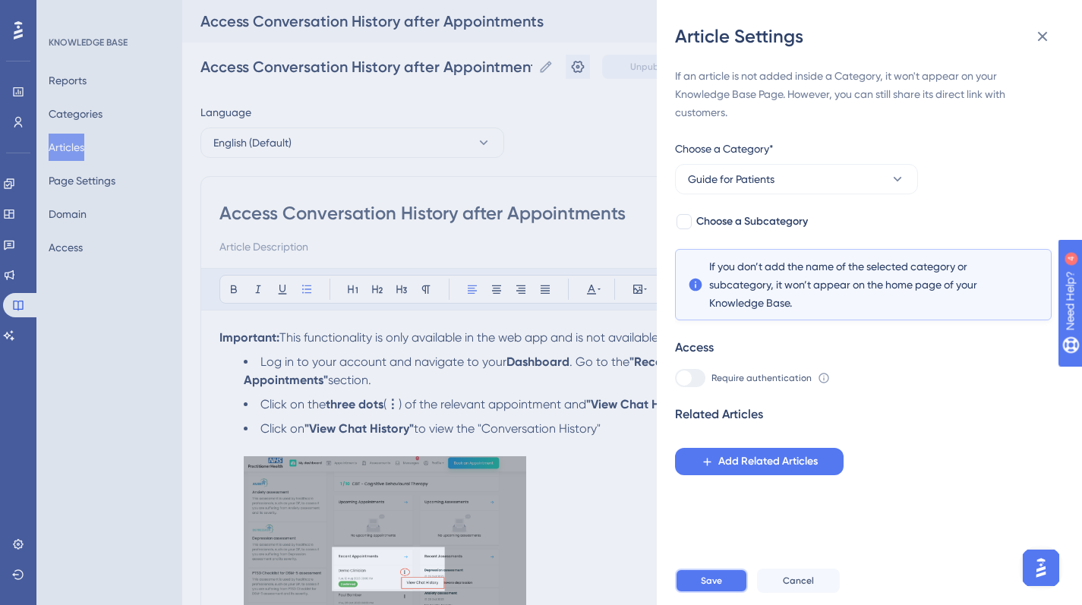
click at [726, 593] on button "Save" at bounding box center [711, 581] width 73 height 24
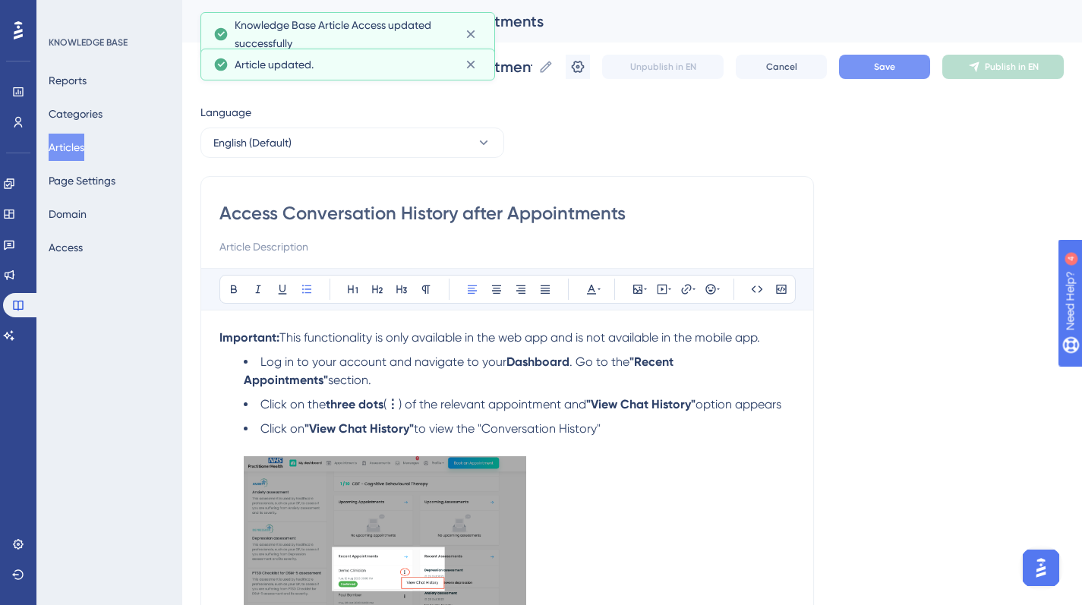
click at [895, 64] on span "Save" at bounding box center [884, 67] width 21 height 12
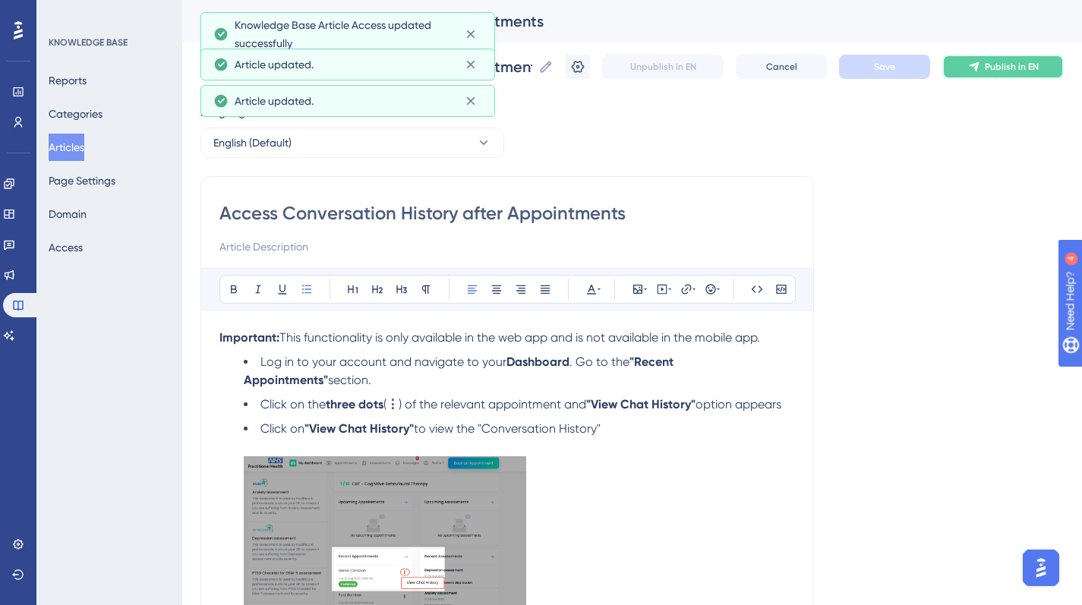
click at [994, 65] on button "Publish in EN" at bounding box center [1002, 67] width 121 height 24
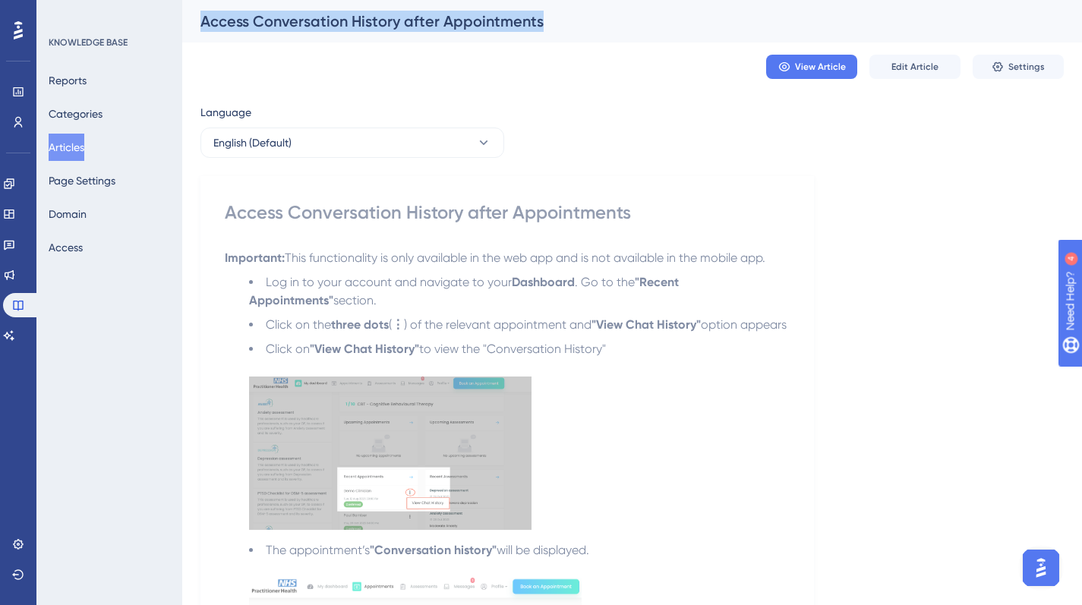
drag, startPoint x: 541, startPoint y: 22, endPoint x: 198, endPoint y: 20, distance: 342.4
click at [198, 20] on div "Access Conversation History after Appointments" at bounding box center [632, 21] width 900 height 43
copy div "Access Conversation History after Appointments"
click at [551, 211] on div "Access Conversation History after Appointments" at bounding box center [507, 212] width 565 height 24
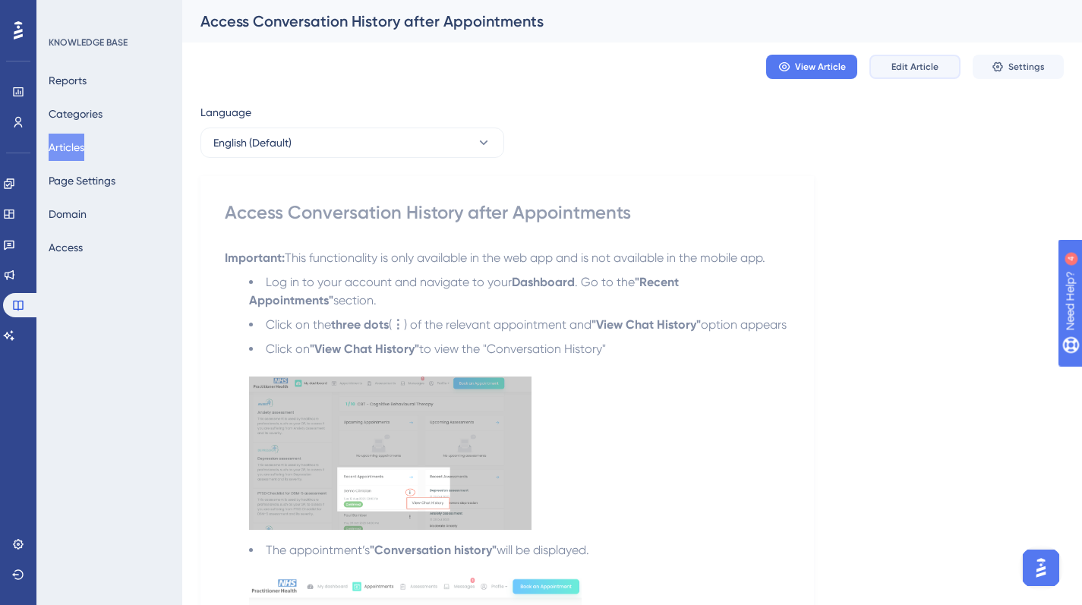
click at [920, 64] on span "Edit Article" at bounding box center [914, 67] width 47 height 12
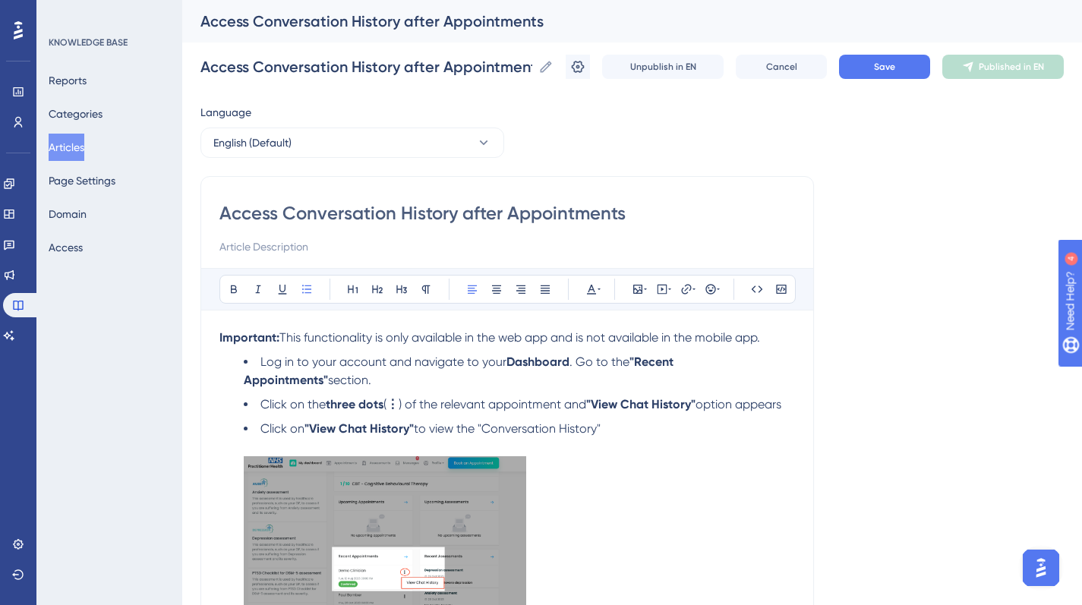
drag, startPoint x: 647, startPoint y: 219, endPoint x: 219, endPoint y: 162, distance: 432.0
click at [219, 163] on div "Language English (Default) Access Conversation History after Appointments Bold …" at bounding box center [631, 531] width 863 height 856
paste input "How to Access Conversation History A"
type input "How to Access Conversation History After Appointments"
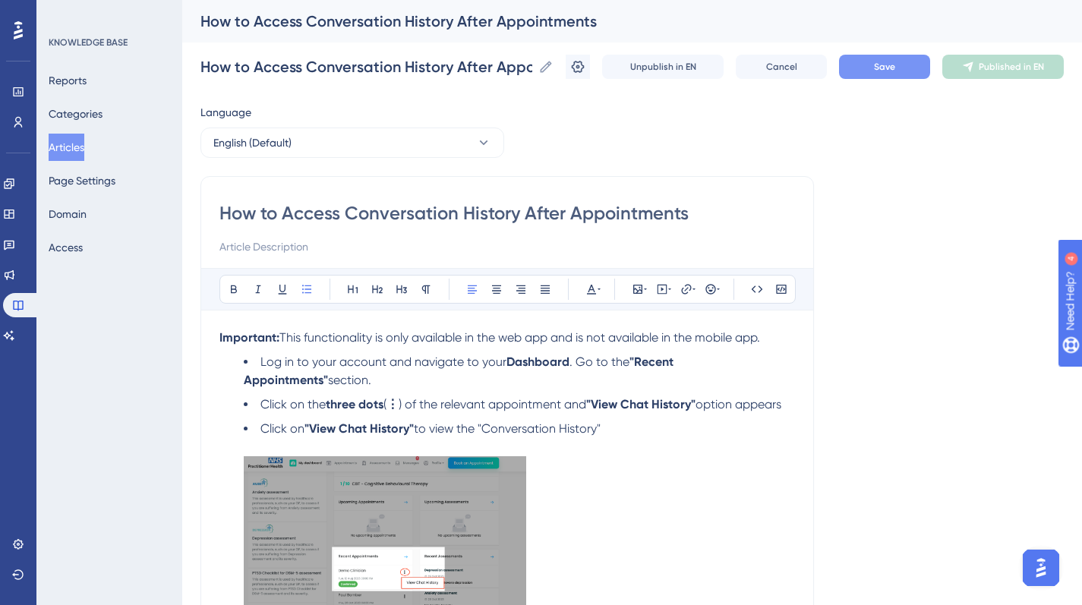
type input "How to Access Conversation History After Appointments"
click at [901, 73] on button "Save" at bounding box center [884, 67] width 91 height 24
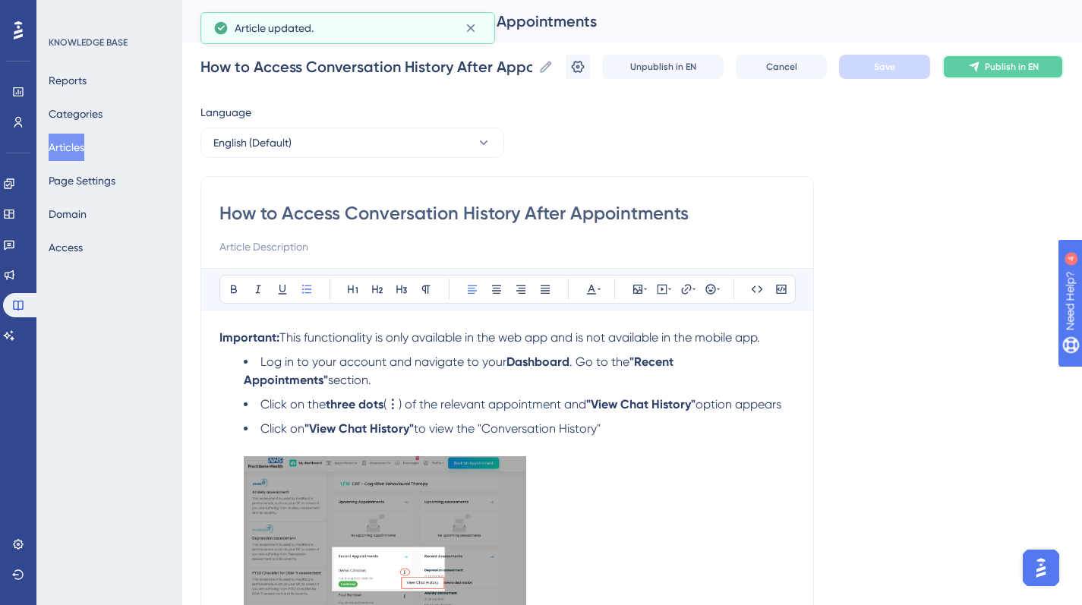
click at [992, 68] on button "Publish in EN" at bounding box center [1002, 67] width 121 height 24
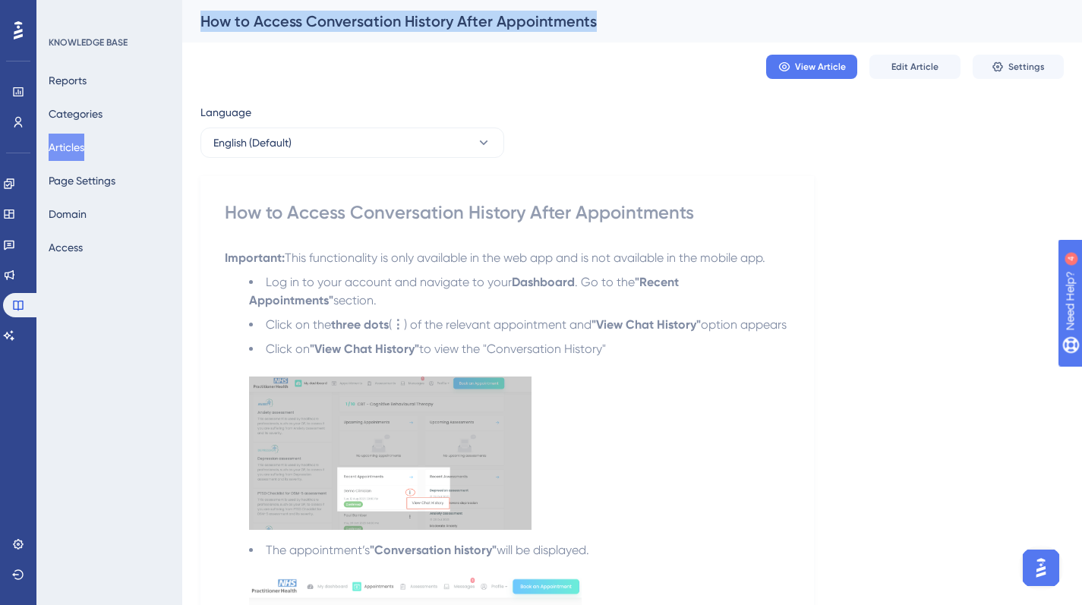
drag, startPoint x: 605, startPoint y: 19, endPoint x: 205, endPoint y: 23, distance: 400.1
click at [205, 22] on div "How to Access Conversation History After Appointments" at bounding box center [612, 21] width 825 height 21
copy div "How to Access Conversation History After Appointments"
